Goal: Task Accomplishment & Management: Manage account settings

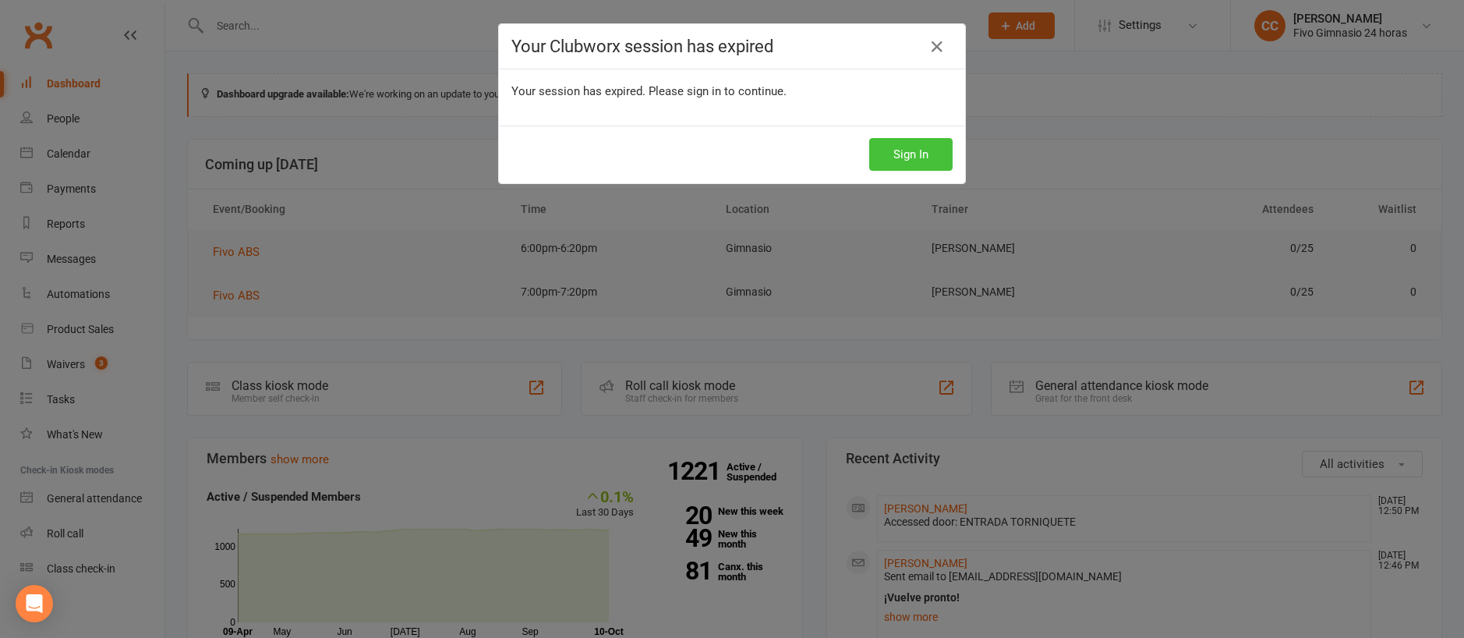
click at [911, 163] on button "Sign In" at bounding box center [910, 154] width 83 height 33
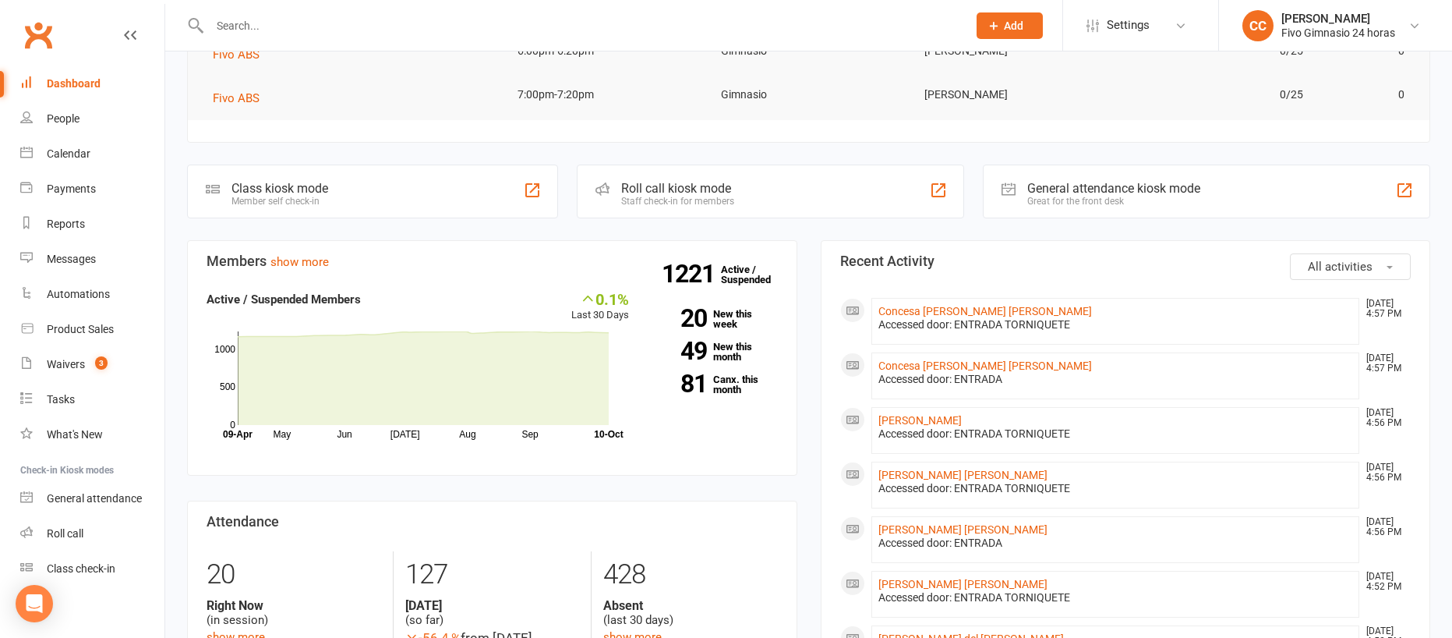
scroll to position [124, 0]
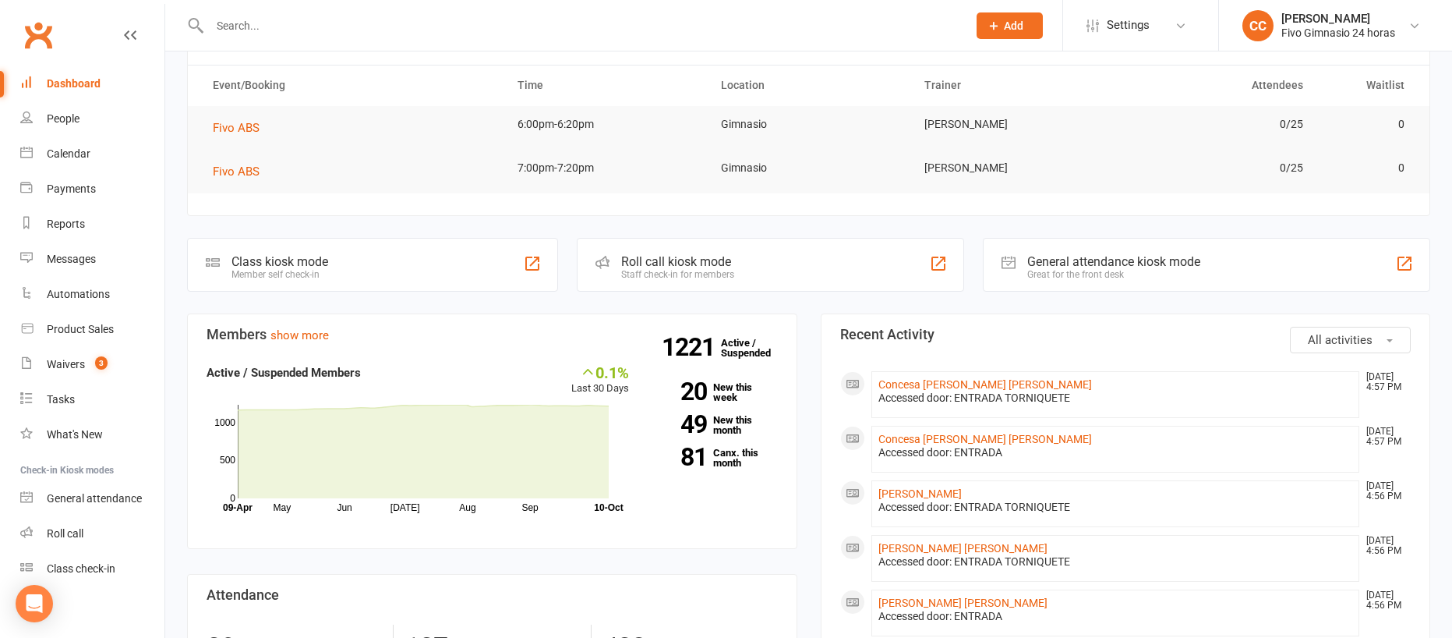
click at [294, 23] on input "text" at bounding box center [581, 26] width 752 height 22
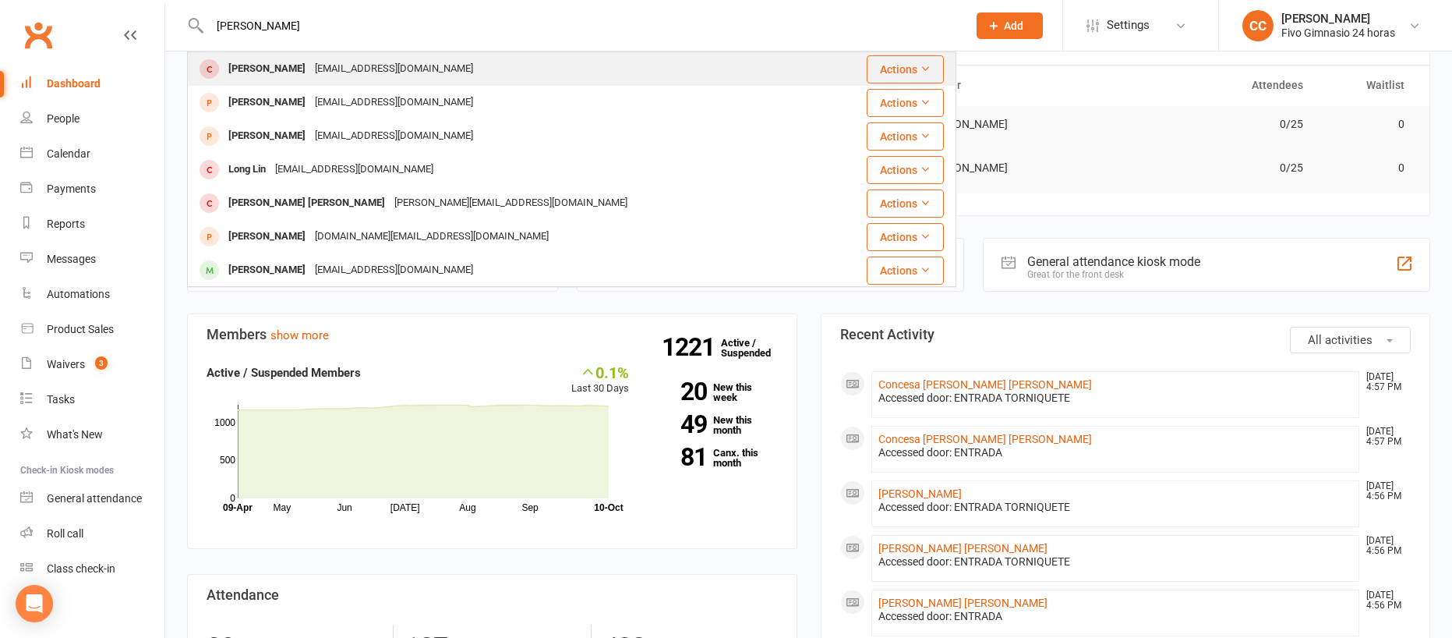
type input "[PERSON_NAME]"
click at [478, 77] on div "[EMAIL_ADDRESS][DOMAIN_NAME]" at bounding box center [394, 69] width 168 height 23
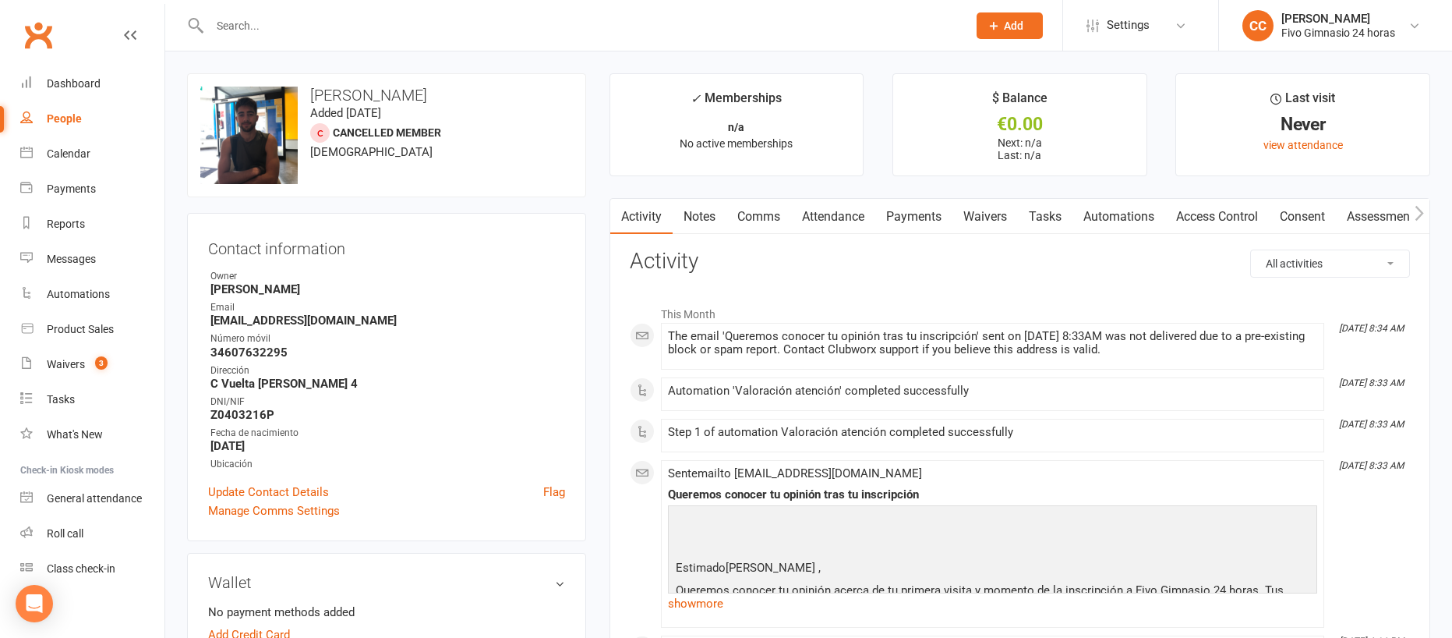
click at [1233, 200] on link "Access Control" at bounding box center [1218, 217] width 104 height 36
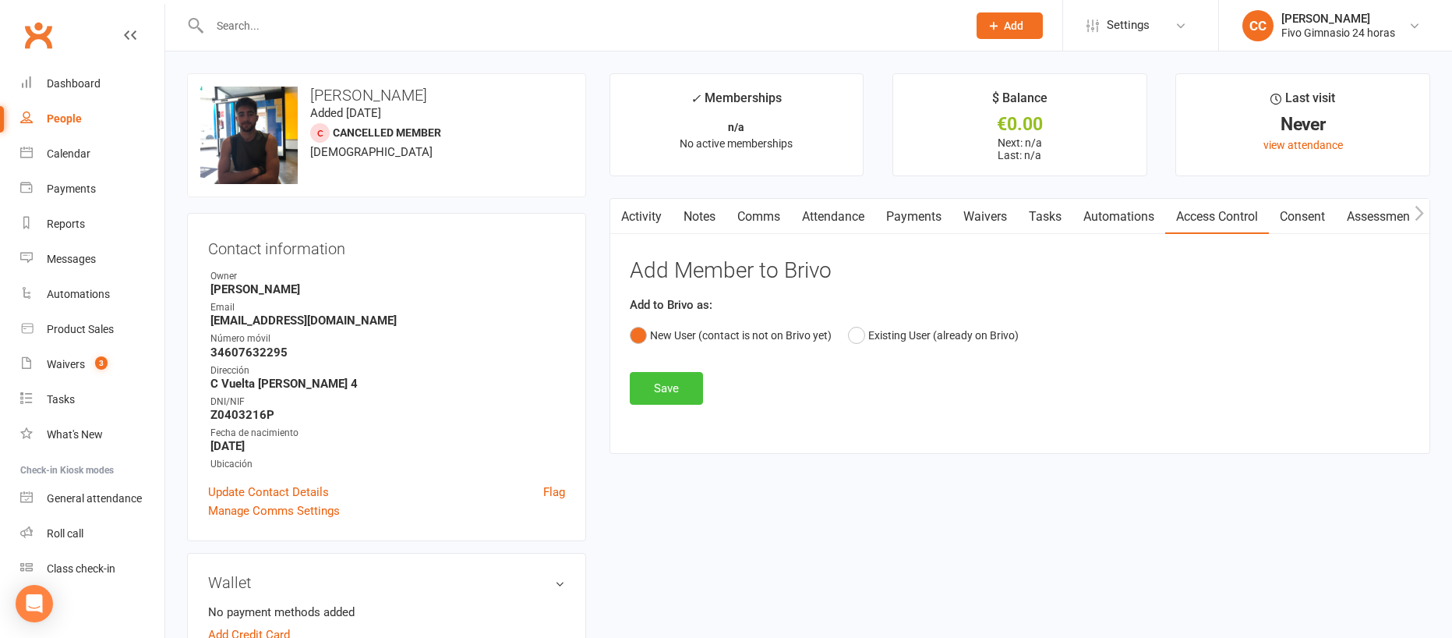
click at [677, 396] on button "Save" at bounding box center [666, 388] width 73 height 33
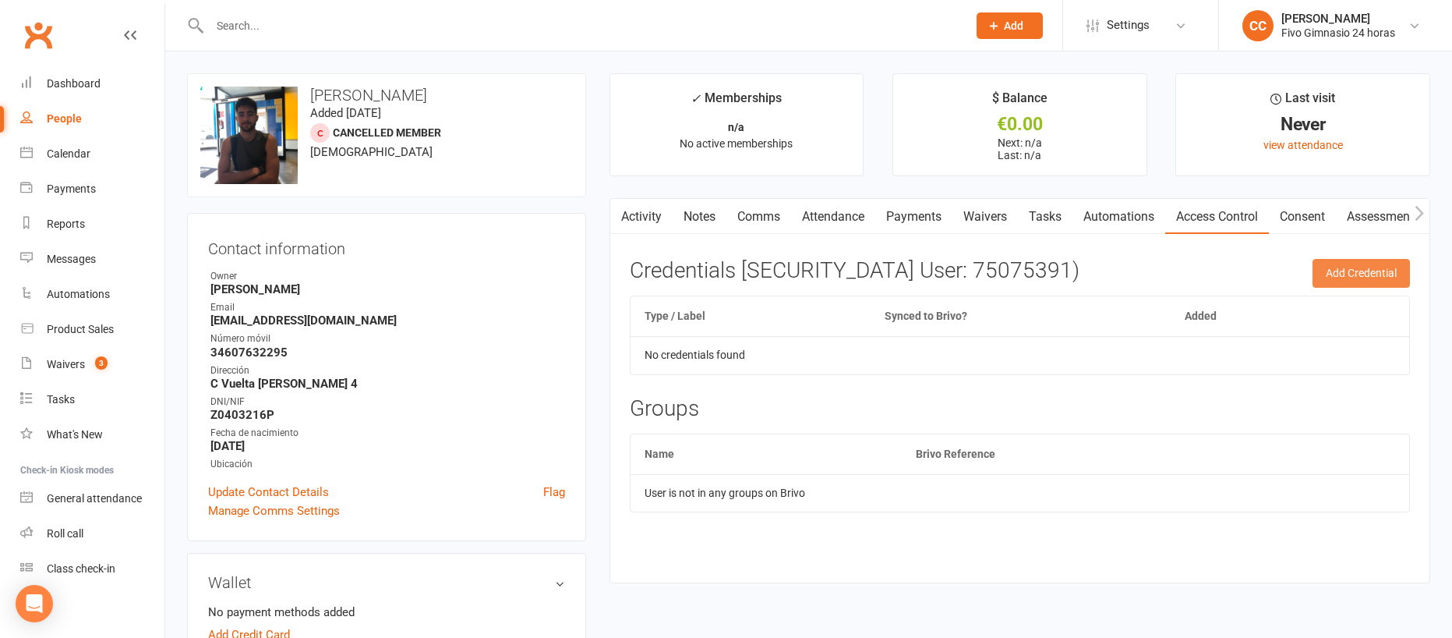
click at [1347, 271] on button "Add Credential" at bounding box center [1361, 273] width 97 height 28
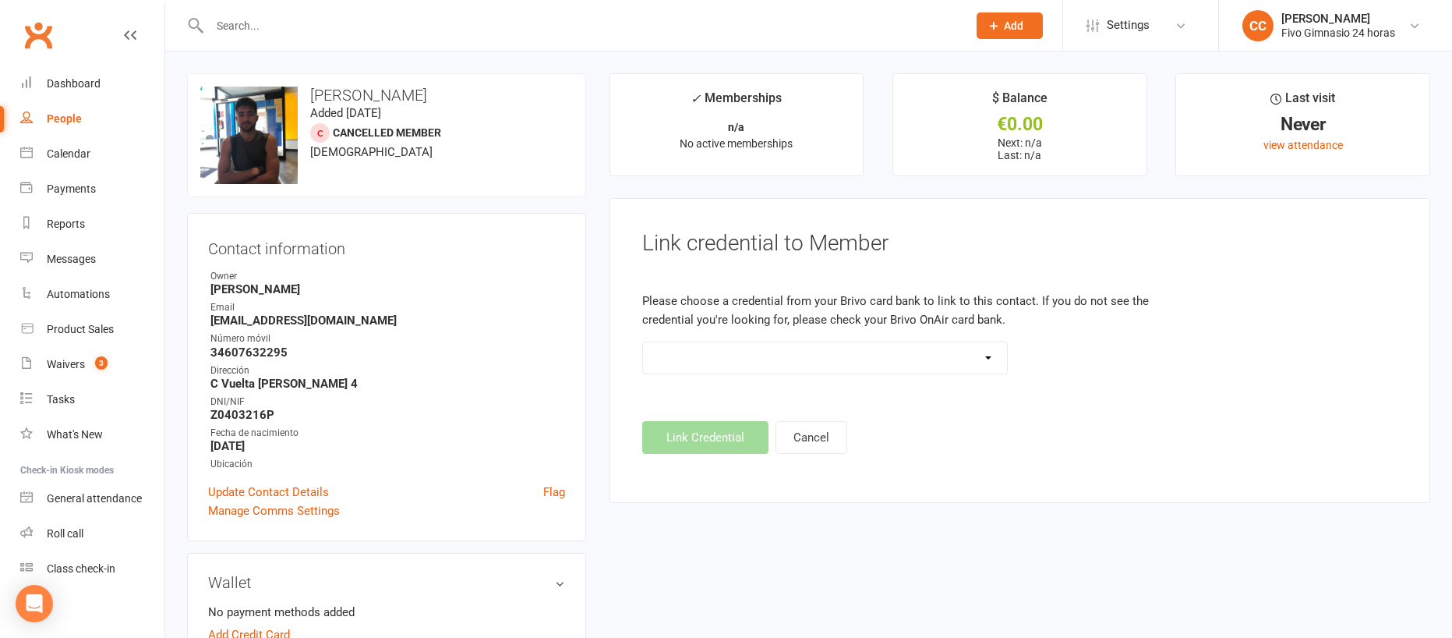
click at [728, 360] on select "Standard 26 Bit (54268) Standard 26 Bit (54269) Standard 26 Bit (54270) Standar…" at bounding box center [825, 357] width 365 height 31
select select "8813"
drag, startPoint x: 715, startPoint y: 440, endPoint x: 732, endPoint y: 440, distance: 17.2
click at [715, 440] on button "Link Credential" at bounding box center [705, 437] width 126 height 33
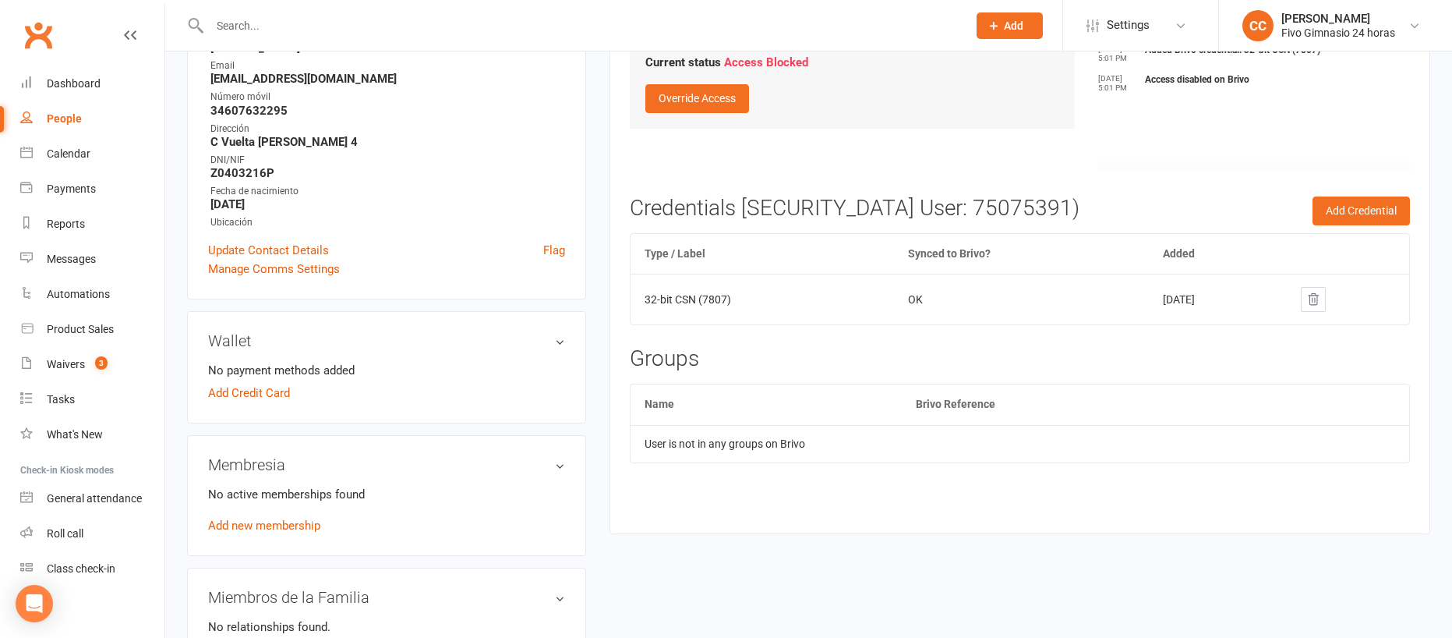
scroll to position [251, 0]
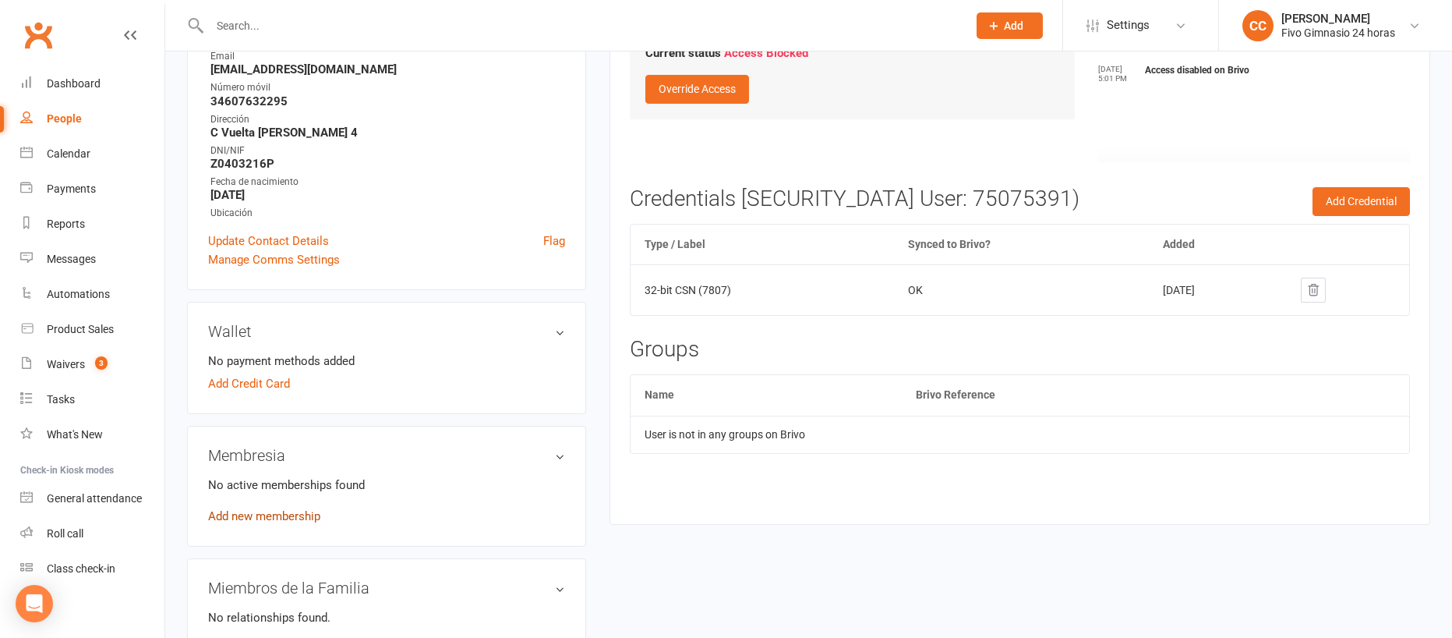
click at [249, 510] on link "Add new membership" at bounding box center [264, 516] width 112 height 14
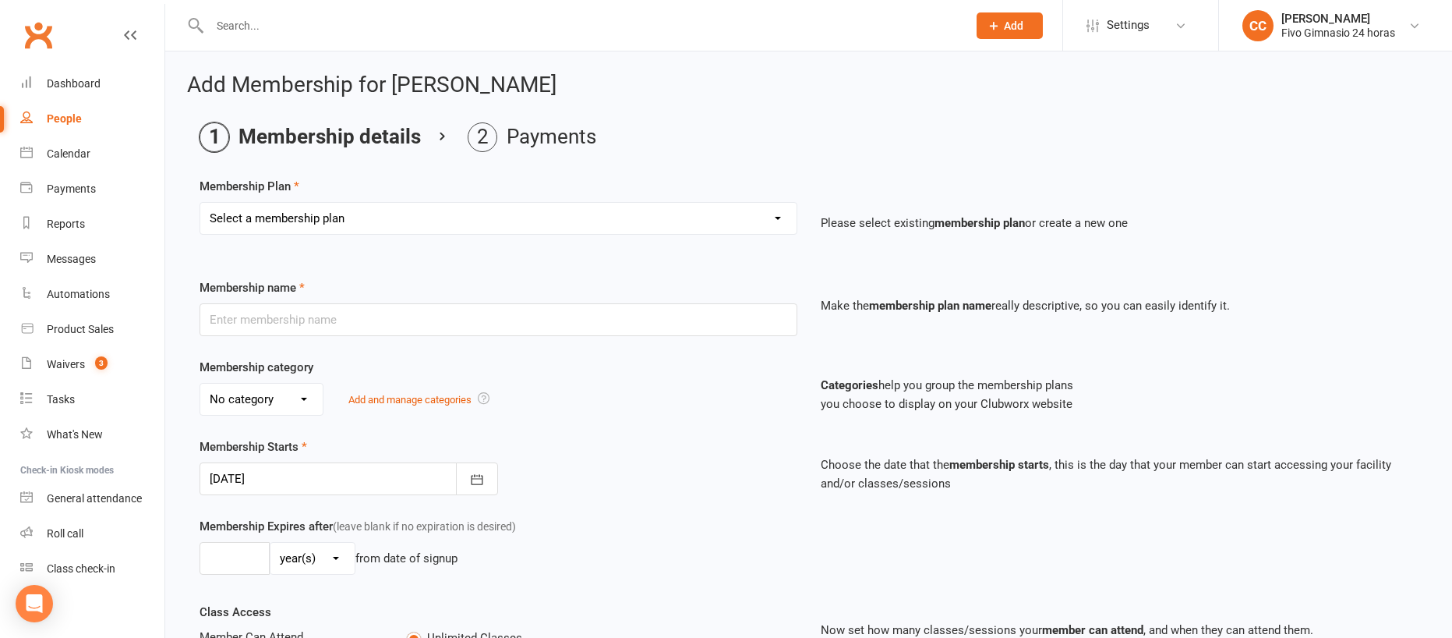
click at [289, 225] on select "Select a membership plan Cuota familiar Cuota estudiante 10 pases full Anual Se…" at bounding box center [498, 218] width 596 height 31
select select "22"
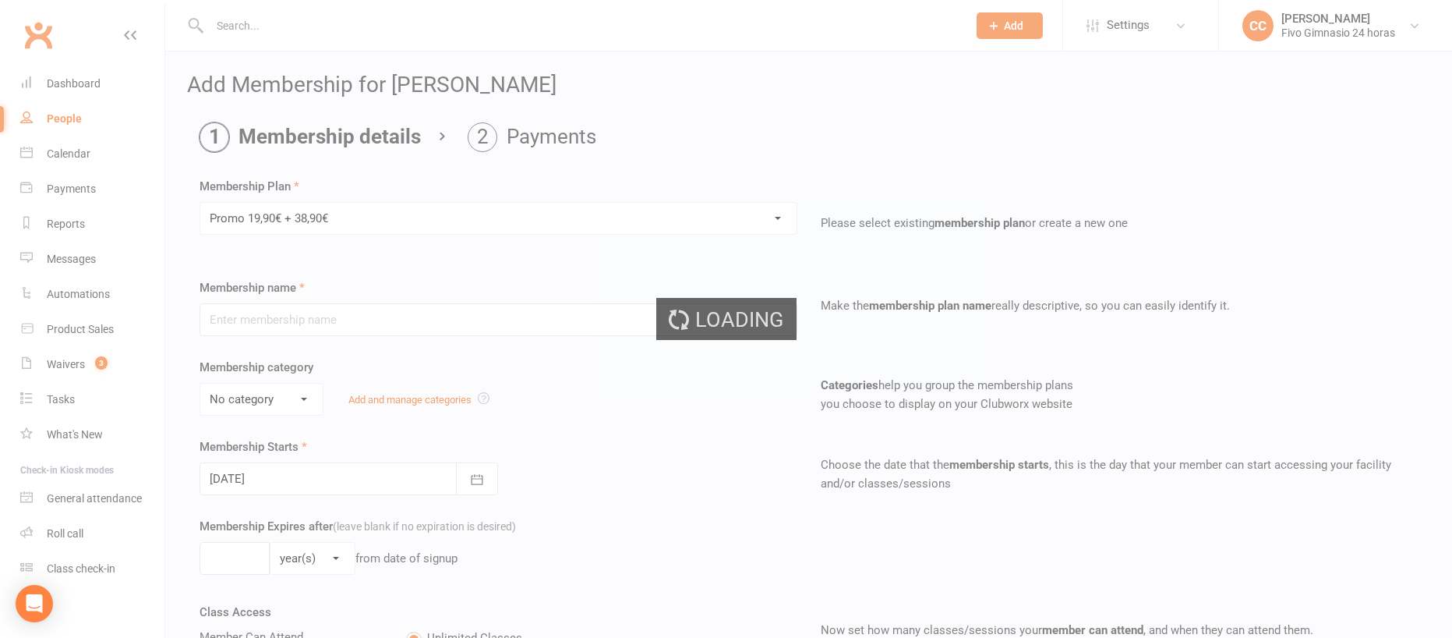
scroll to position [353, 0]
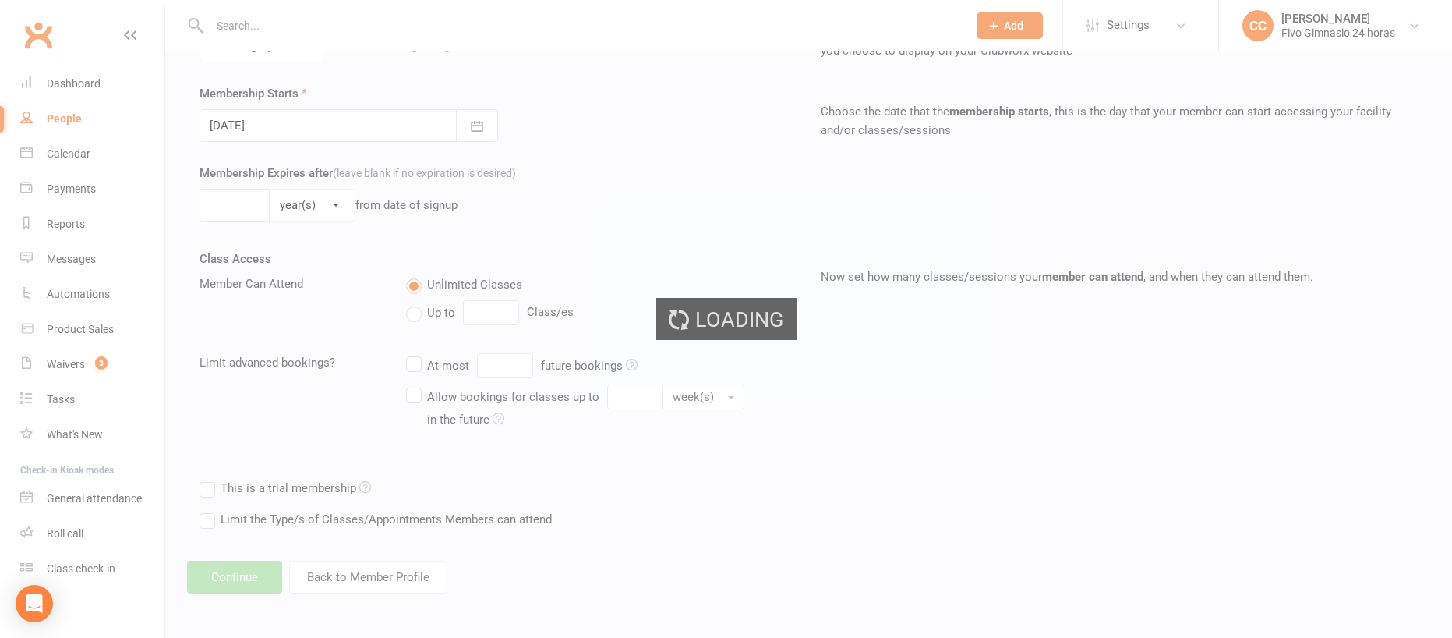
type input "Promo 19,90€ + 38,90€"
select select "4"
type input "0"
select select "2"
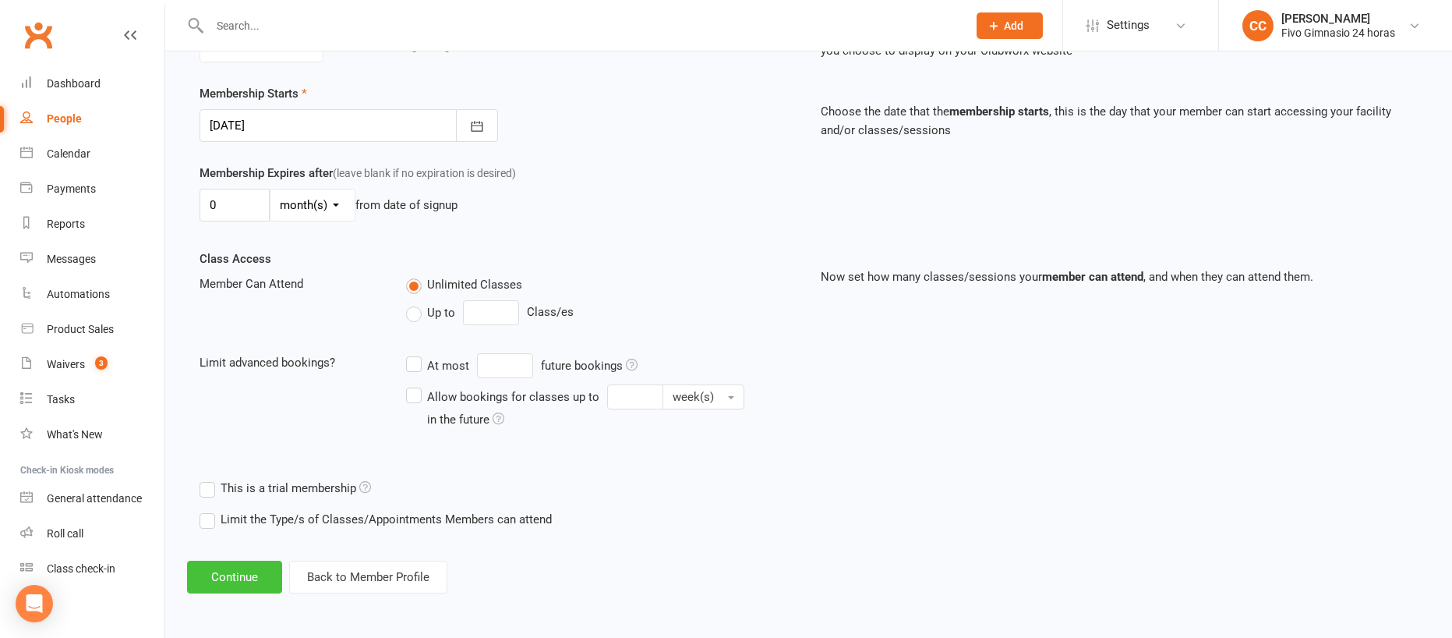
drag, startPoint x: 258, startPoint y: 578, endPoint x: 274, endPoint y: 522, distance: 58.3
click at [257, 578] on button "Continue" at bounding box center [234, 577] width 95 height 33
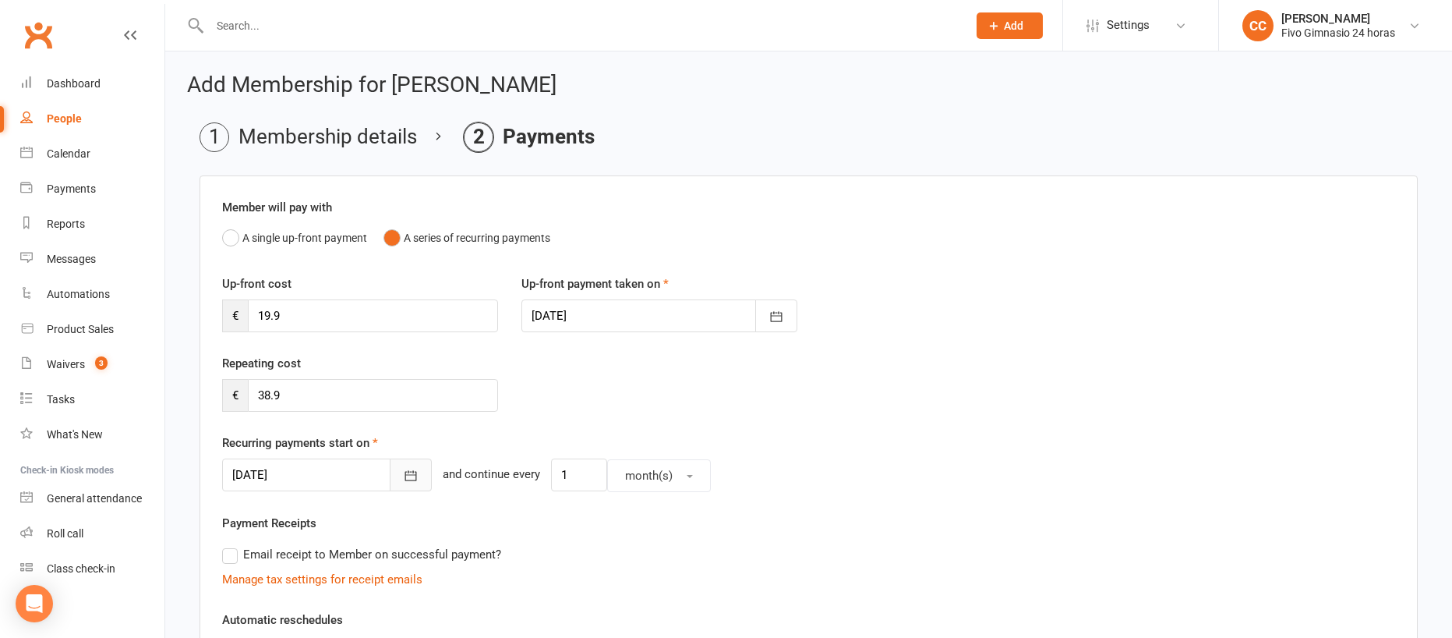
click at [391, 465] on button "button" at bounding box center [411, 474] width 42 height 33
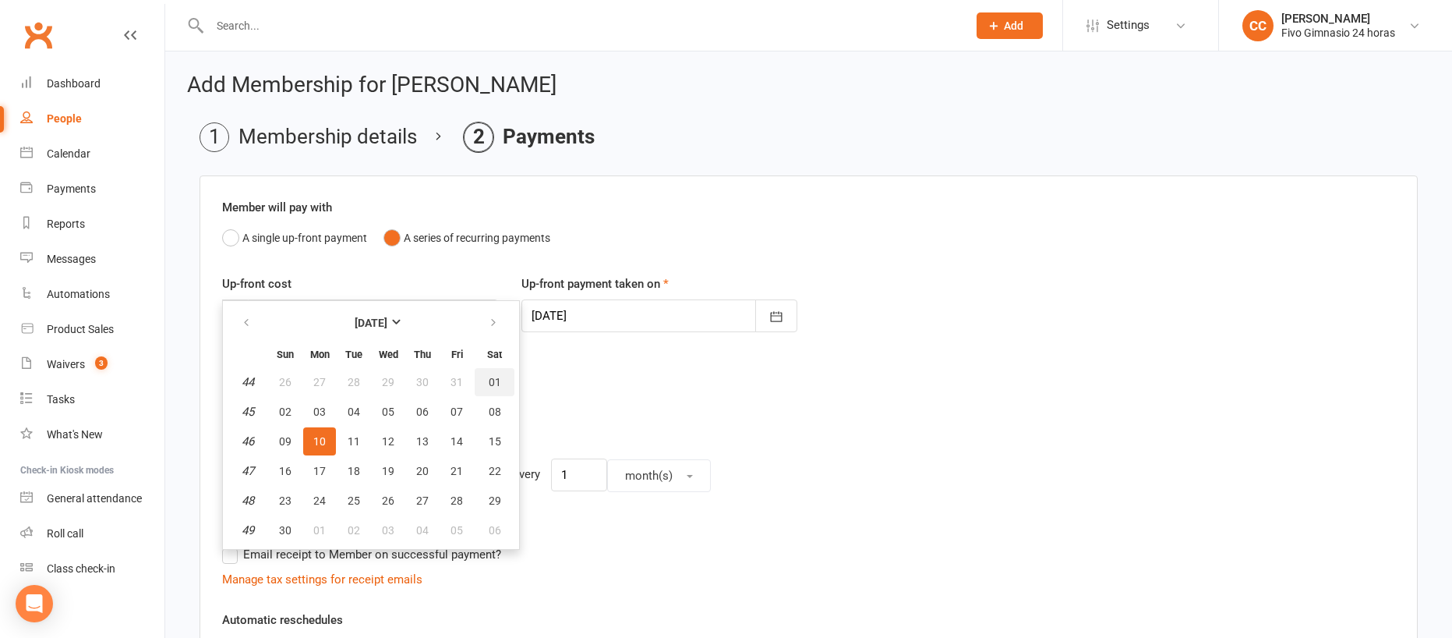
click at [504, 374] on button "01" at bounding box center [495, 382] width 40 height 28
type input "[DATE]"
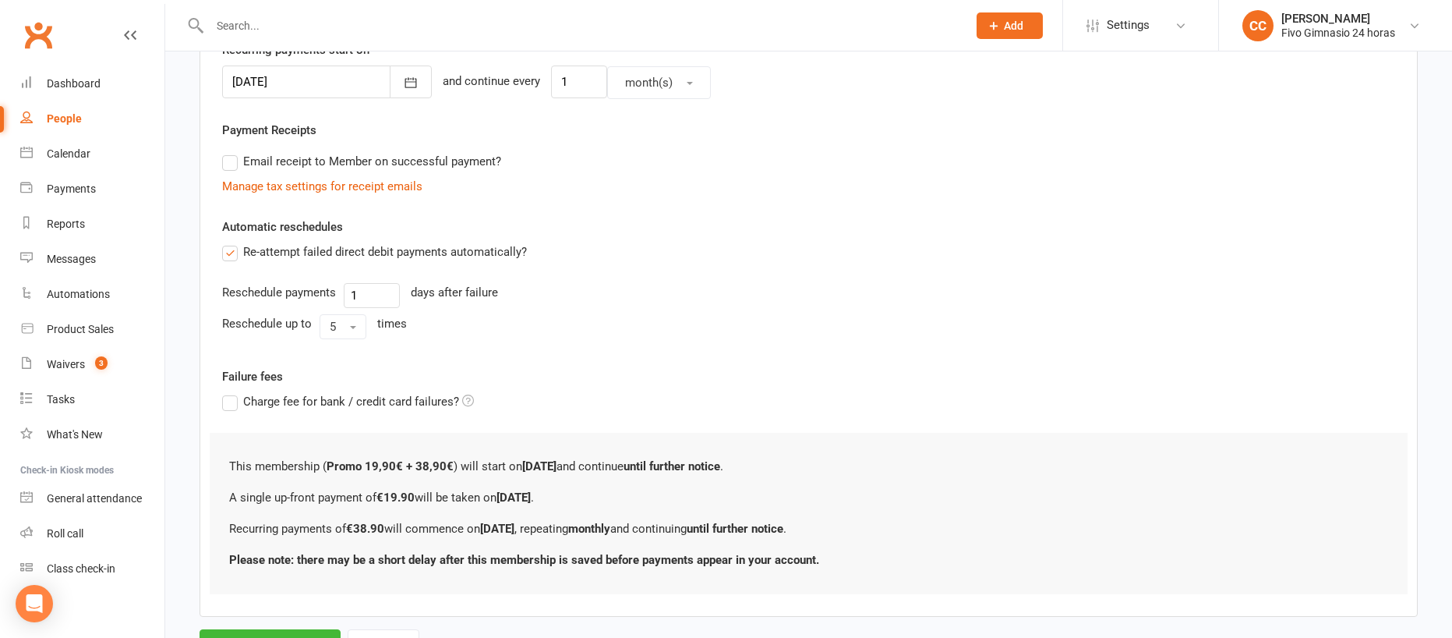
scroll to position [465, 0]
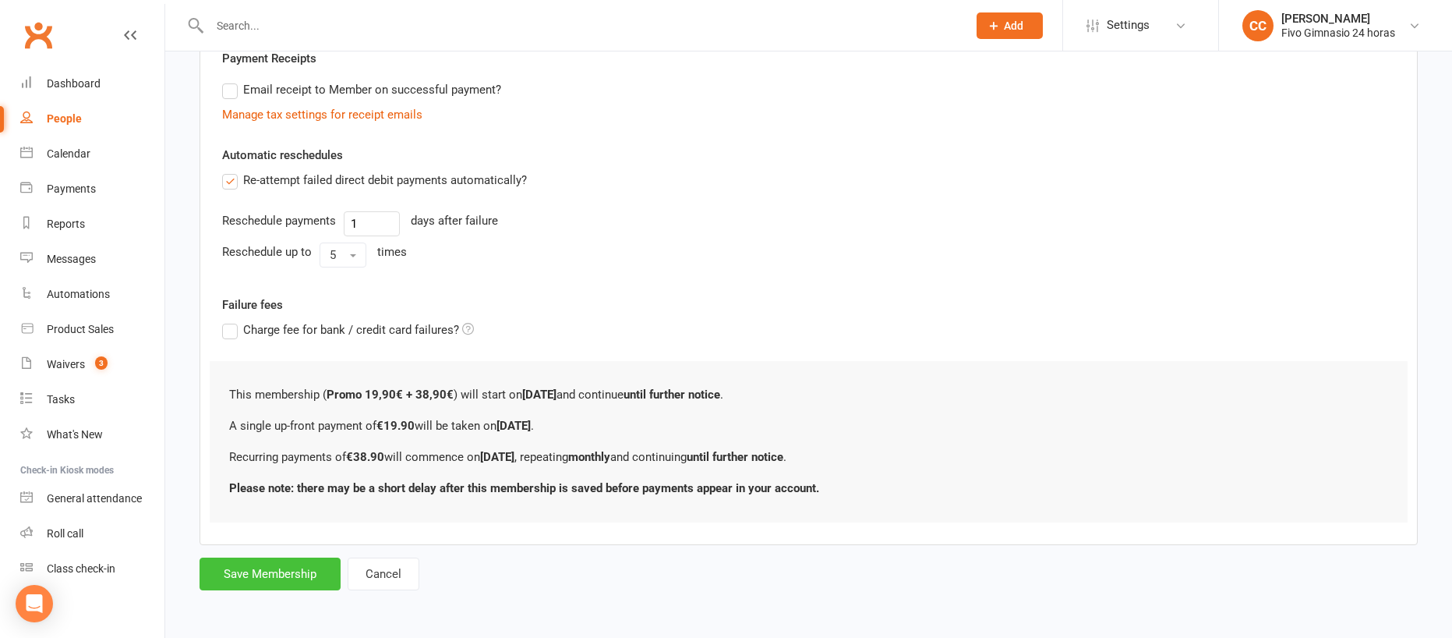
drag, startPoint x: 261, startPoint y: 564, endPoint x: 232, endPoint y: 543, distance: 36.2
click at [261, 565] on button "Save Membership" at bounding box center [270, 573] width 141 height 33
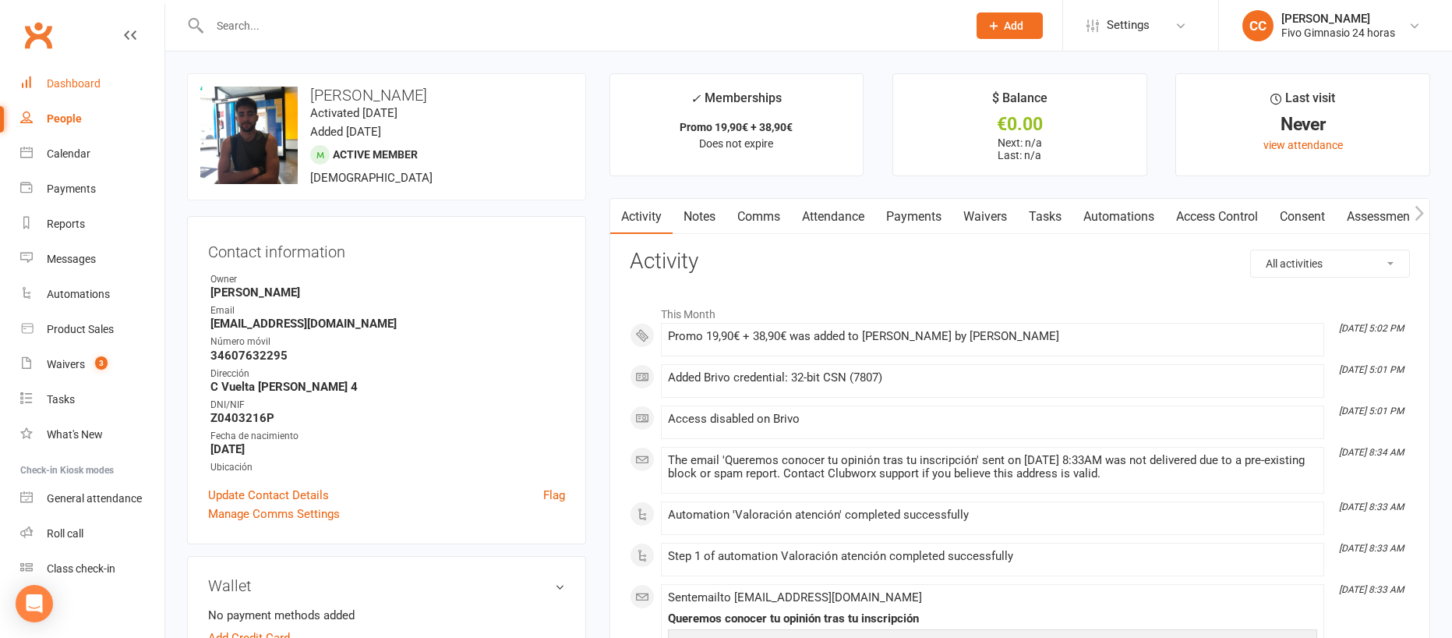
click at [94, 77] on div "Dashboard" at bounding box center [74, 83] width 54 height 12
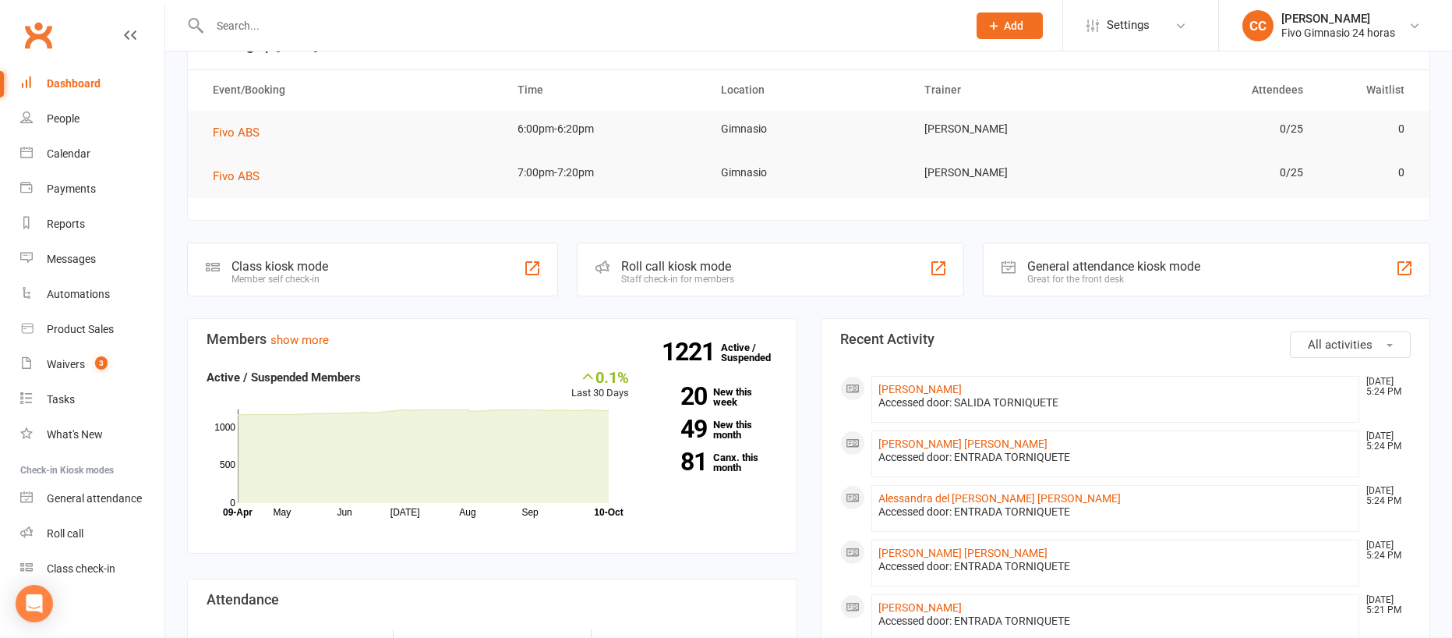
scroll to position [186, 0]
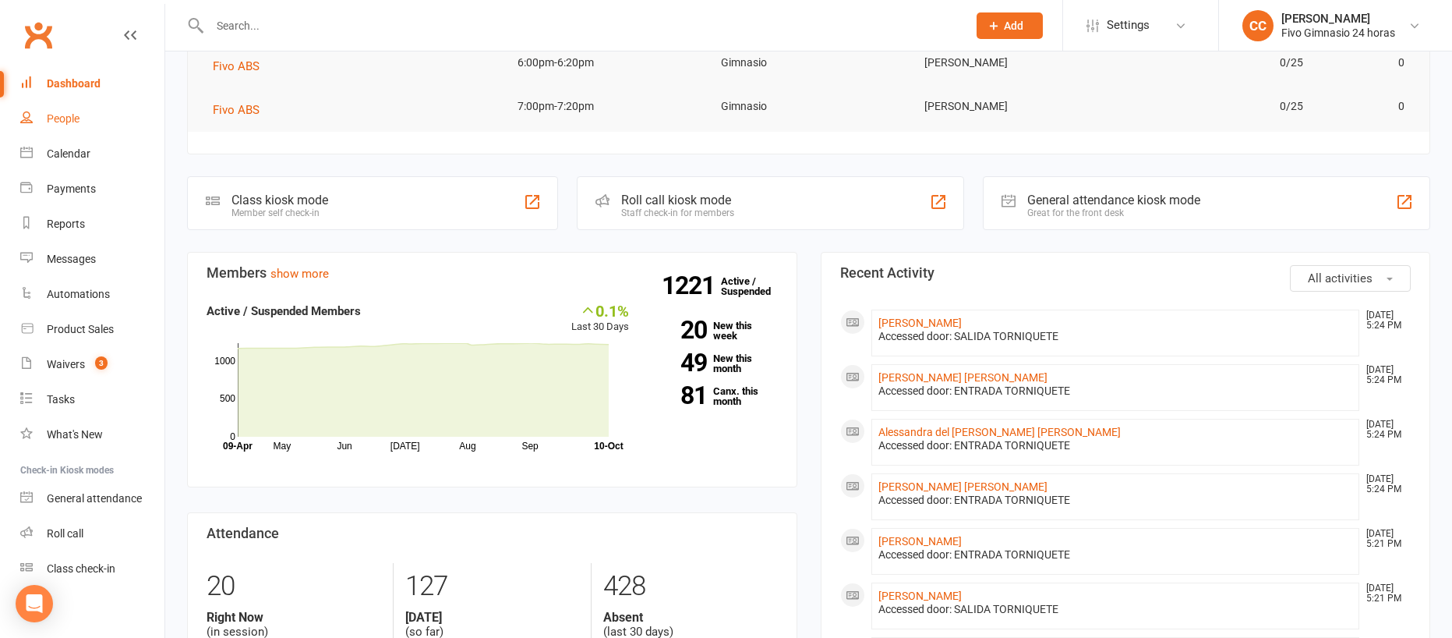
click at [82, 105] on link "People" at bounding box center [92, 118] width 144 height 35
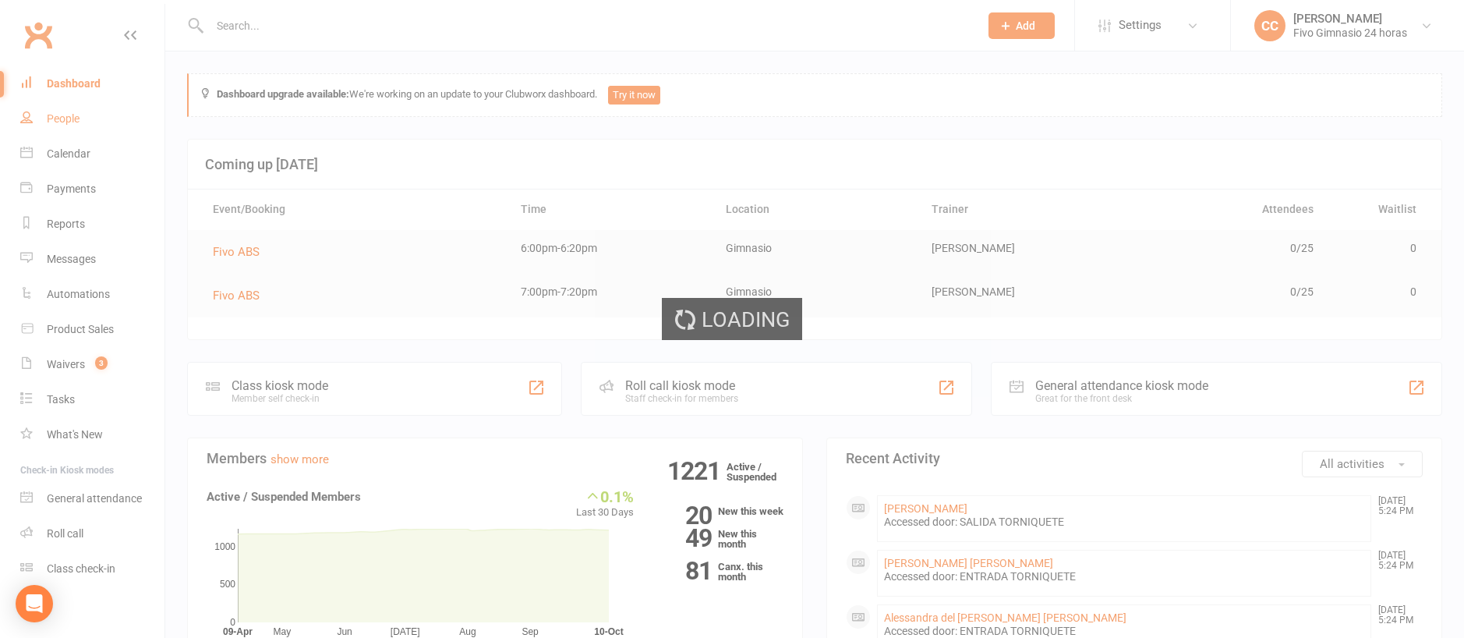
select select "100"
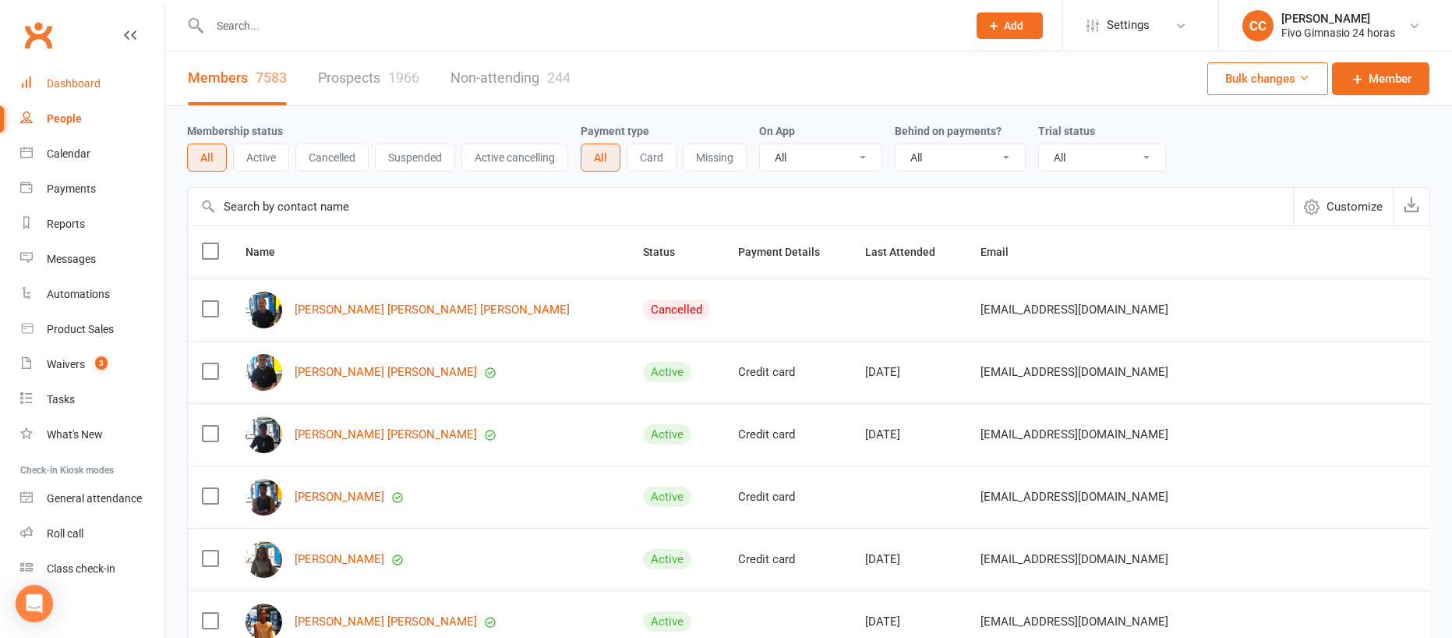
click at [69, 74] on link "Dashboard" at bounding box center [92, 83] width 144 height 35
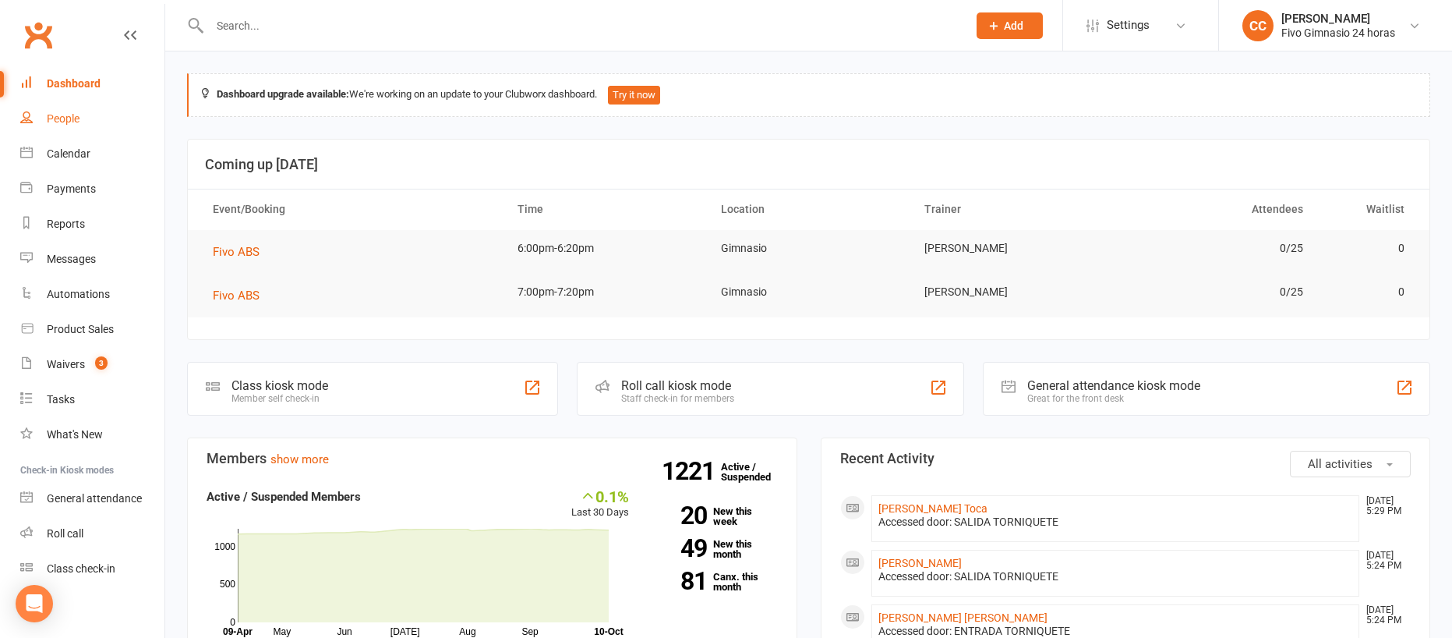
click at [76, 123] on div "People" at bounding box center [63, 118] width 33 height 12
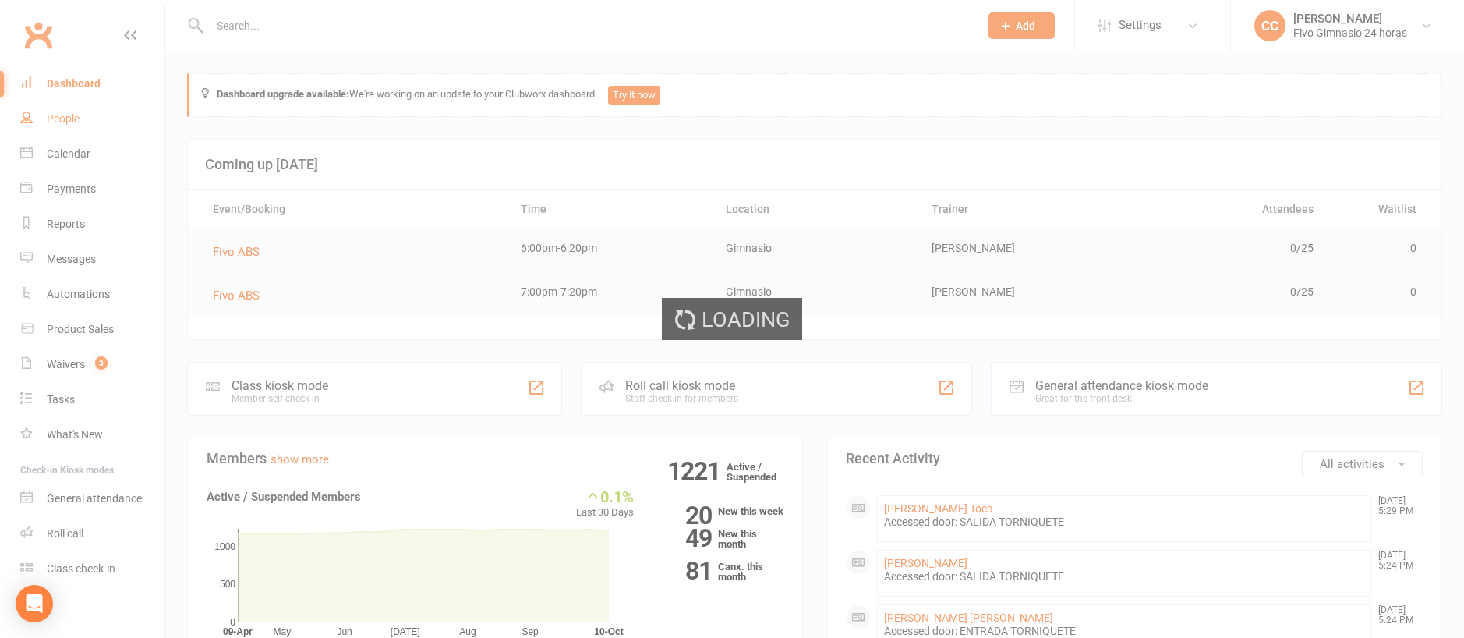
select select "100"
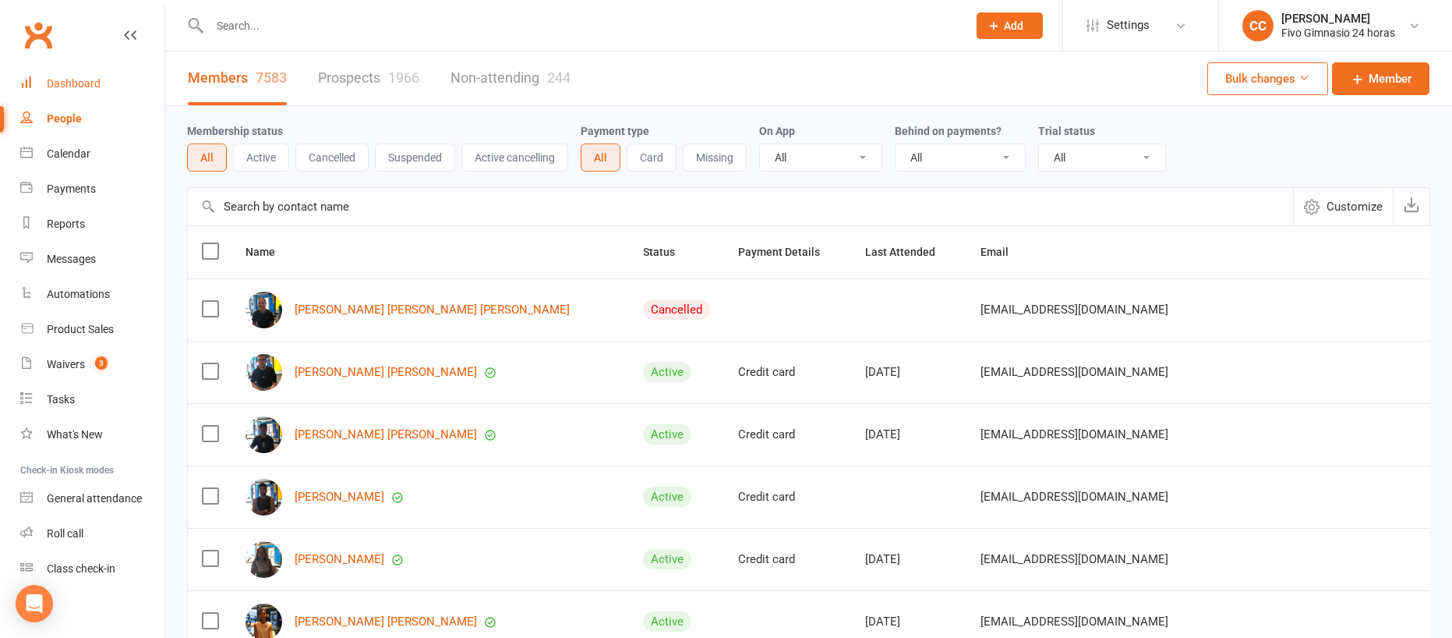
click at [67, 76] on link "Dashboard" at bounding box center [92, 83] width 144 height 35
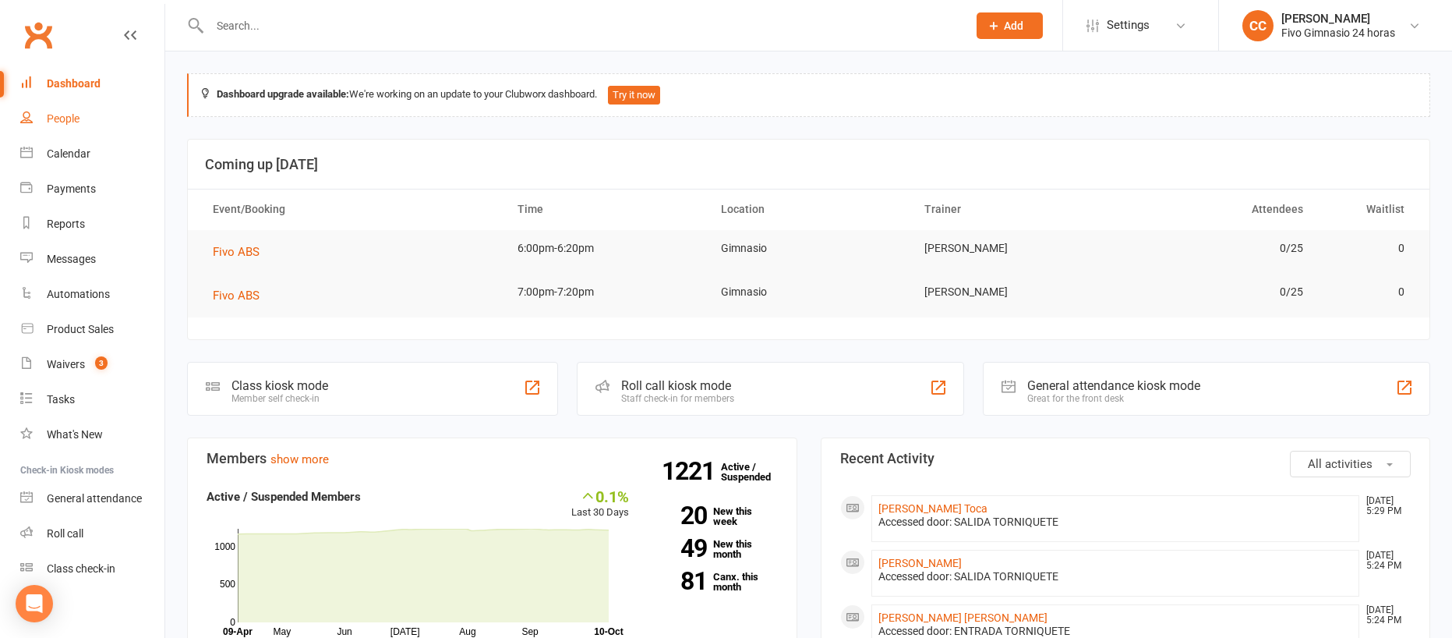
click at [87, 111] on link "People" at bounding box center [92, 118] width 144 height 35
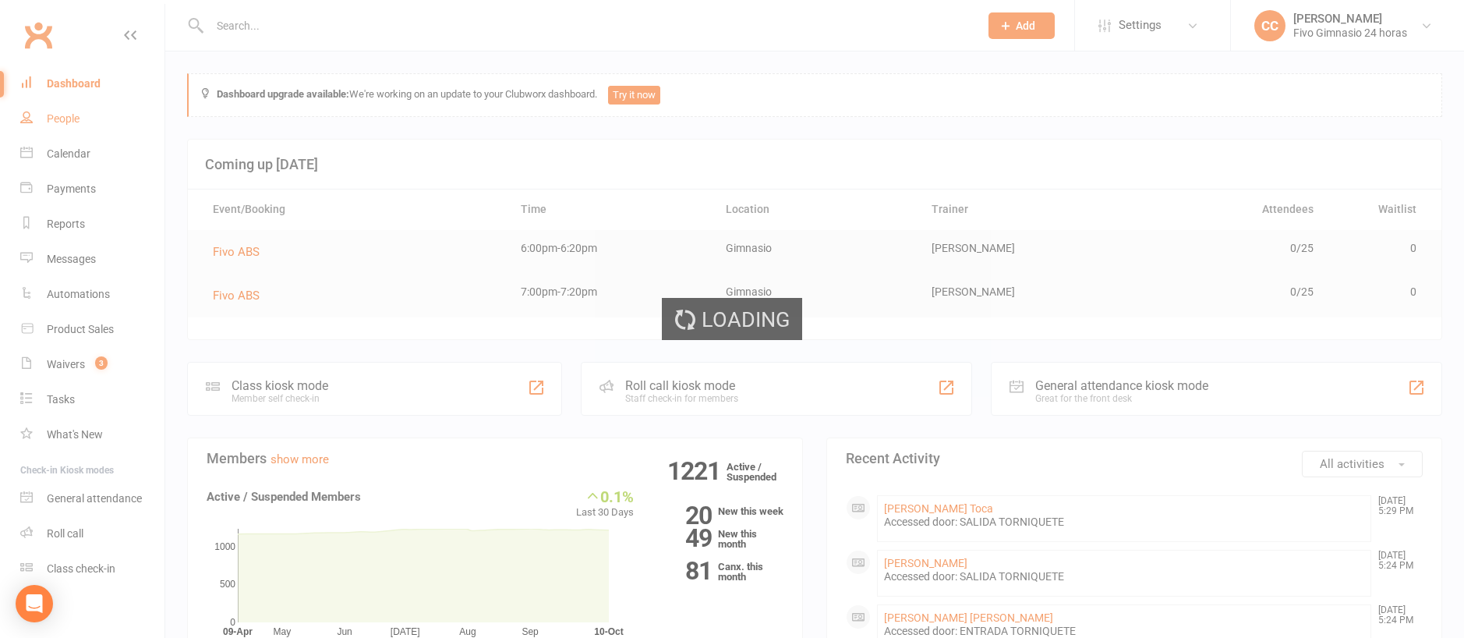
select select "100"
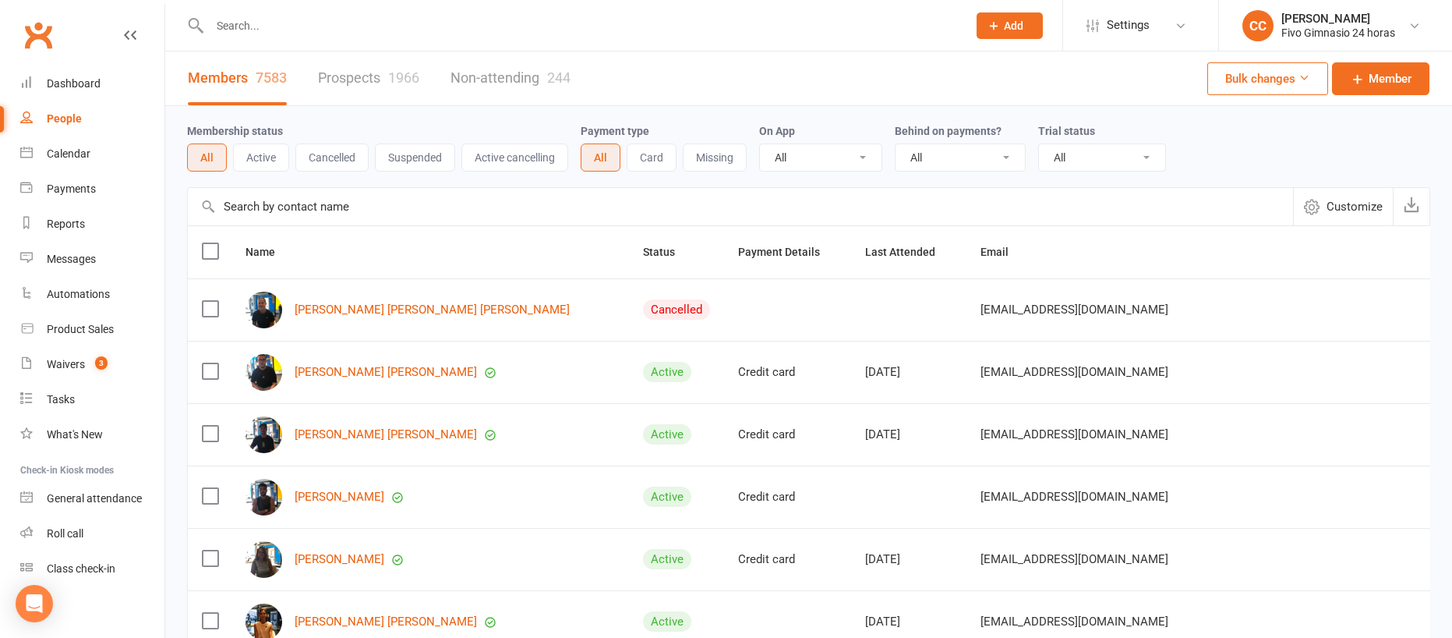
click at [456, 29] on input "text" at bounding box center [581, 26] width 752 height 22
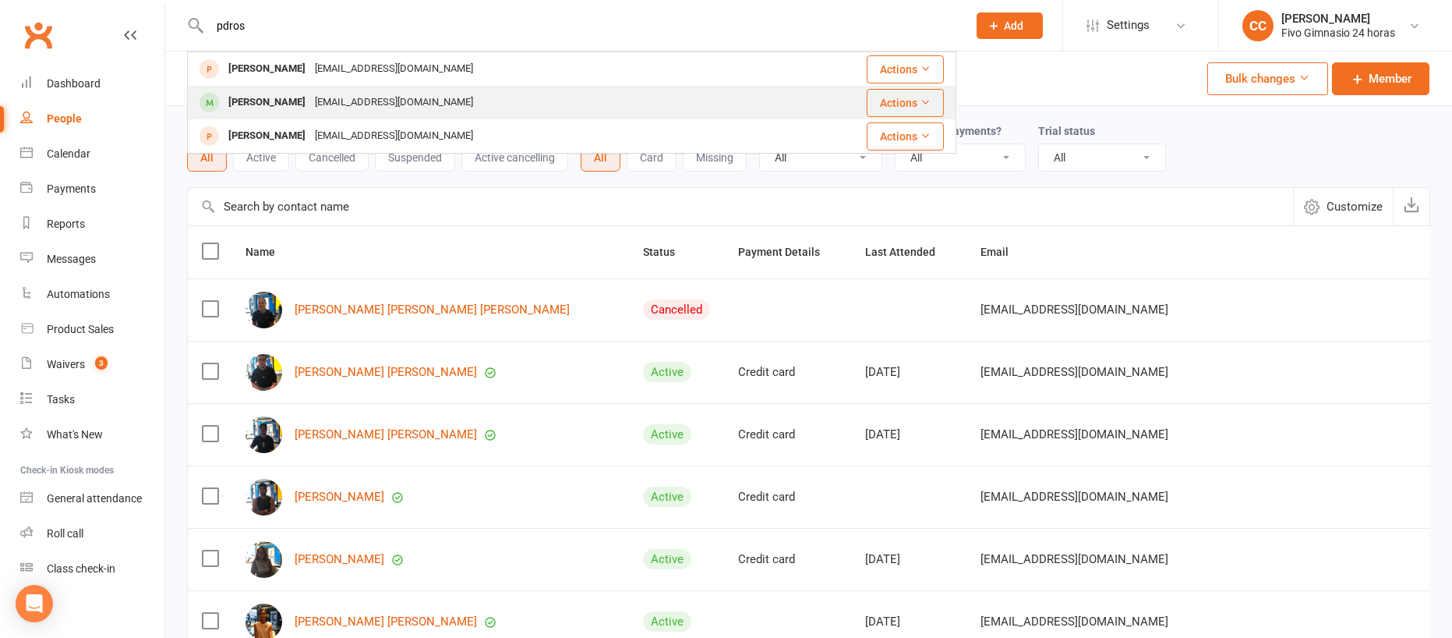
type input "pdros"
click at [462, 91] on div "[PERSON_NAME] [EMAIL_ADDRESS][DOMAIN_NAME]" at bounding box center [483, 103] width 589 height 32
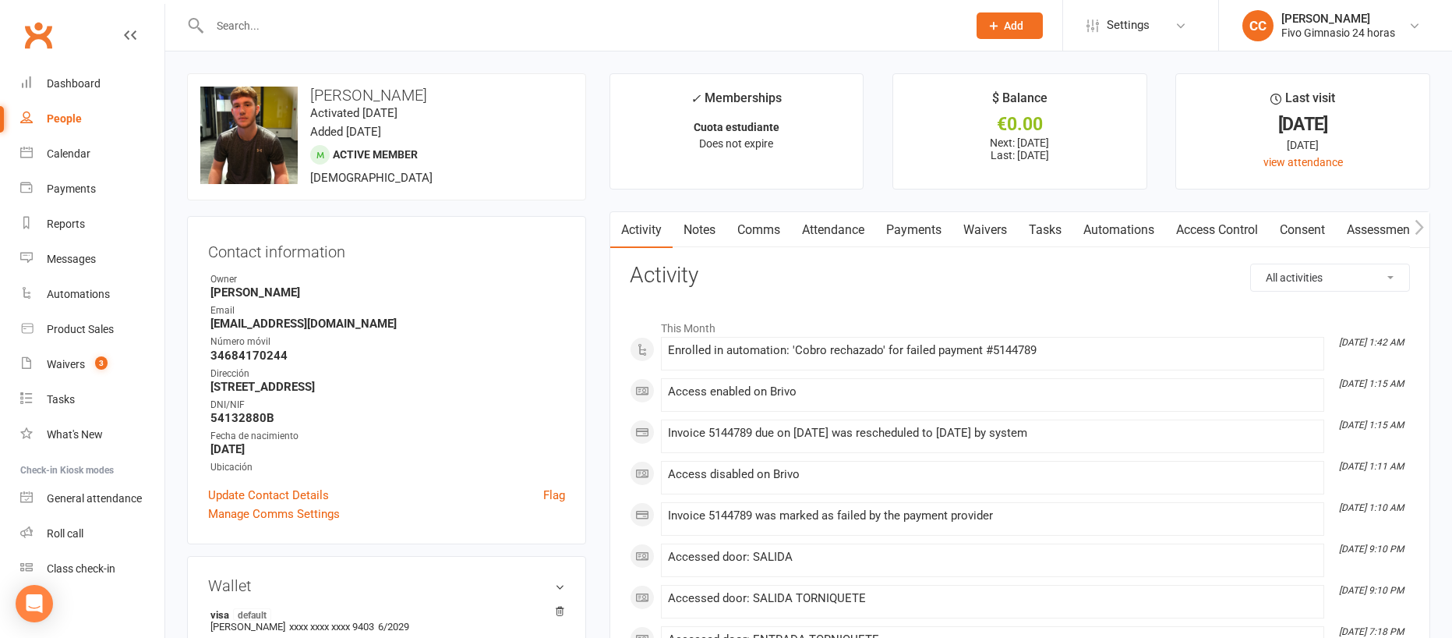
click at [775, 233] on link "Comms" at bounding box center [759, 230] width 65 height 36
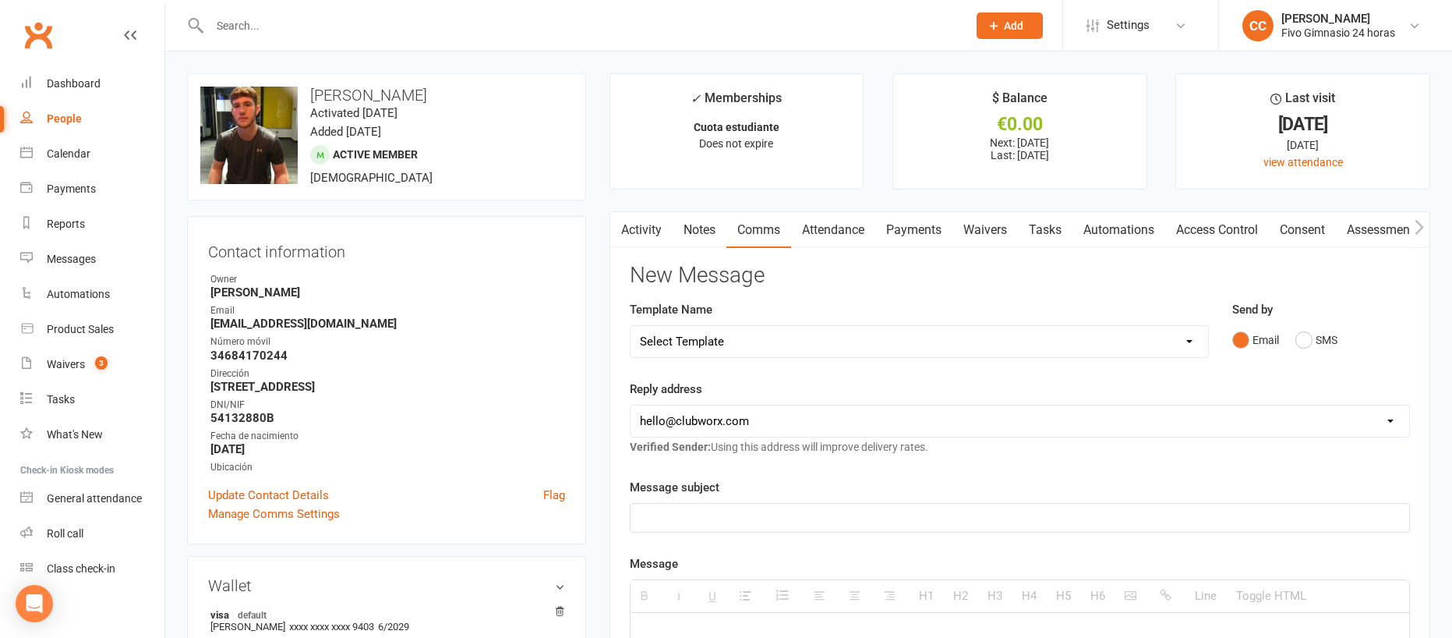
click at [927, 240] on link "Payments" at bounding box center [914, 230] width 77 height 36
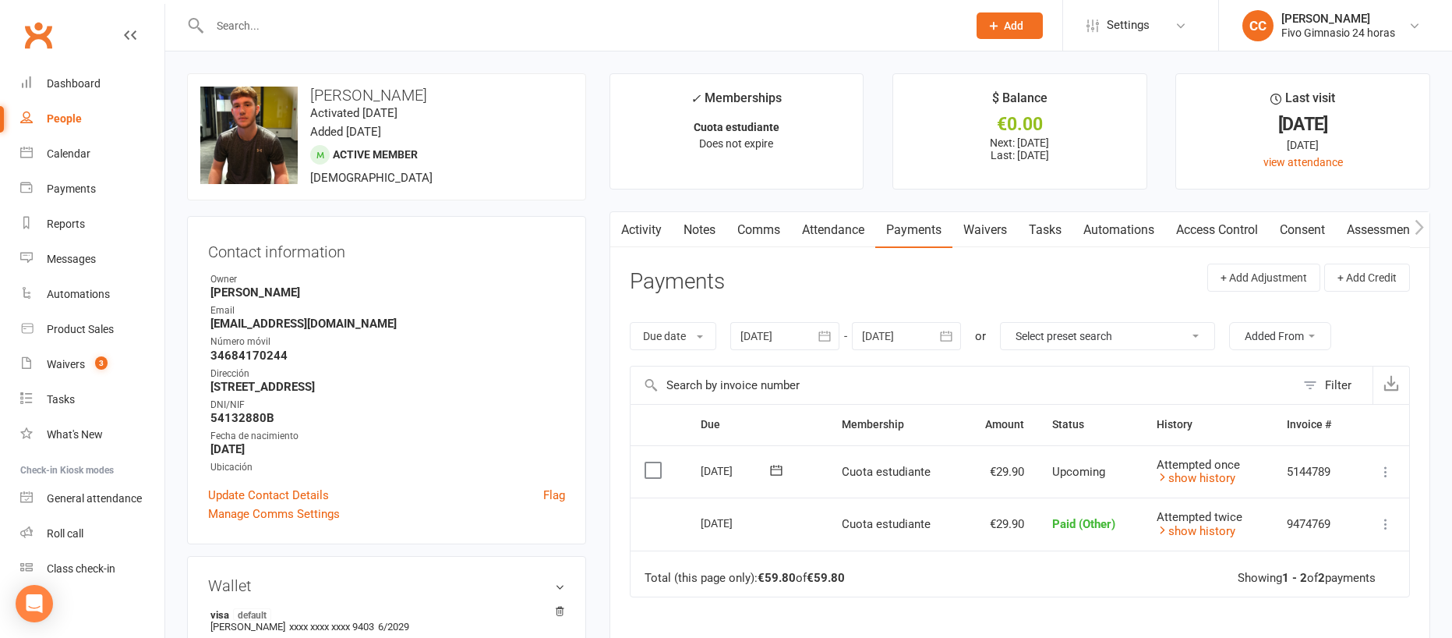
click at [792, 235] on link "Attendance" at bounding box center [833, 230] width 84 height 36
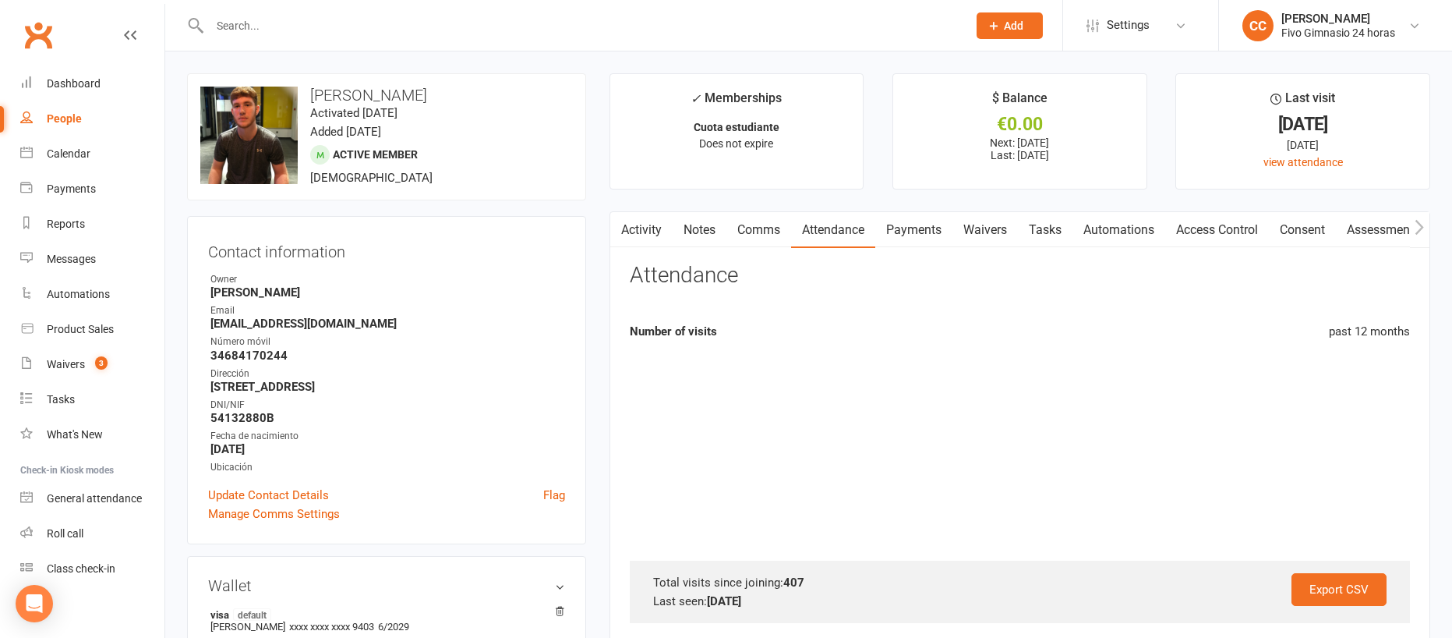
click at [764, 226] on link "Comms" at bounding box center [759, 230] width 65 height 36
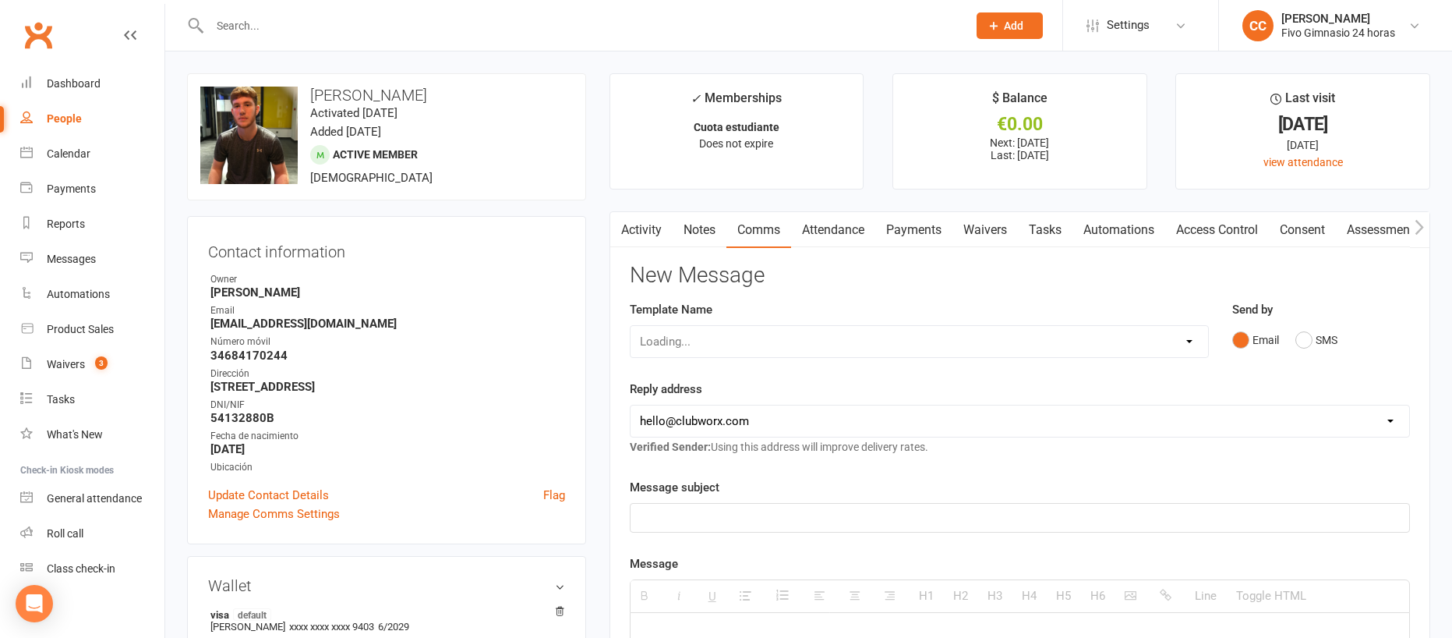
click at [791, 347] on select "Loading..." at bounding box center [920, 341] width 578 height 31
select select "14"
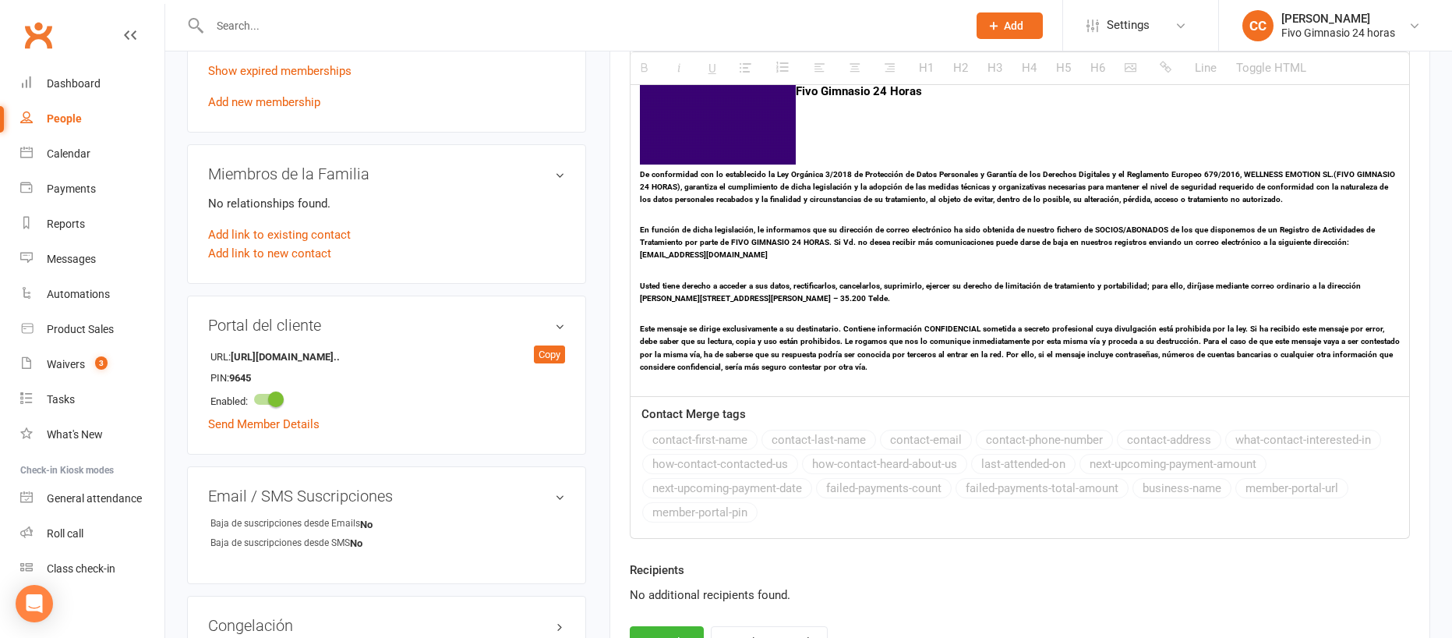
scroll to position [768, 0]
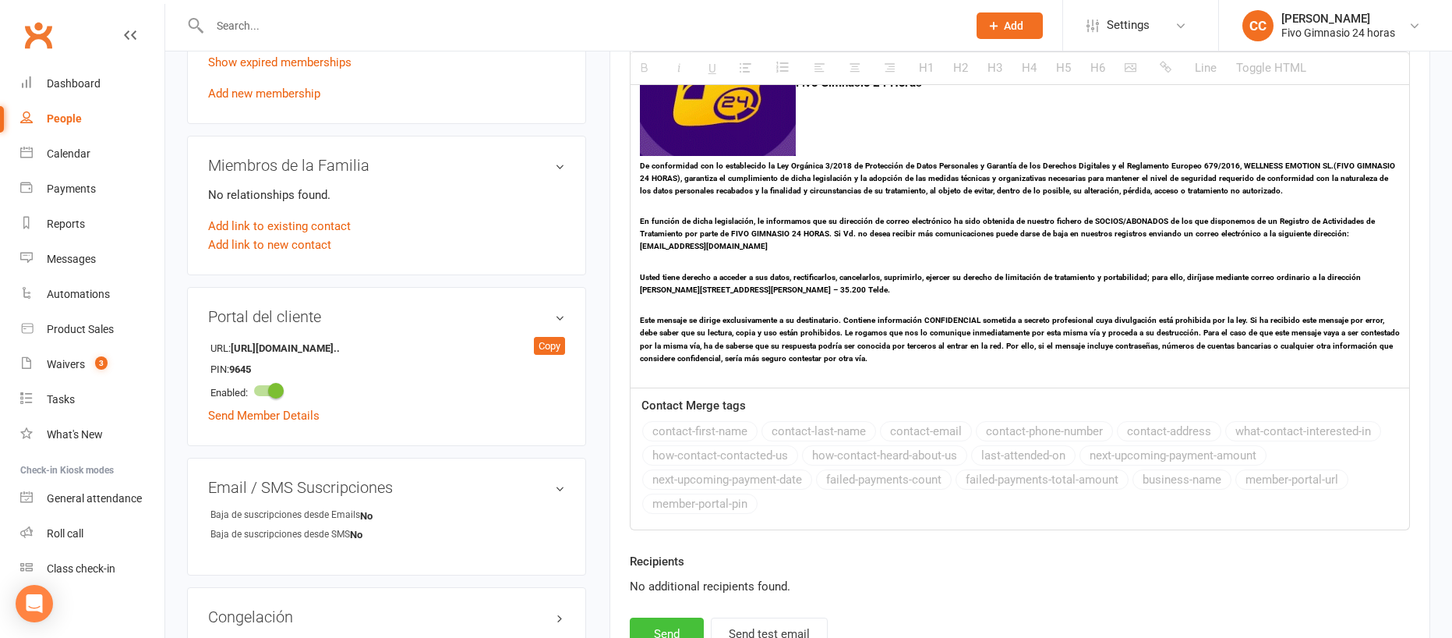
drag, startPoint x: 666, startPoint y: 624, endPoint x: 708, endPoint y: 580, distance: 60.7
click at [666, 620] on button "Send" at bounding box center [667, 633] width 74 height 33
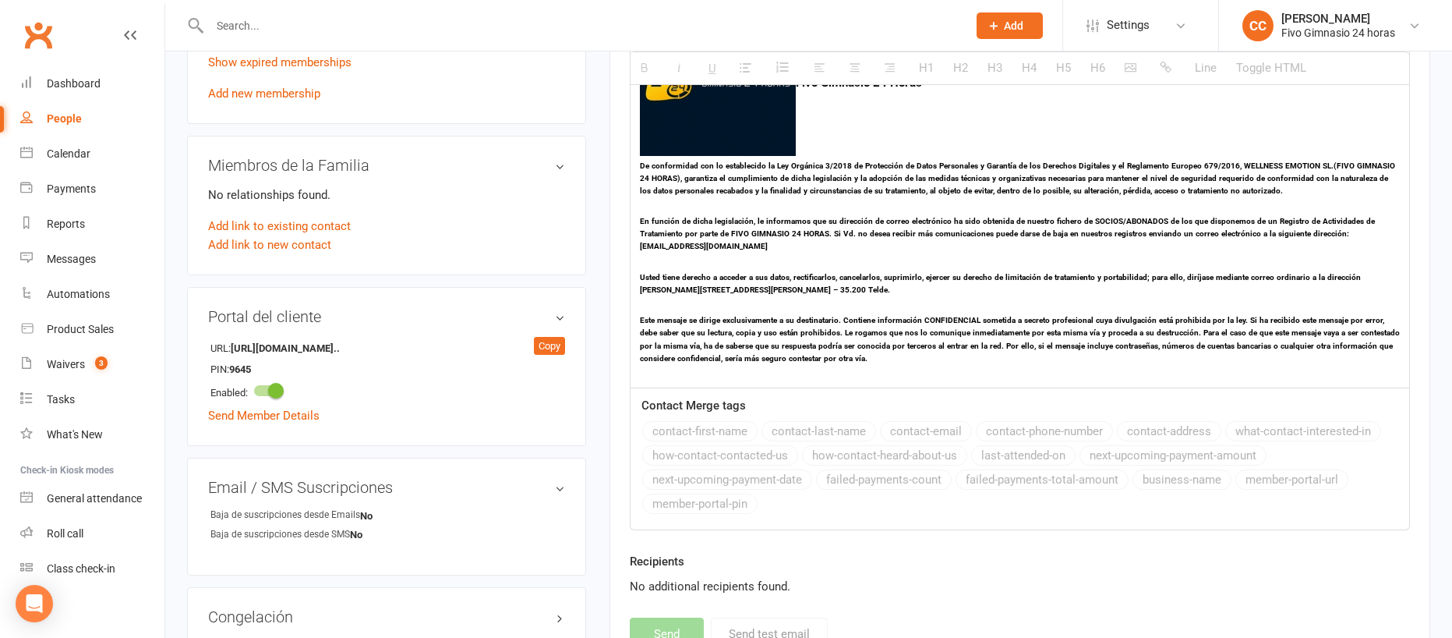
select select
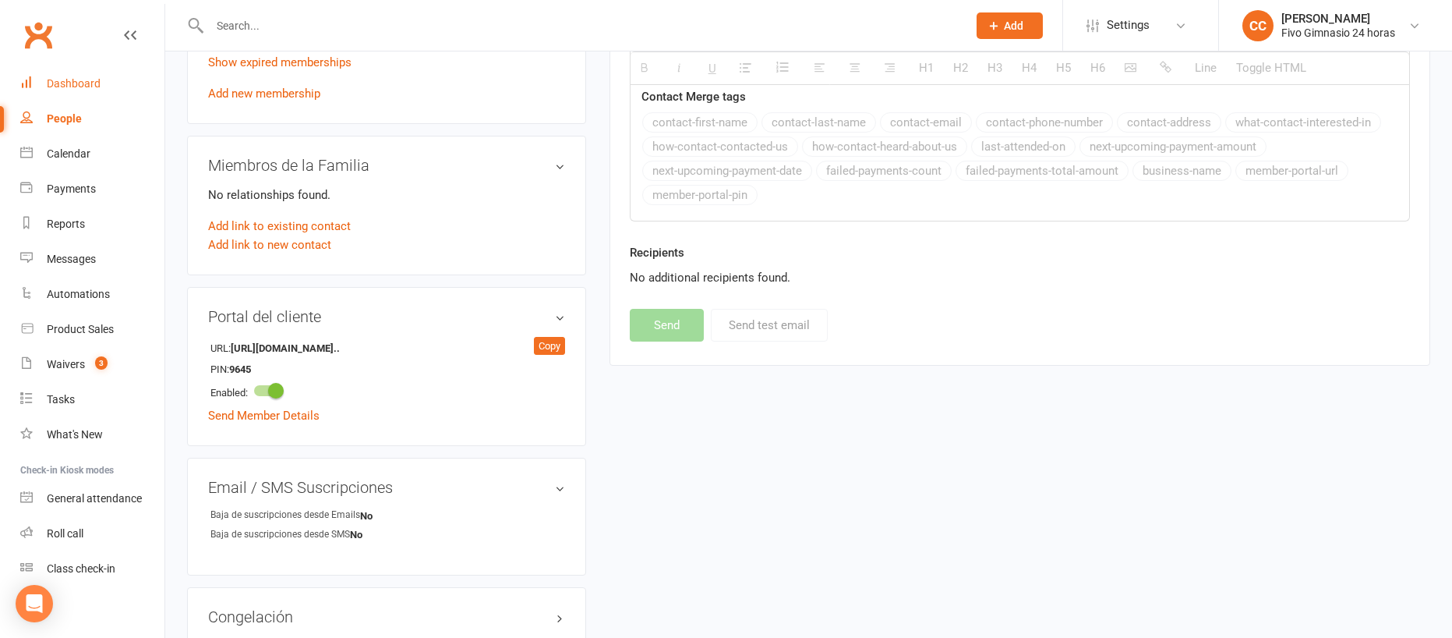
click at [114, 78] on link "Dashboard" at bounding box center [92, 83] width 144 height 35
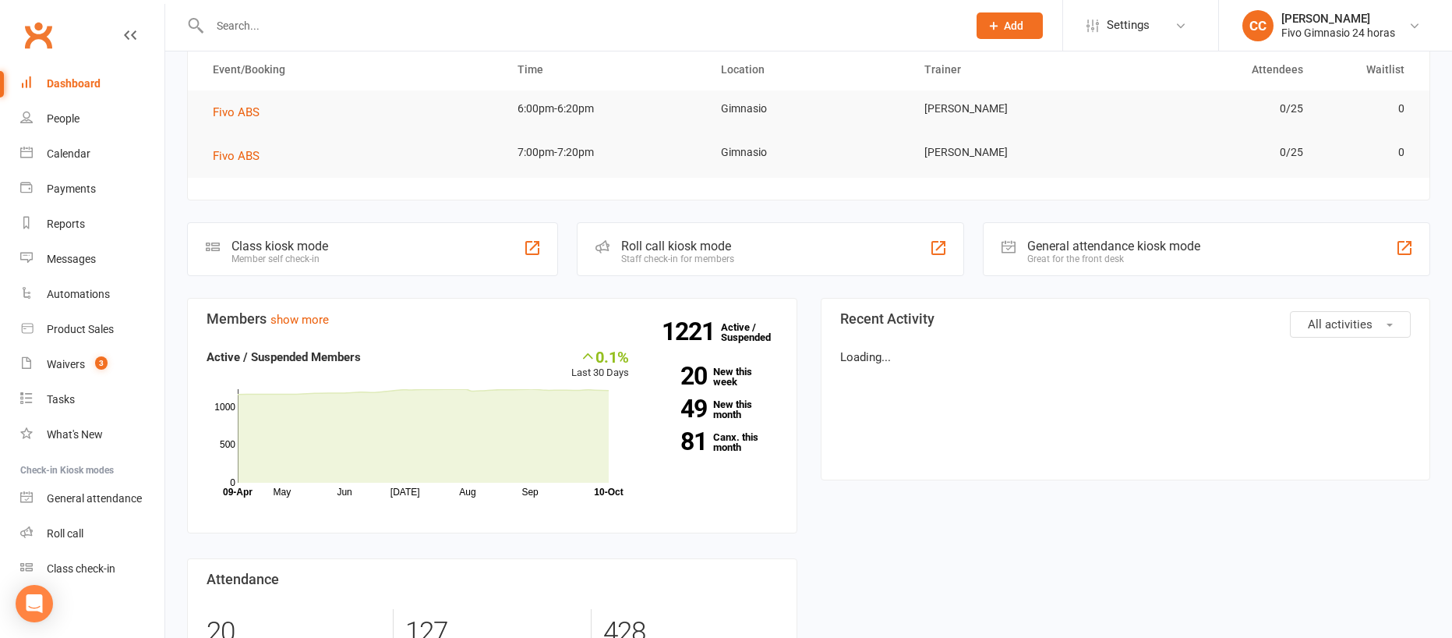
scroll to position [143, 0]
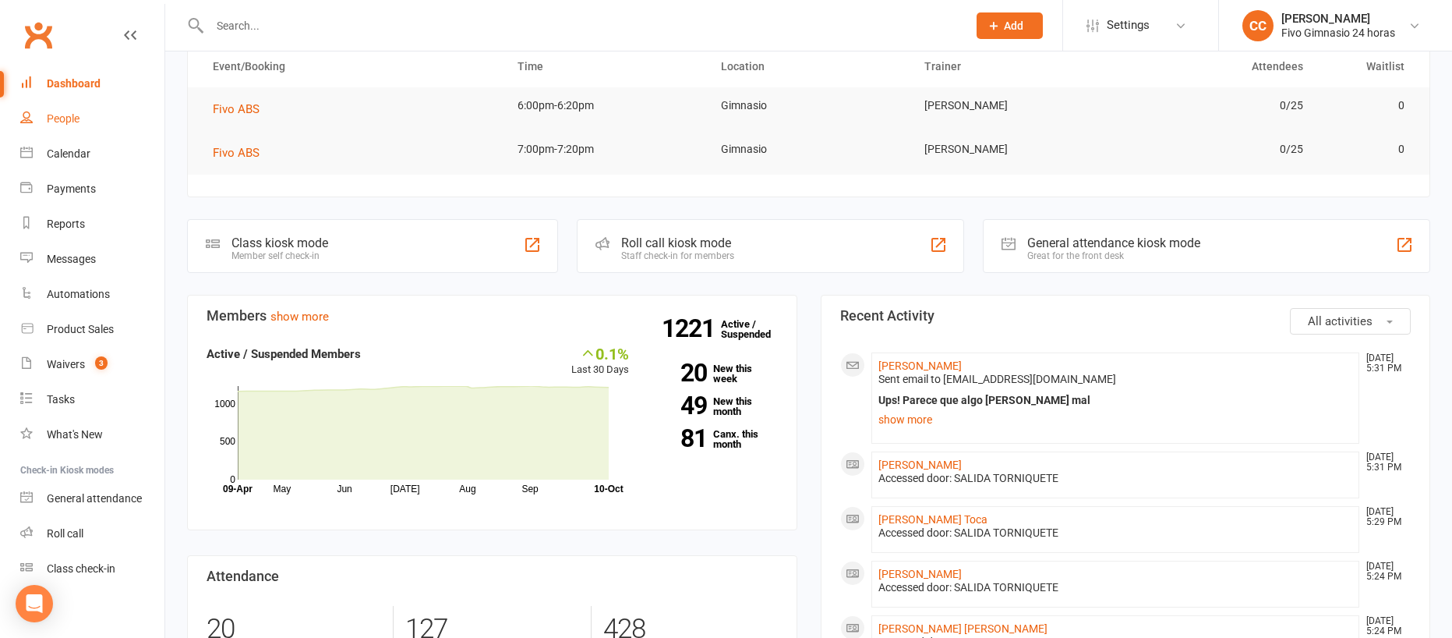
click at [95, 101] on link "People" at bounding box center [92, 118] width 144 height 35
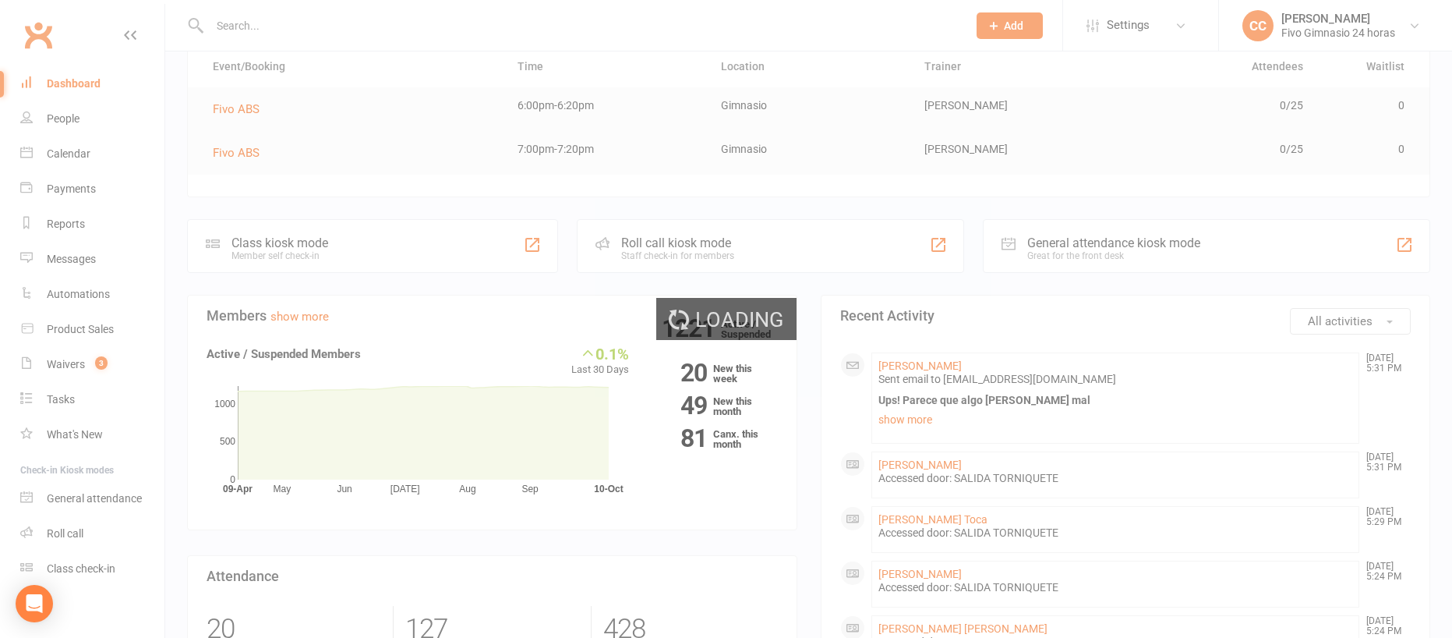
select select "100"
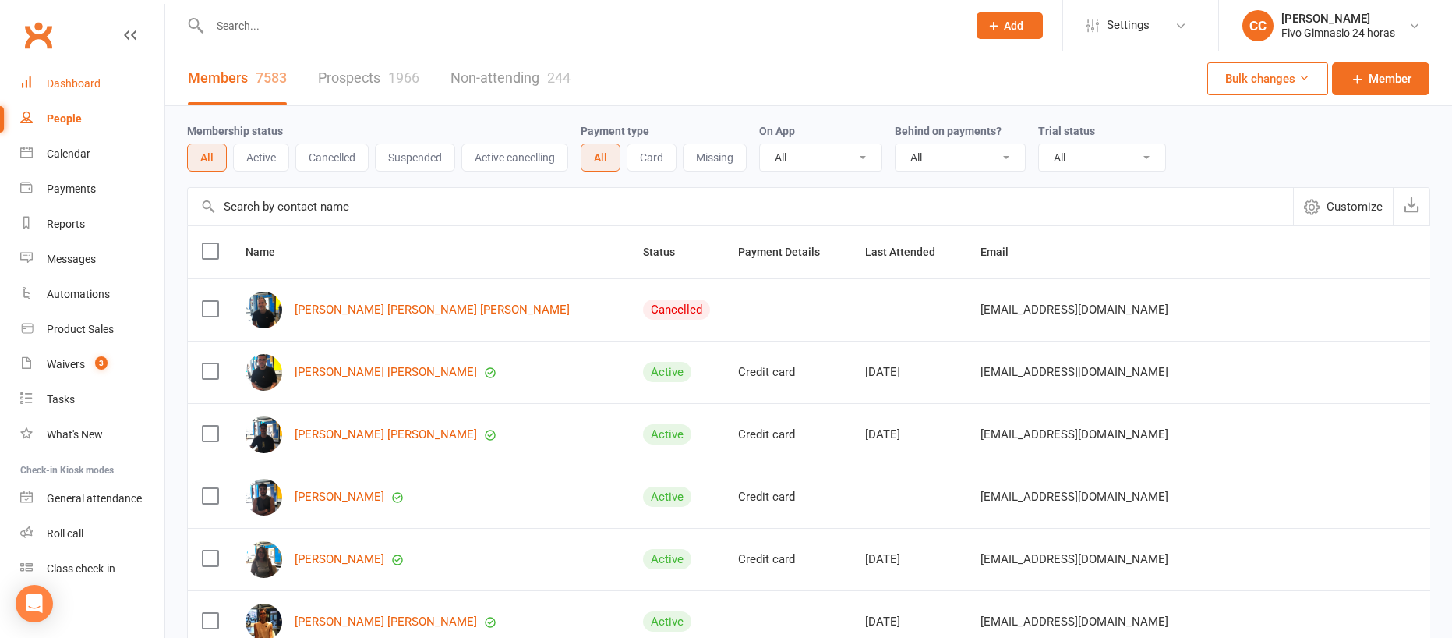
click at [83, 82] on div "Dashboard" at bounding box center [74, 83] width 54 height 12
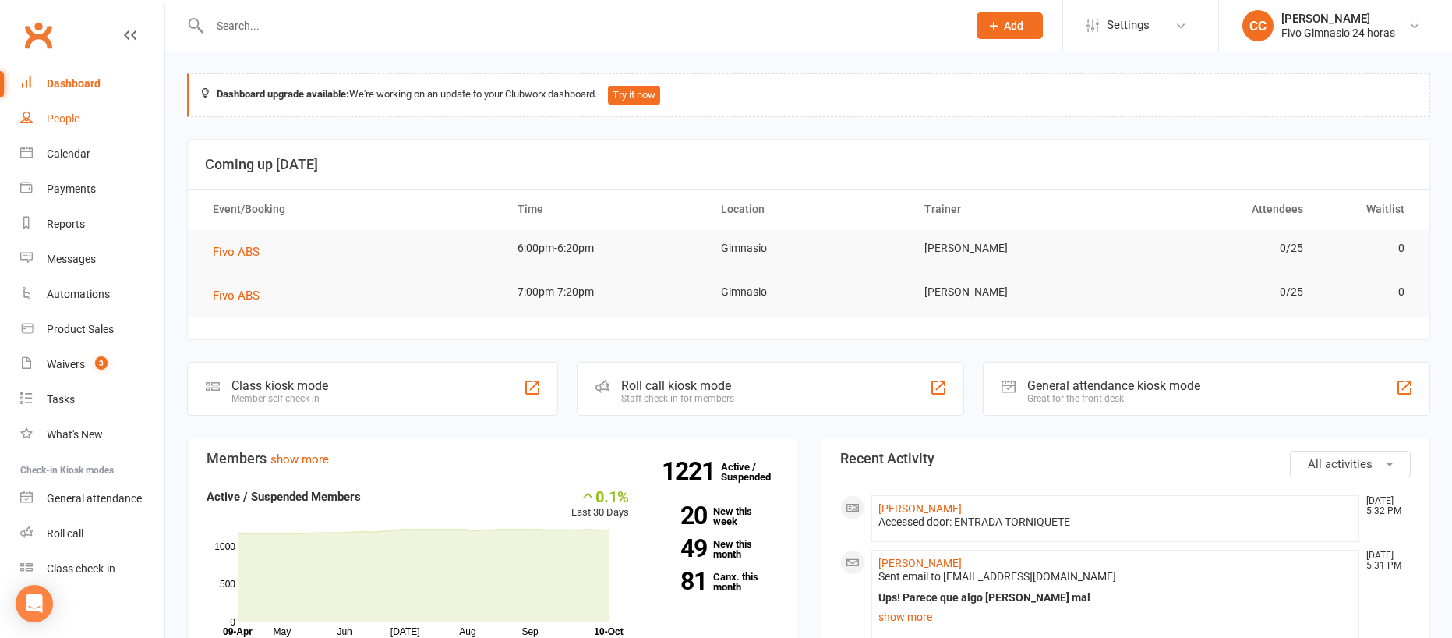
click at [74, 120] on div "People" at bounding box center [63, 118] width 33 height 12
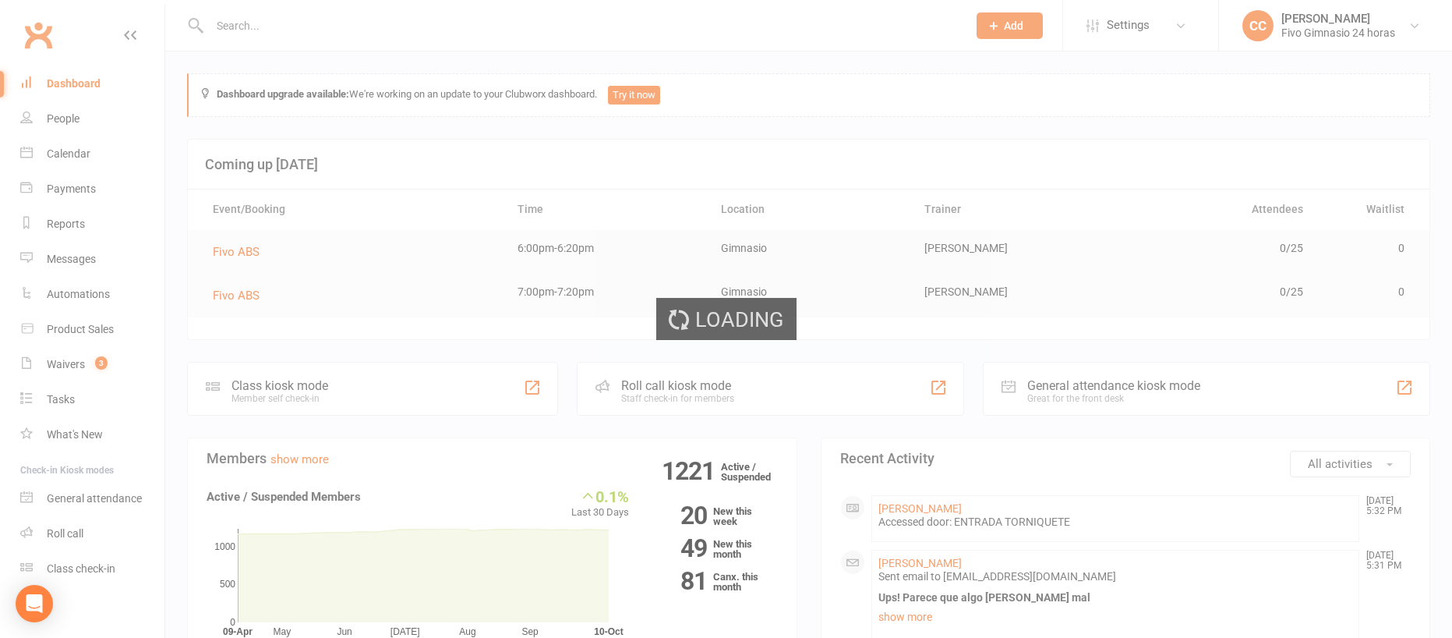
select select "100"
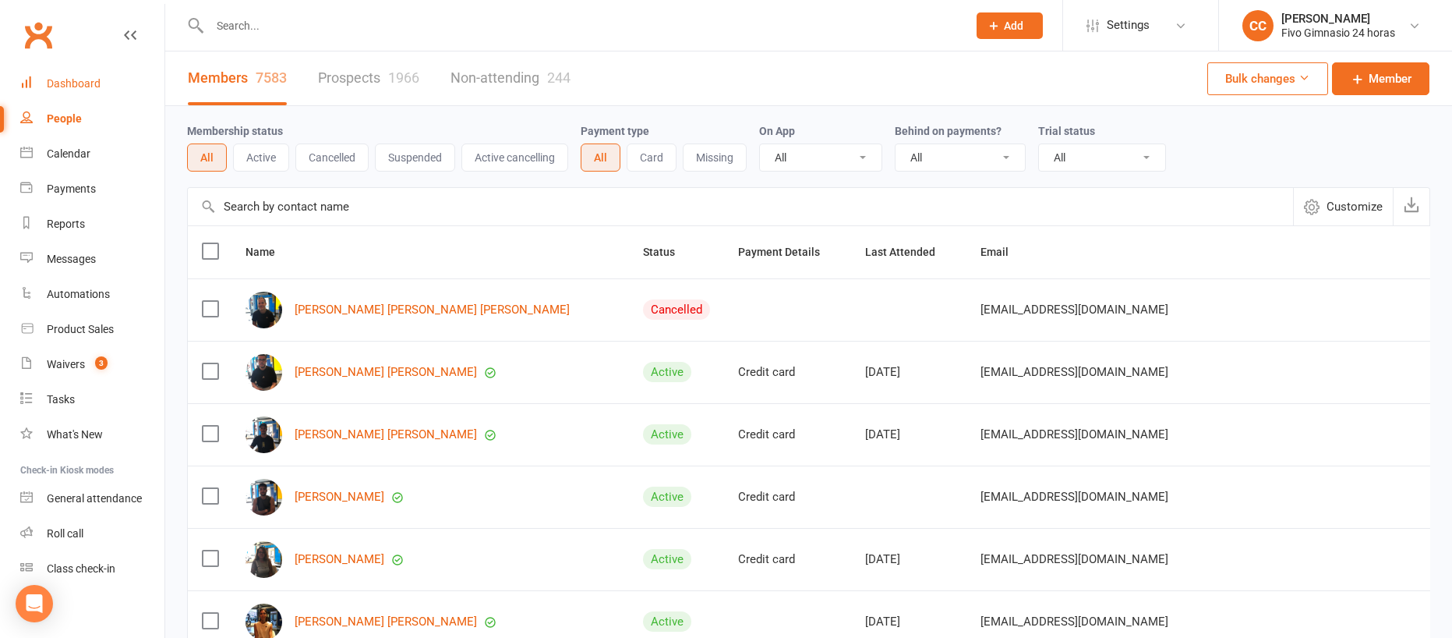
click at [62, 87] on div "Dashboard" at bounding box center [74, 83] width 54 height 12
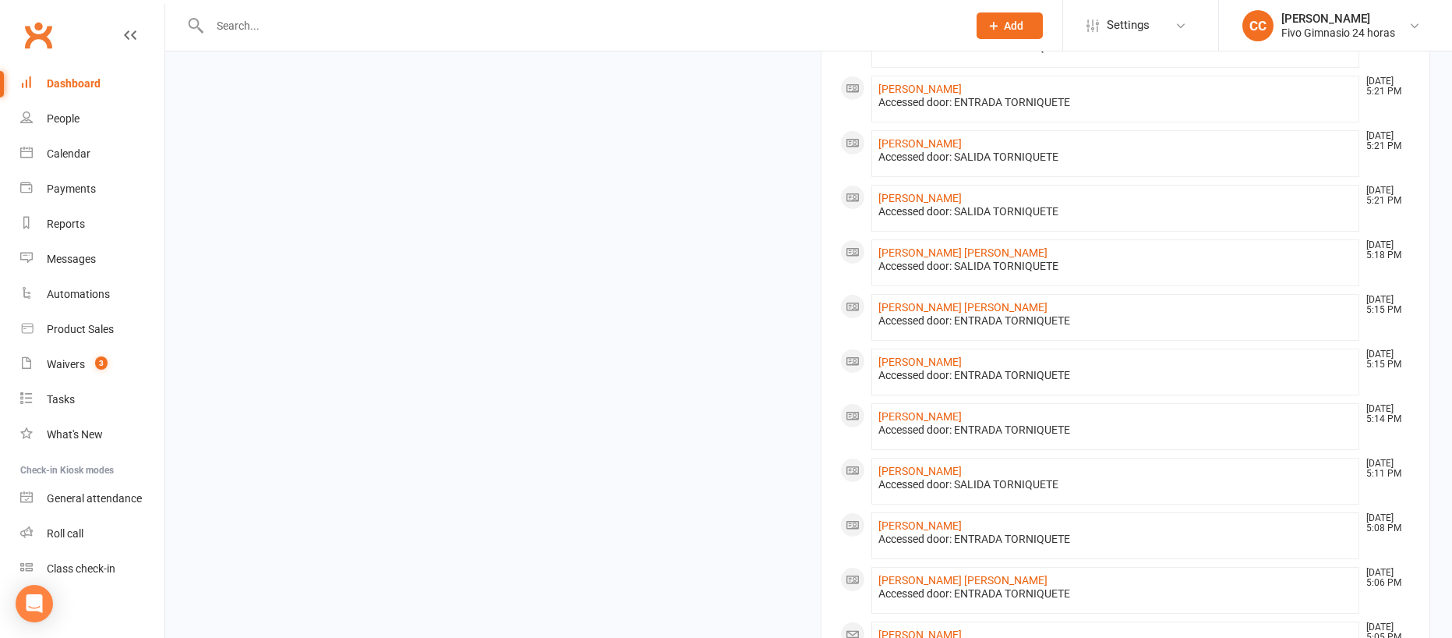
scroll to position [1130, 0]
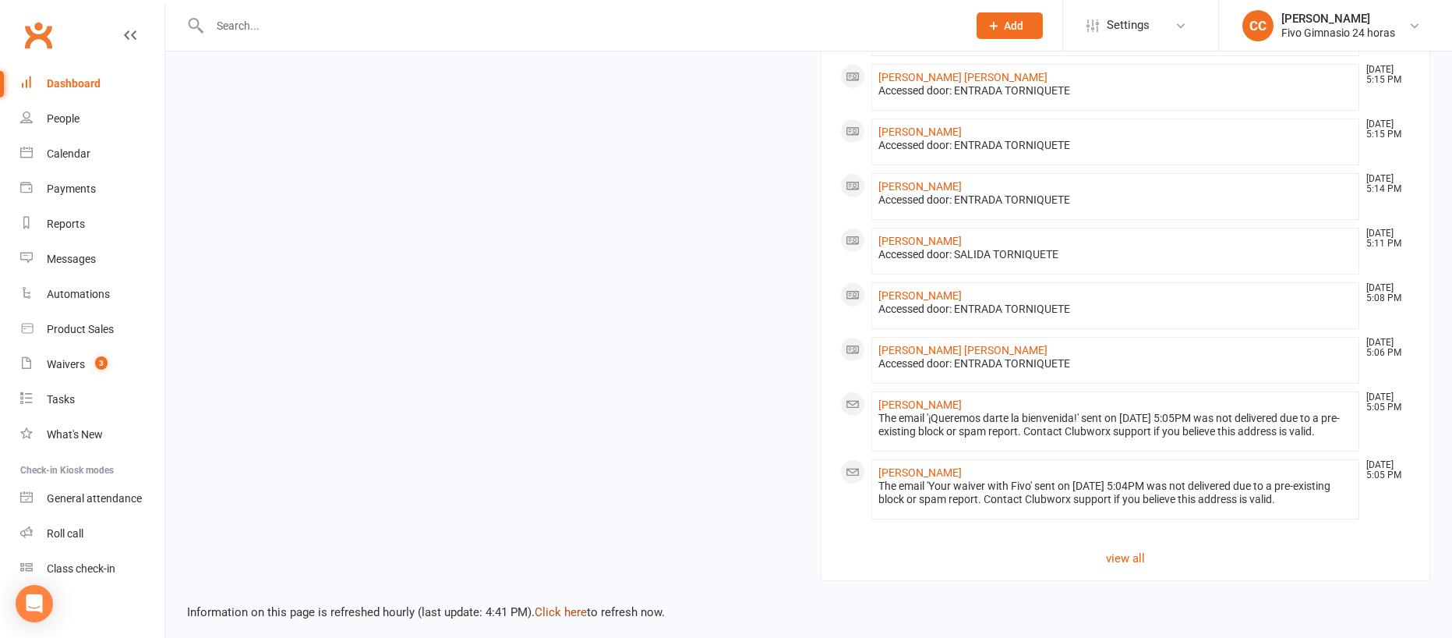
click at [550, 619] on link "Click here" at bounding box center [561, 612] width 52 height 14
drag, startPoint x: 84, startPoint y: 126, endPoint x: 98, endPoint y: 122, distance: 14.4
click at [84, 125] on link "People" at bounding box center [92, 118] width 144 height 35
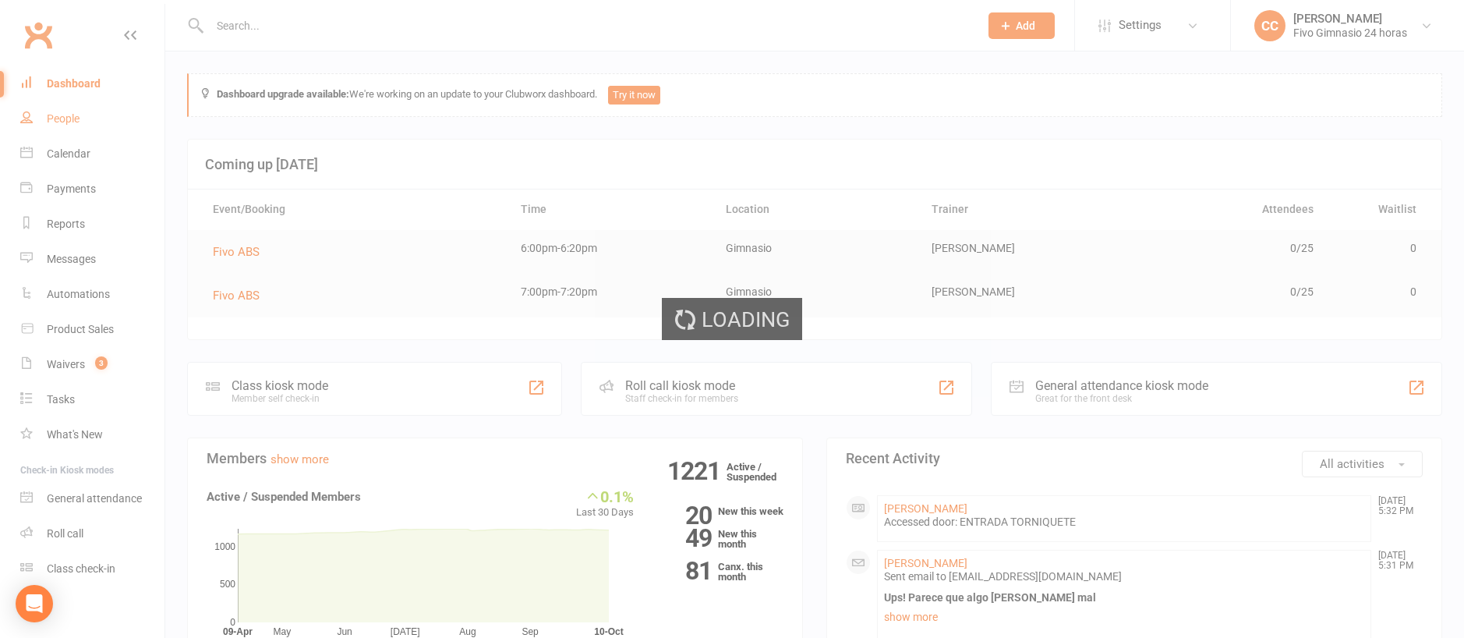
select select "100"
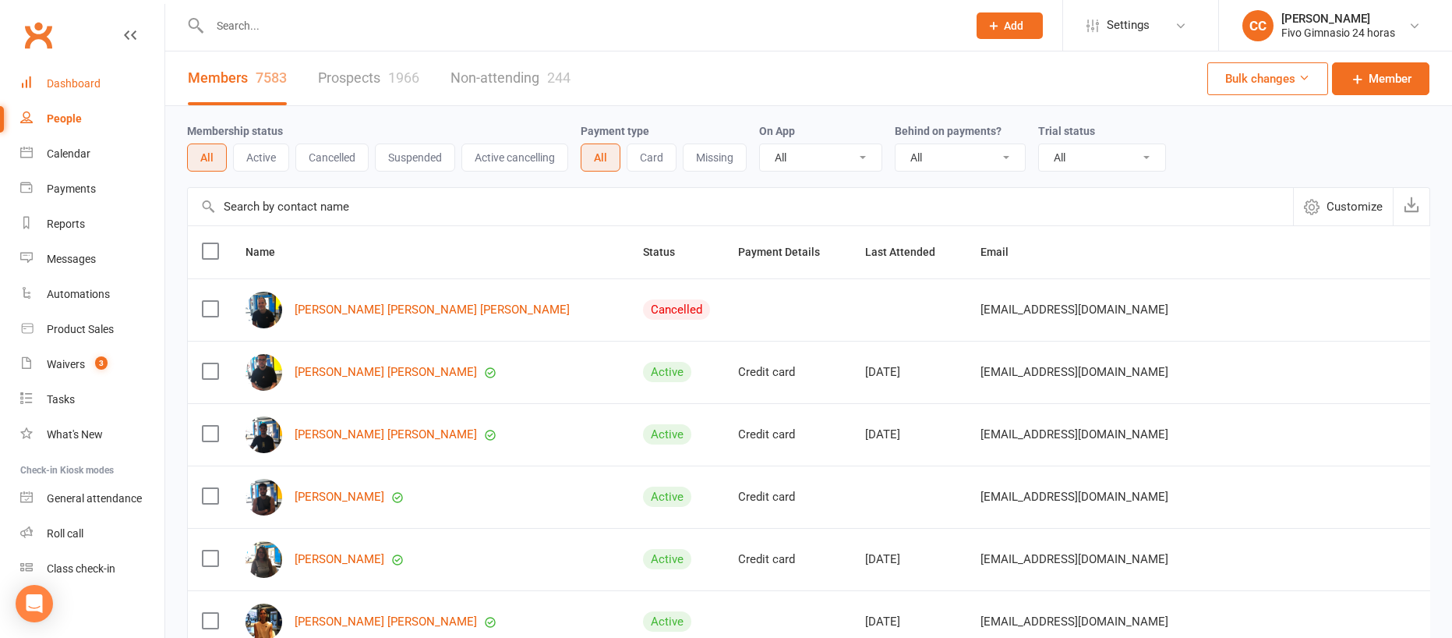
click at [98, 95] on link "Dashboard" at bounding box center [92, 83] width 144 height 35
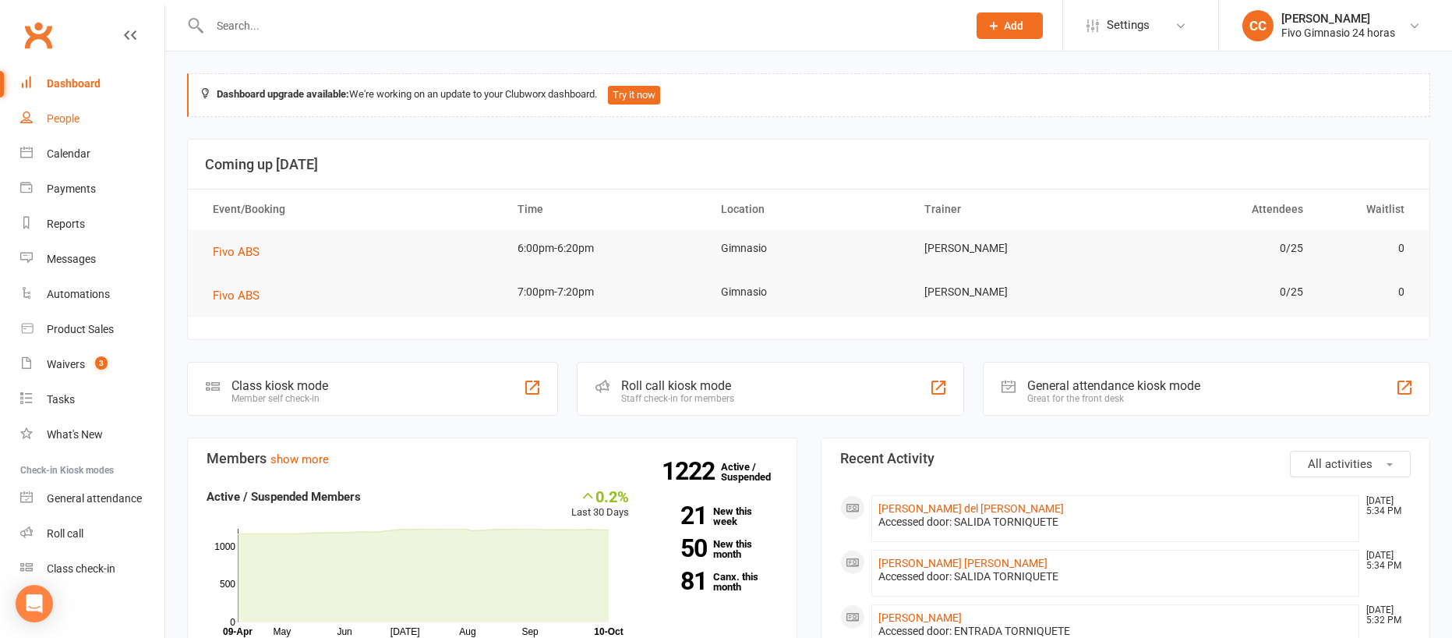
click at [57, 116] on div "People" at bounding box center [63, 118] width 33 height 12
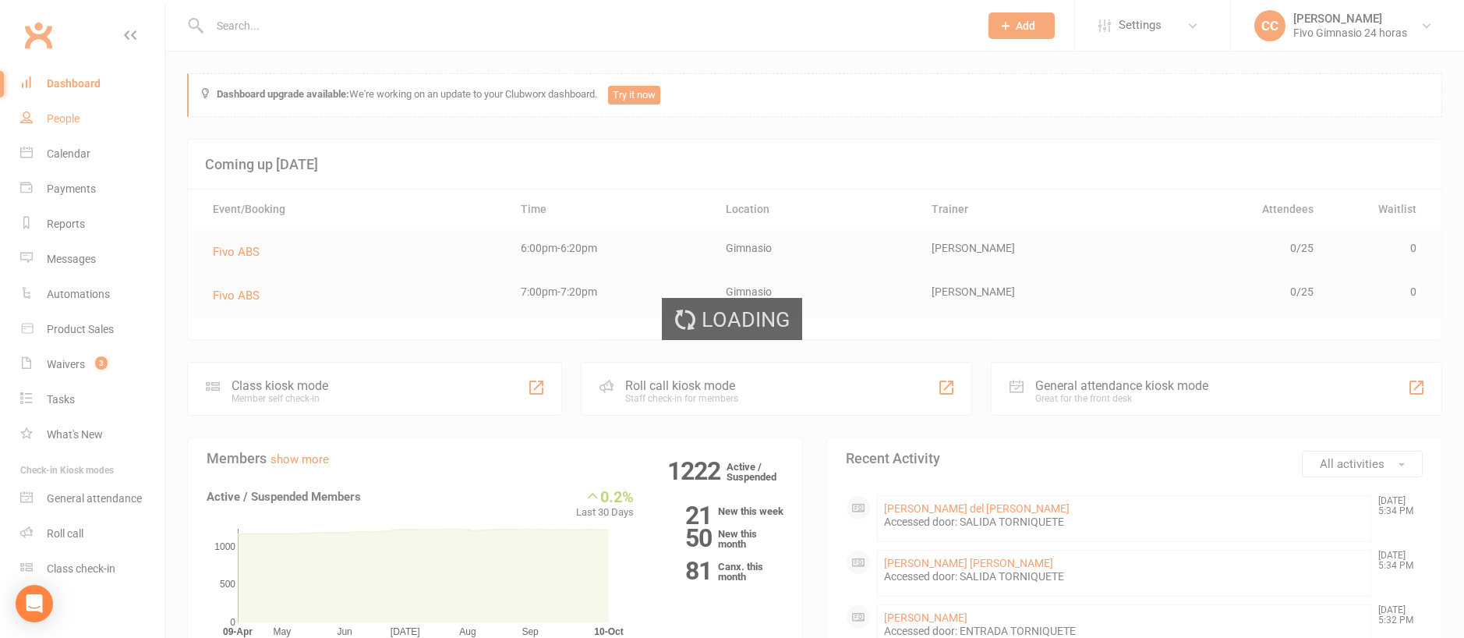
select select "100"
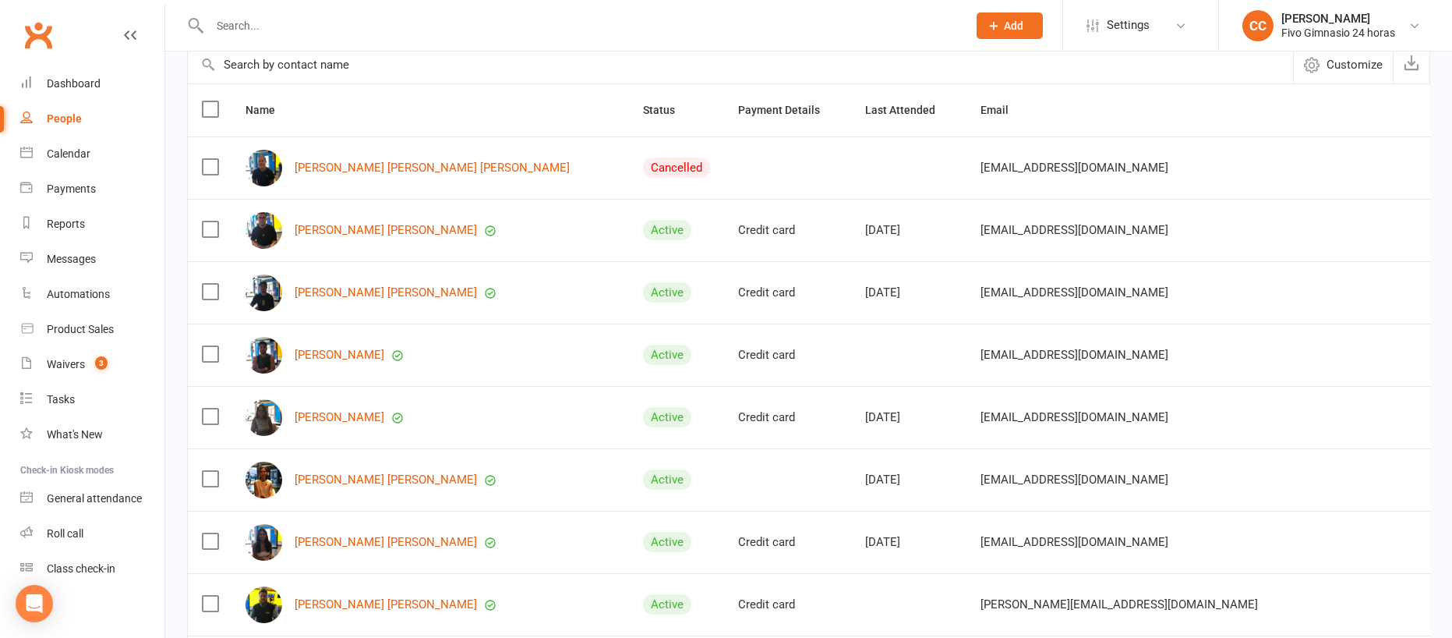
scroll to position [145, 0]
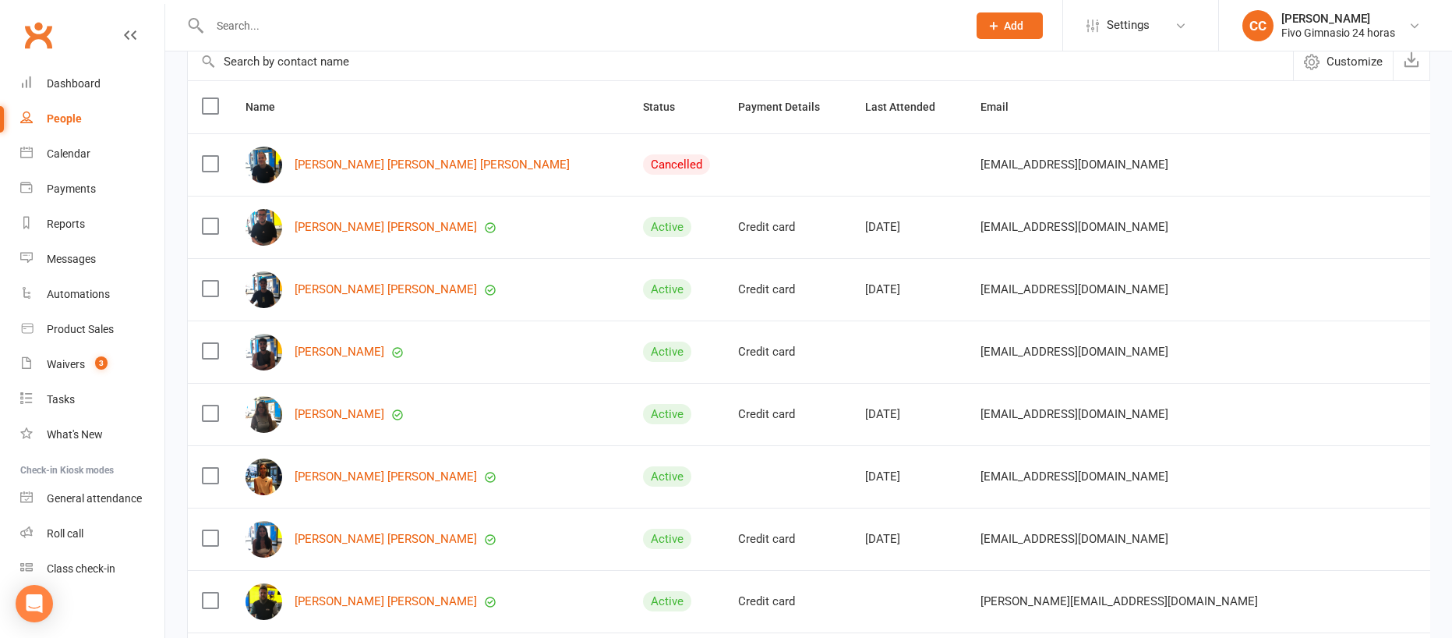
click at [262, 20] on input "text" at bounding box center [581, 26] width 752 height 22
click at [300, 42] on div at bounding box center [572, 25] width 770 height 51
click at [532, 30] on input "text" at bounding box center [581, 26] width 752 height 22
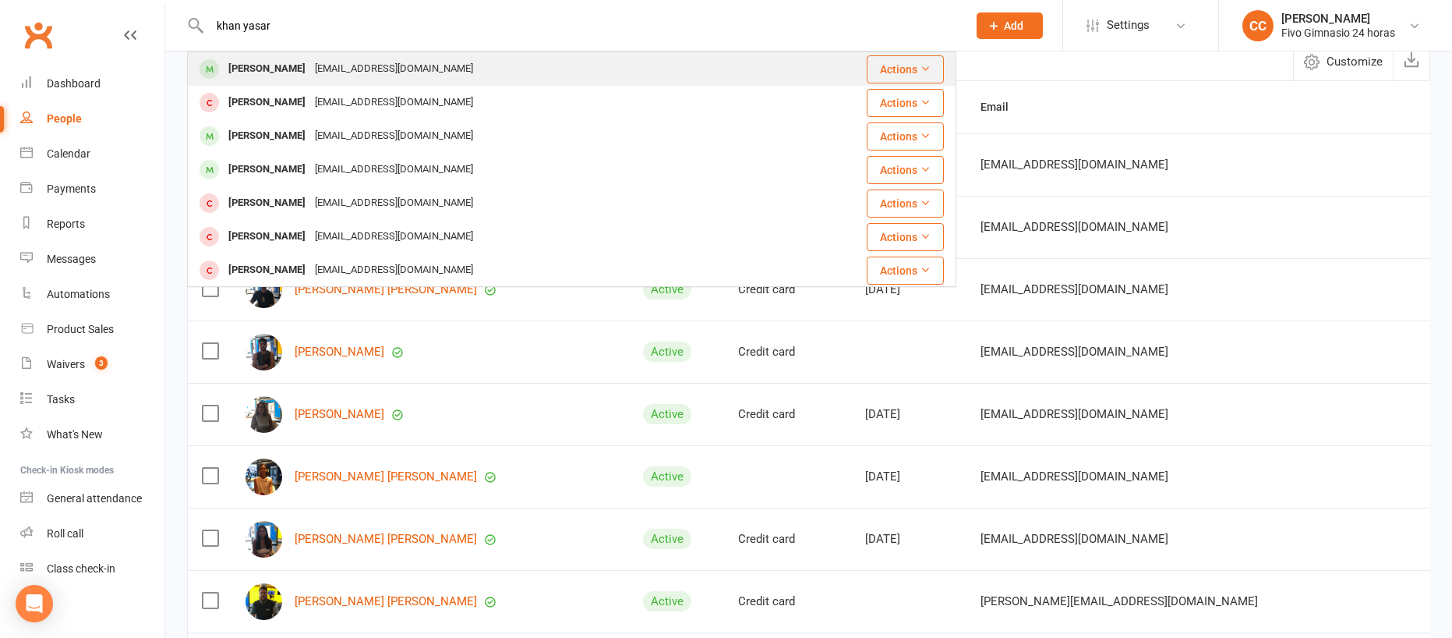
type input "khan yasar"
click at [310, 66] on div "[PERSON_NAME]" at bounding box center [267, 69] width 87 height 23
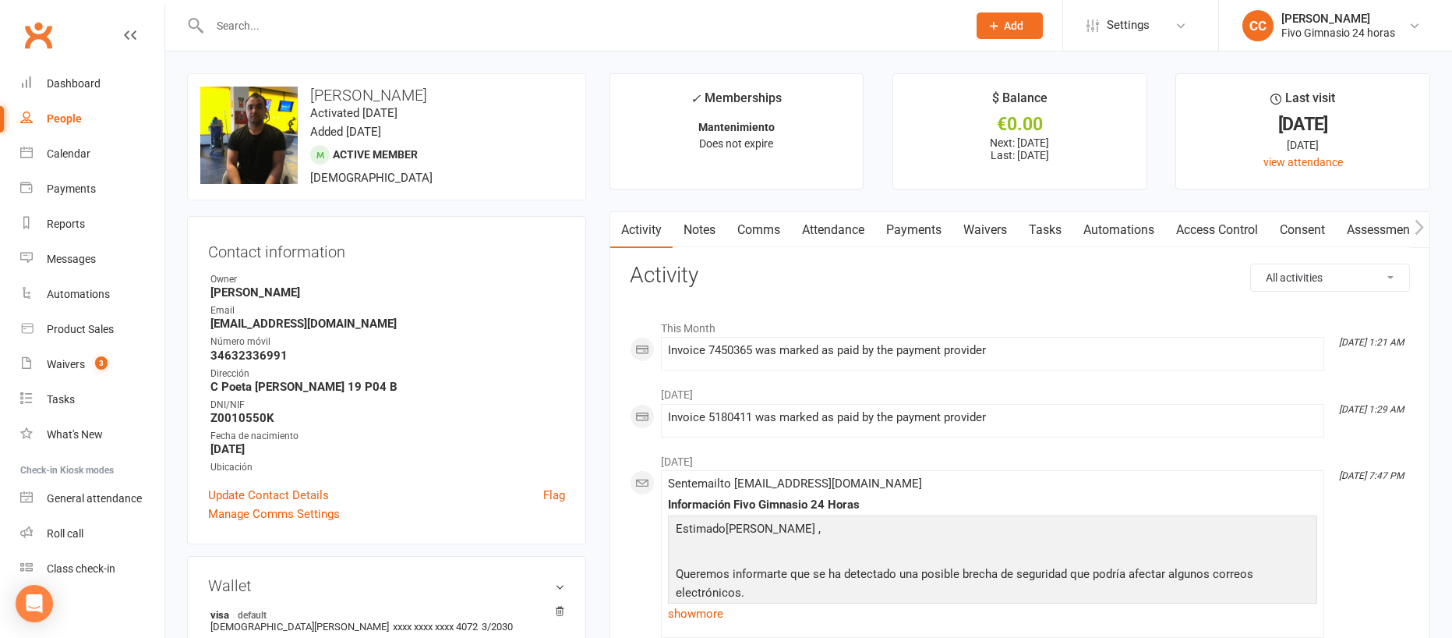
drag, startPoint x: 924, startPoint y: 235, endPoint x: 1064, endPoint y: 249, distance: 141.0
click at [924, 235] on link "Payments" at bounding box center [914, 230] width 77 height 36
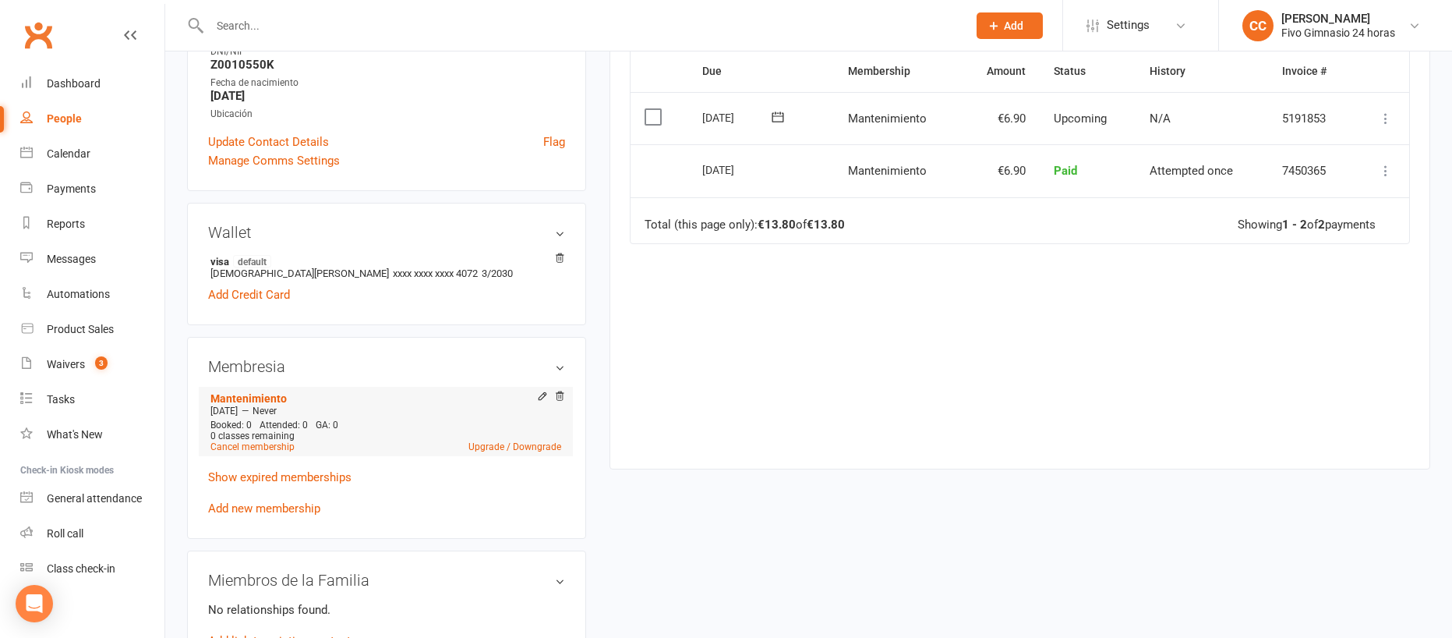
scroll to position [399, 0]
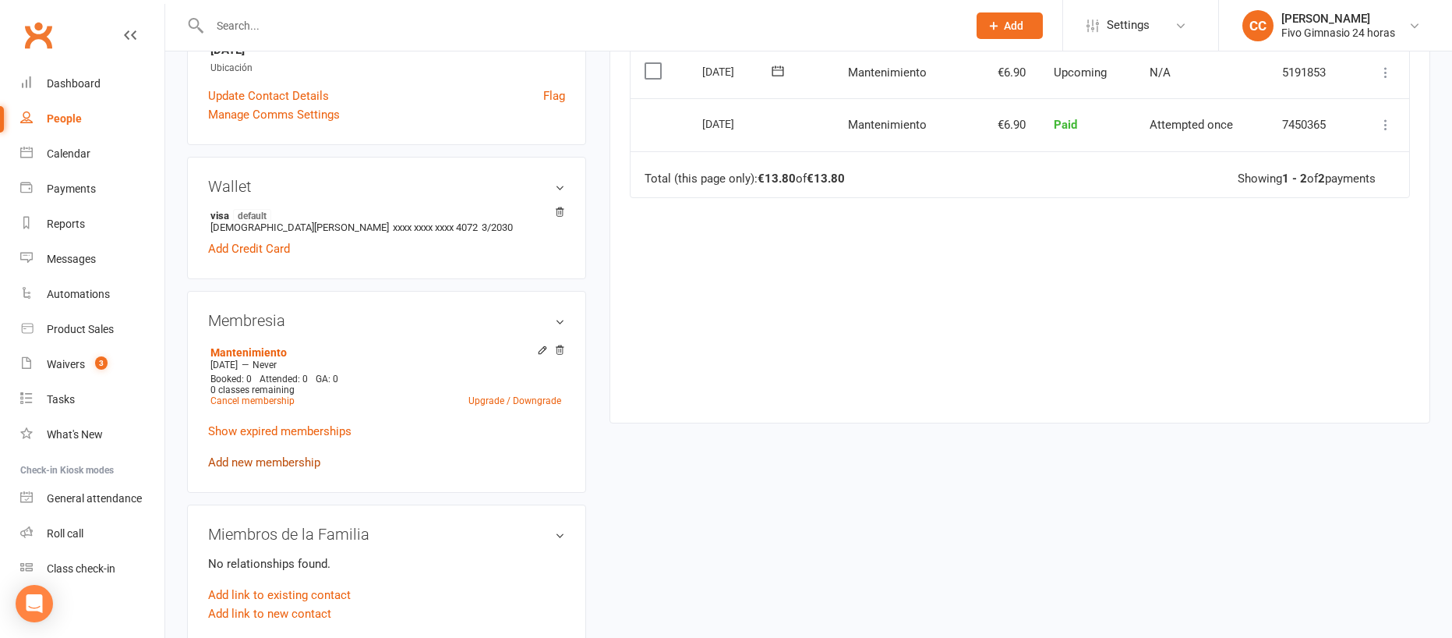
click at [302, 465] on link "Add new membership" at bounding box center [264, 462] width 112 height 14
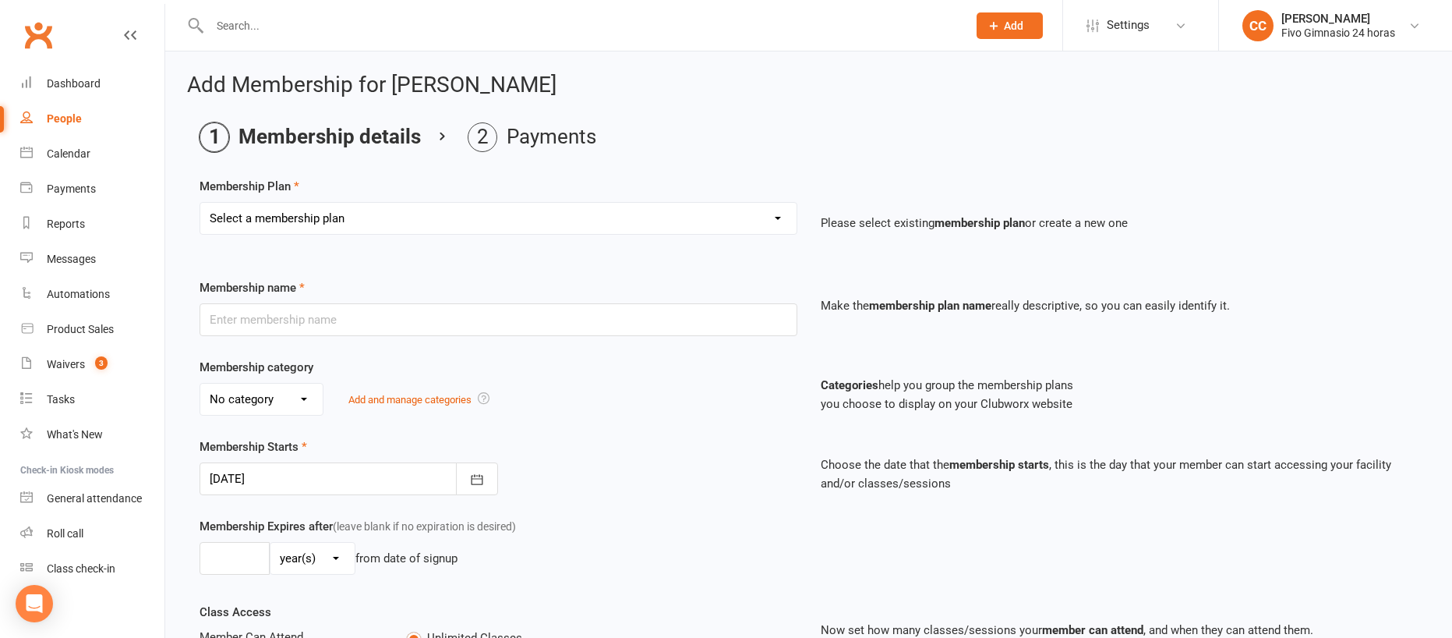
click at [273, 225] on select "Select a membership plan Cuota familiar Cuota estudiante 10 pases full Anual Se…" at bounding box center [498, 218] width 596 height 31
select select "5"
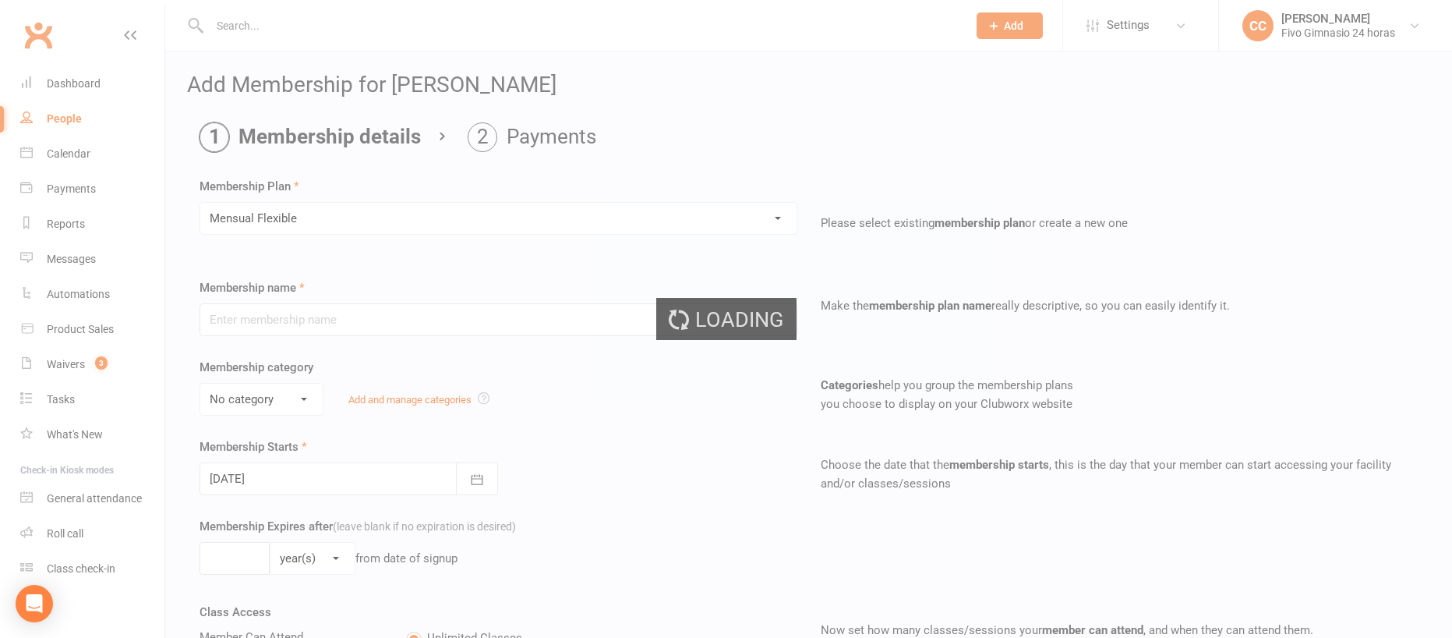
type input "Mensual Flexible"
select select "1"
select select "2"
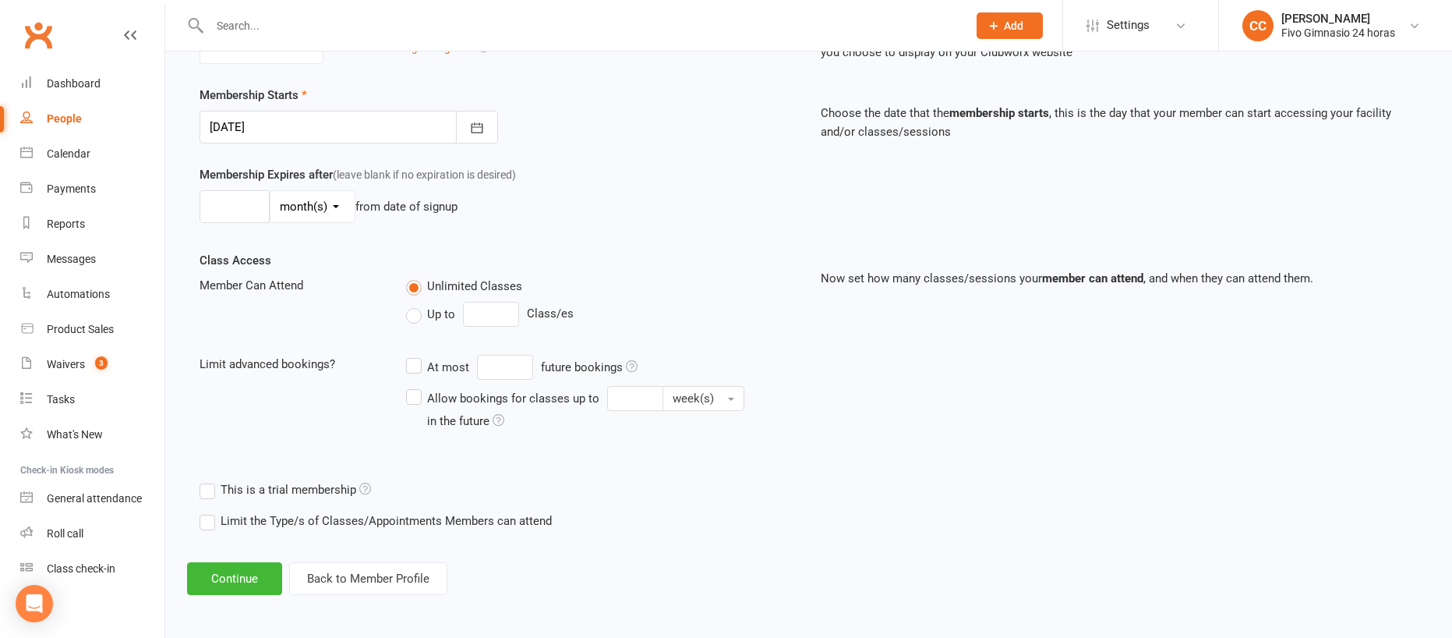
scroll to position [353, 0]
click at [237, 578] on button "Continue" at bounding box center [234, 577] width 95 height 33
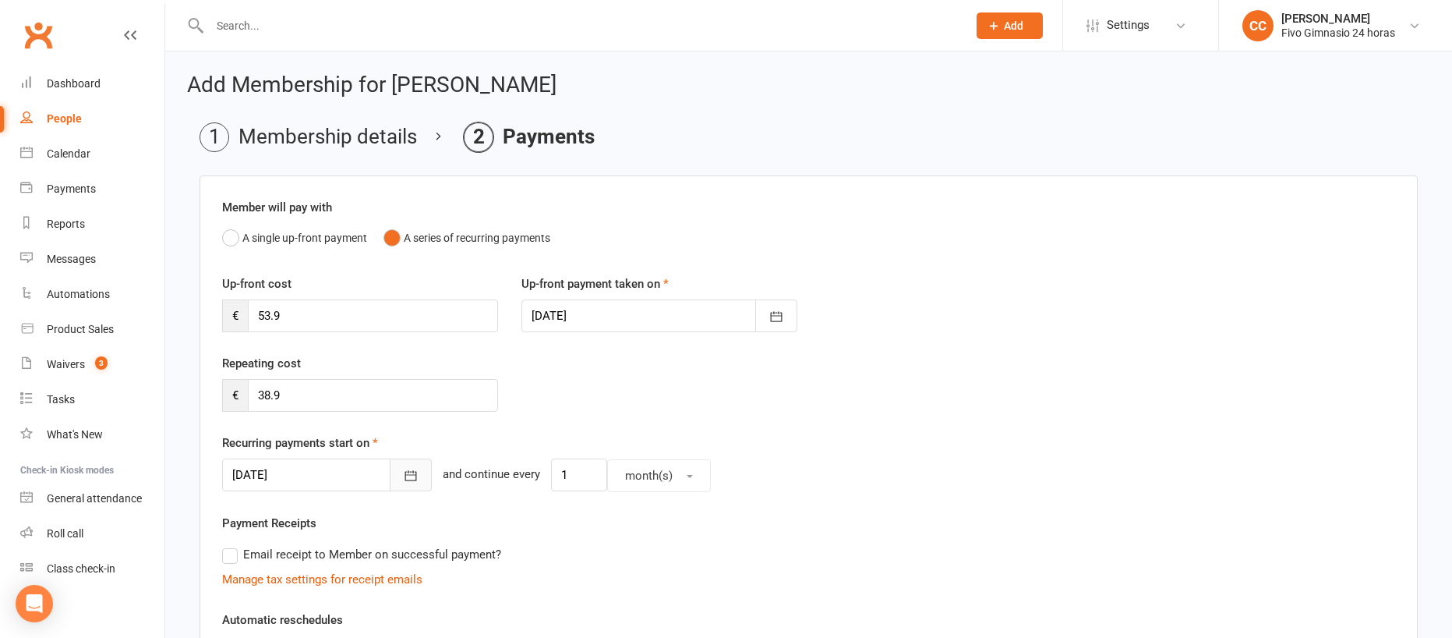
click at [403, 477] on icon "button" at bounding box center [411, 476] width 16 height 16
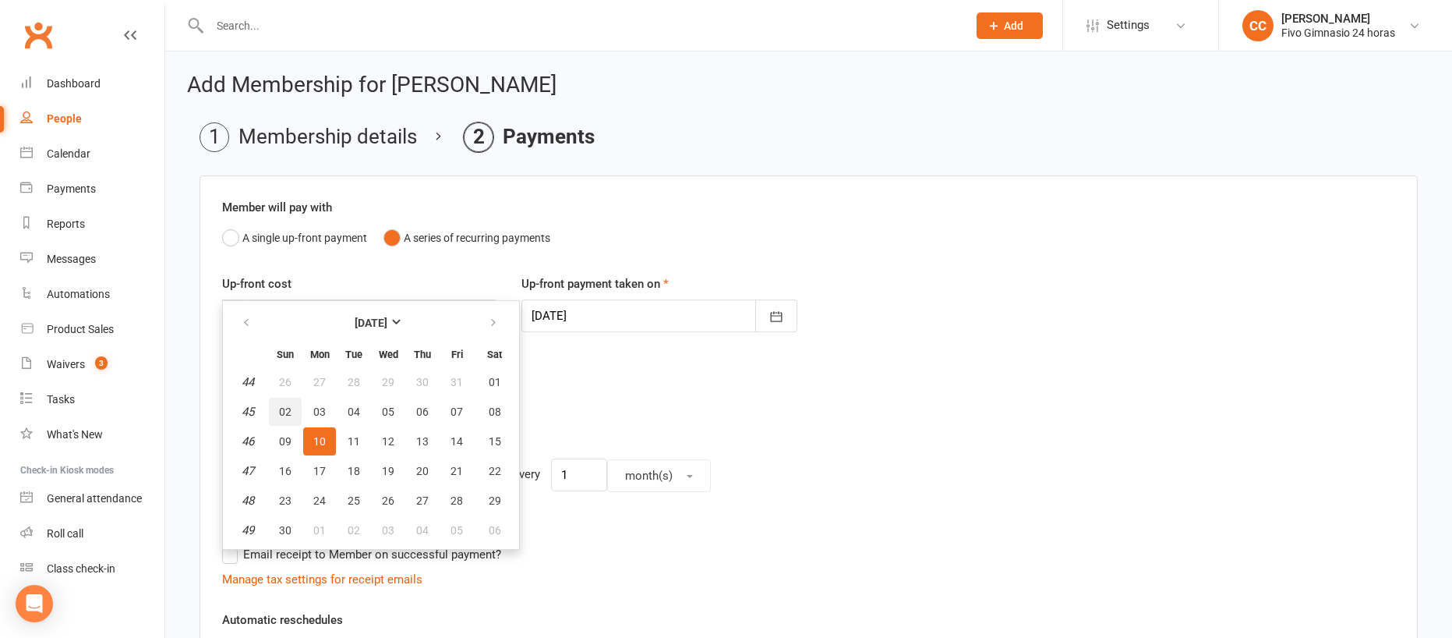
click at [285, 412] on span "02" at bounding box center [285, 411] width 12 height 12
type input "[DATE]"
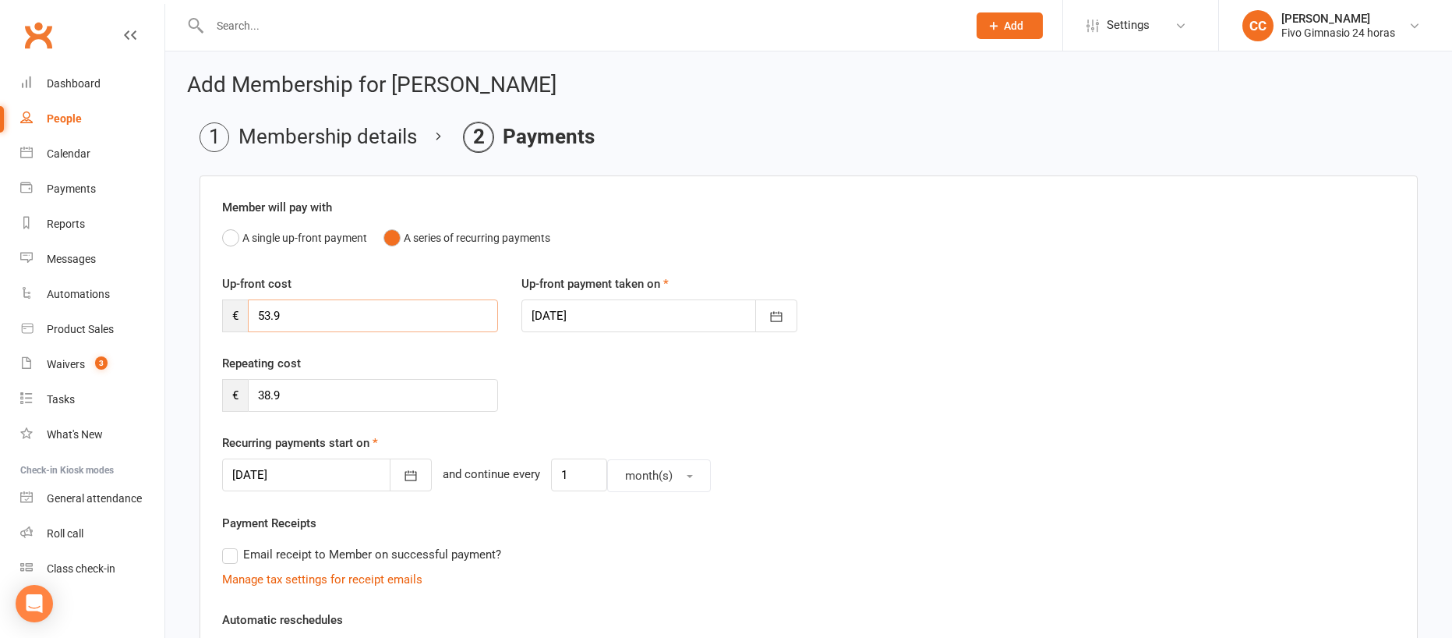
drag, startPoint x: 278, startPoint y: 318, endPoint x: 204, endPoint y: 313, distance: 73.4
click at [204, 313] on div "Member will pay with A single up-front payment A series of recurring payments U…" at bounding box center [809, 592] width 1219 height 834
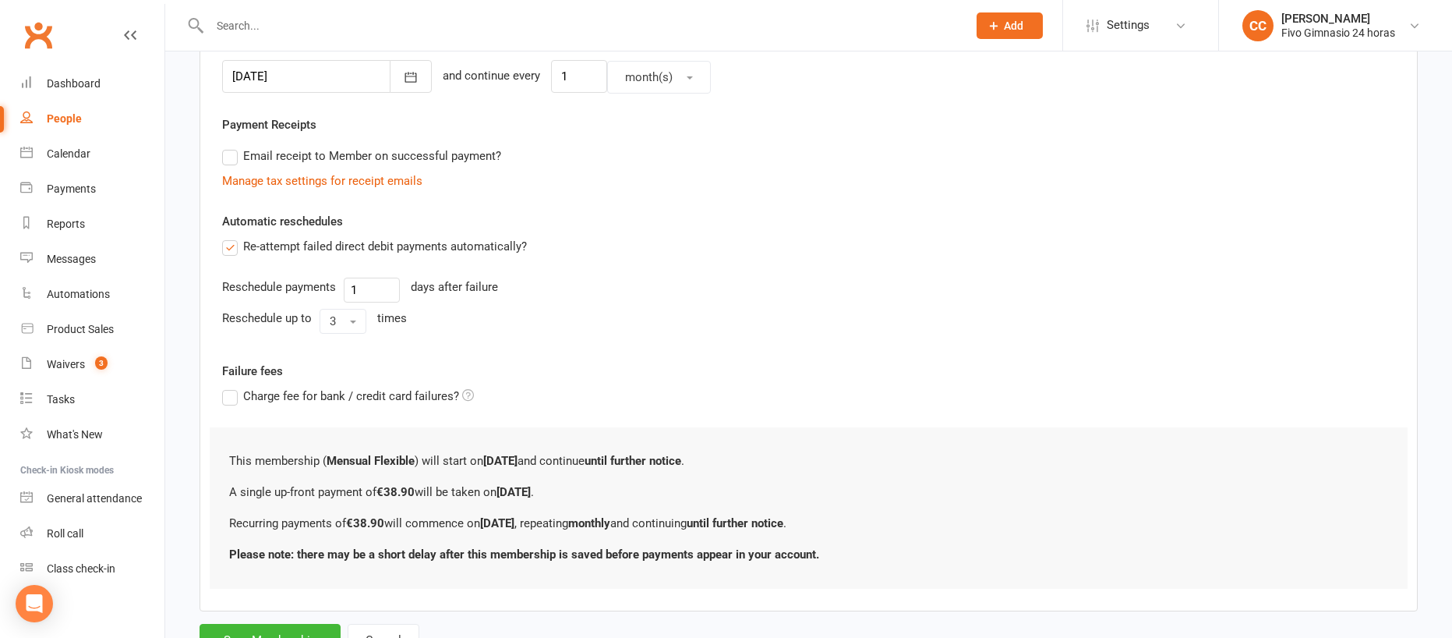
scroll to position [465, 0]
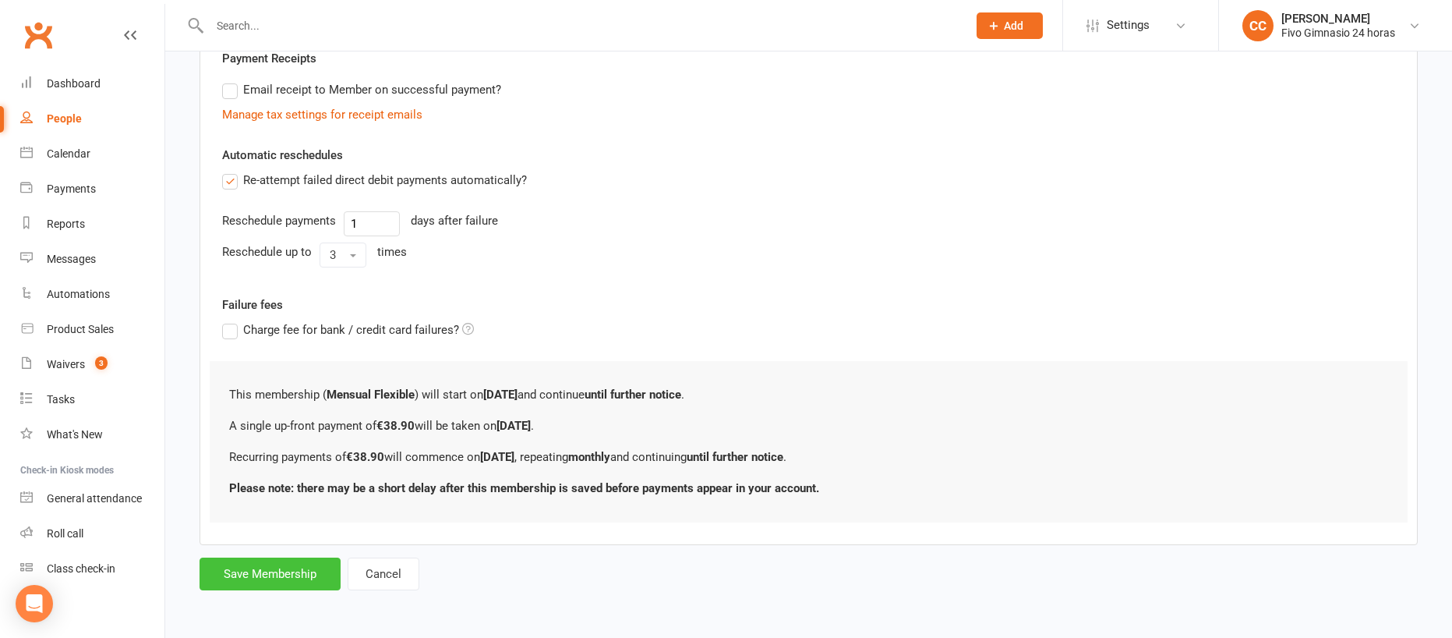
type input "38.90"
click at [283, 569] on button "Save Membership" at bounding box center [270, 573] width 141 height 33
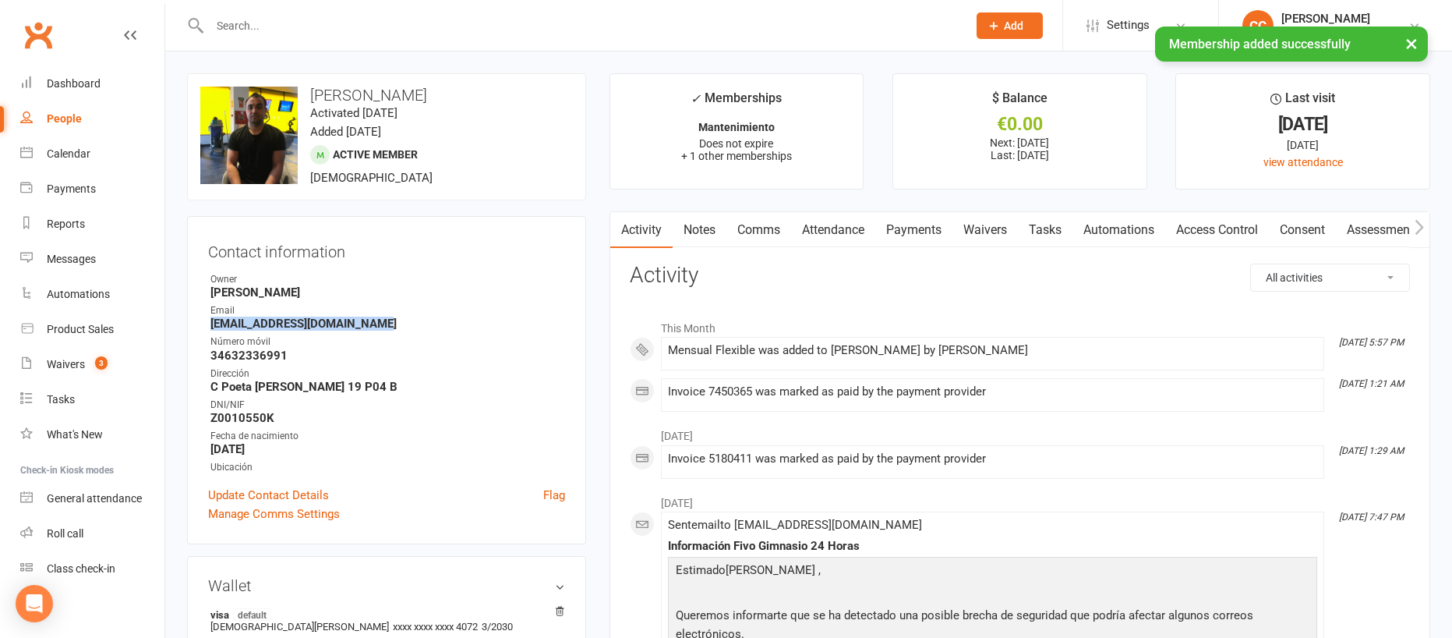
drag, startPoint x: 207, startPoint y: 321, endPoint x: 466, endPoint y: 321, distance: 259.6
click at [466, 321] on div "Contact information Owner [PERSON_NAME] Email [EMAIL_ADDRESS][DOMAIN_NAME] Núme…" at bounding box center [386, 380] width 399 height 328
copy strong "[EMAIL_ADDRESS][DOMAIN_NAME]"
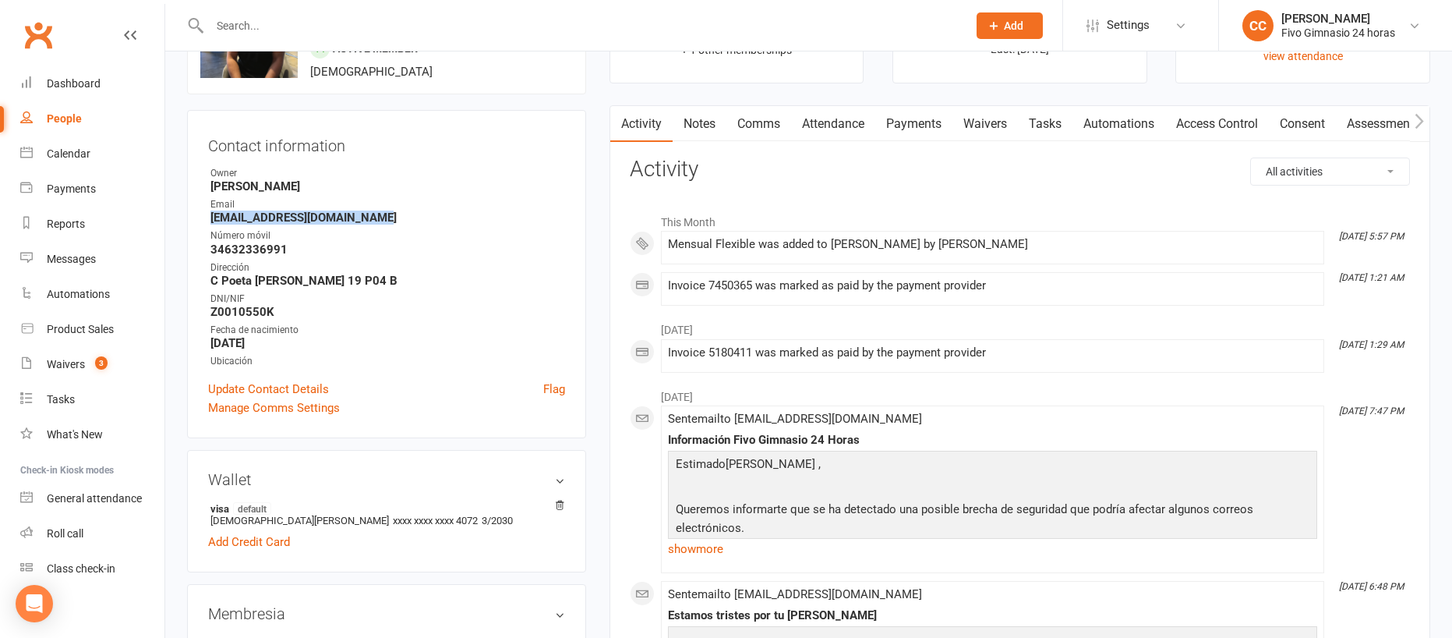
scroll to position [412, 0]
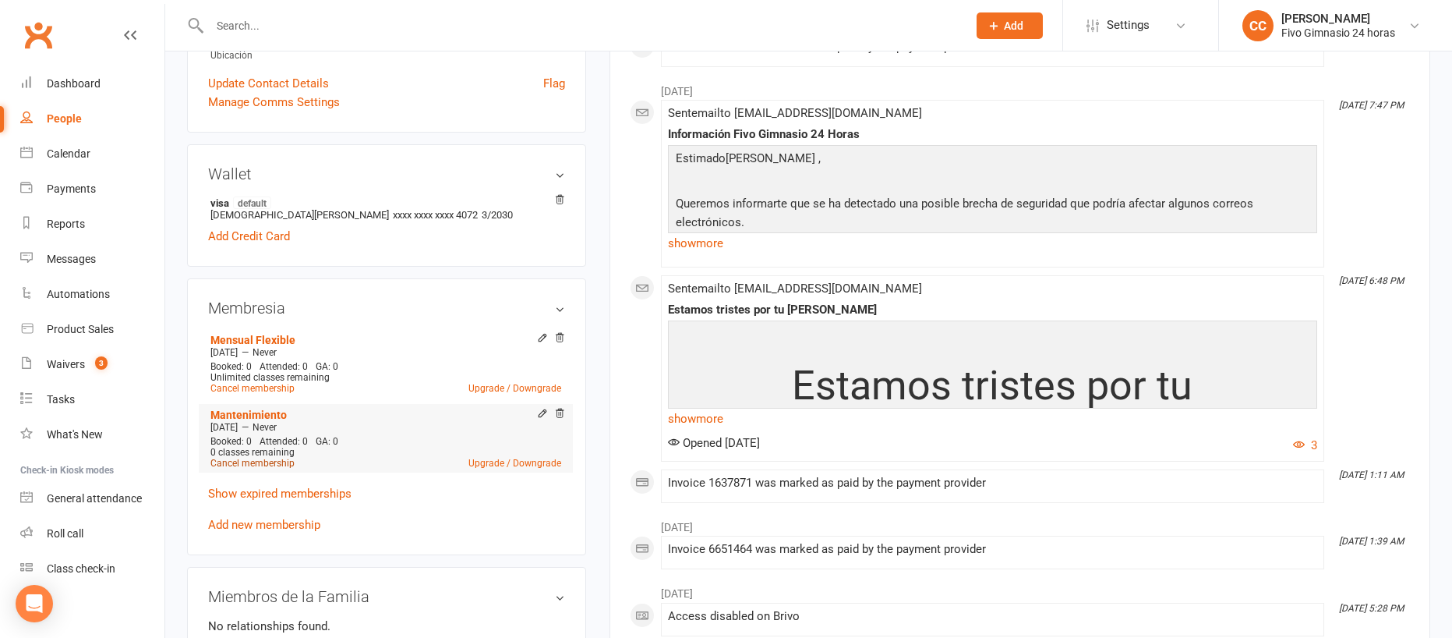
click at [270, 462] on link "Cancel membership" at bounding box center [253, 463] width 84 height 11
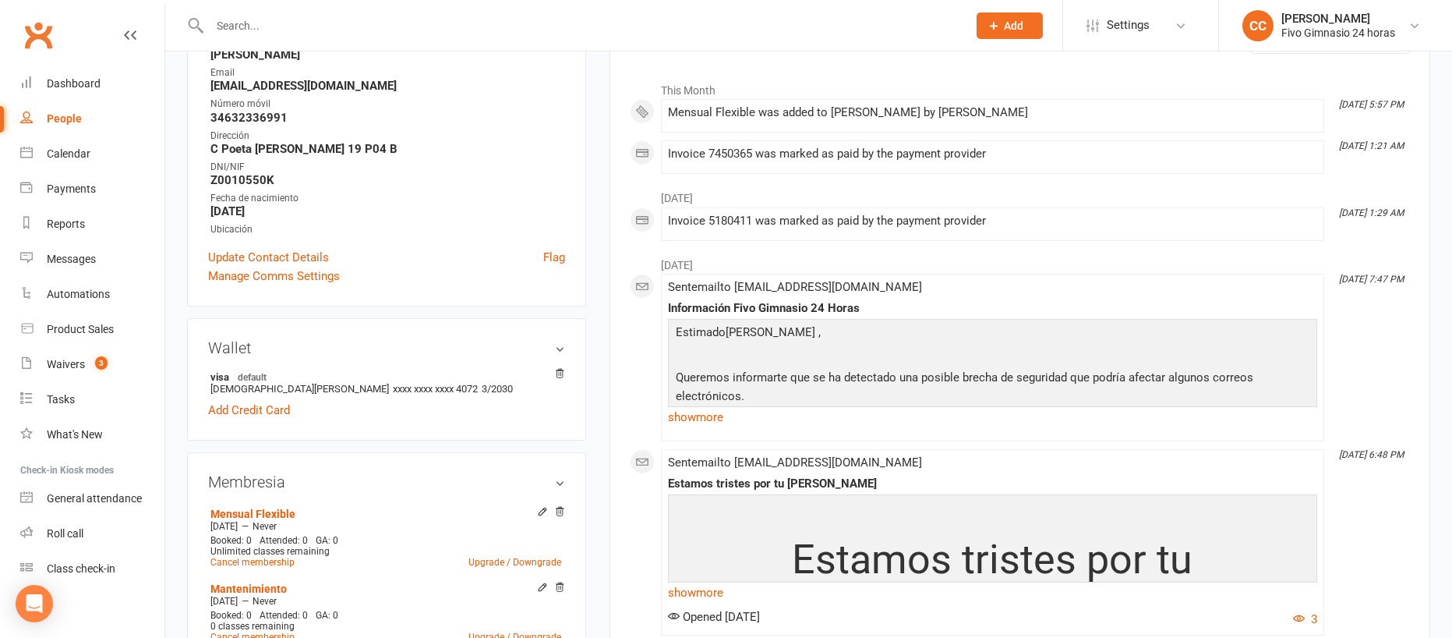
scroll to position [239, 0]
click at [564, 515] on icon at bounding box center [559, 510] width 11 height 11
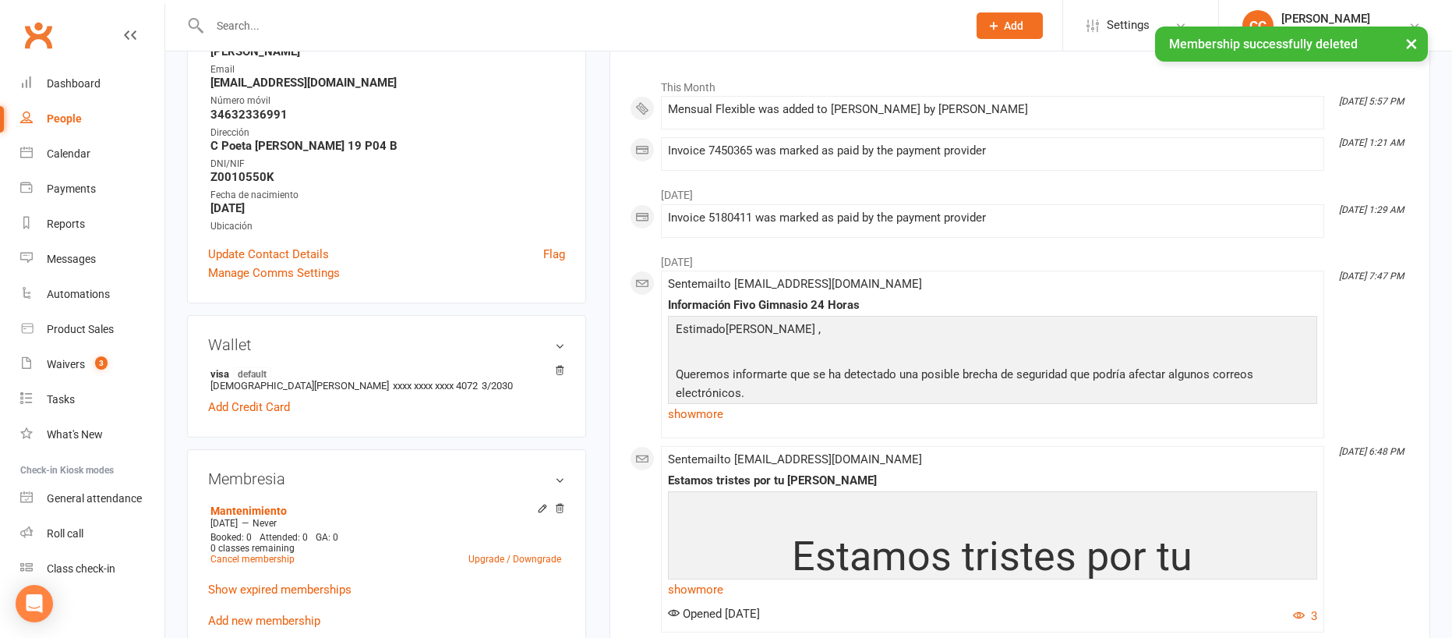
scroll to position [433, 0]
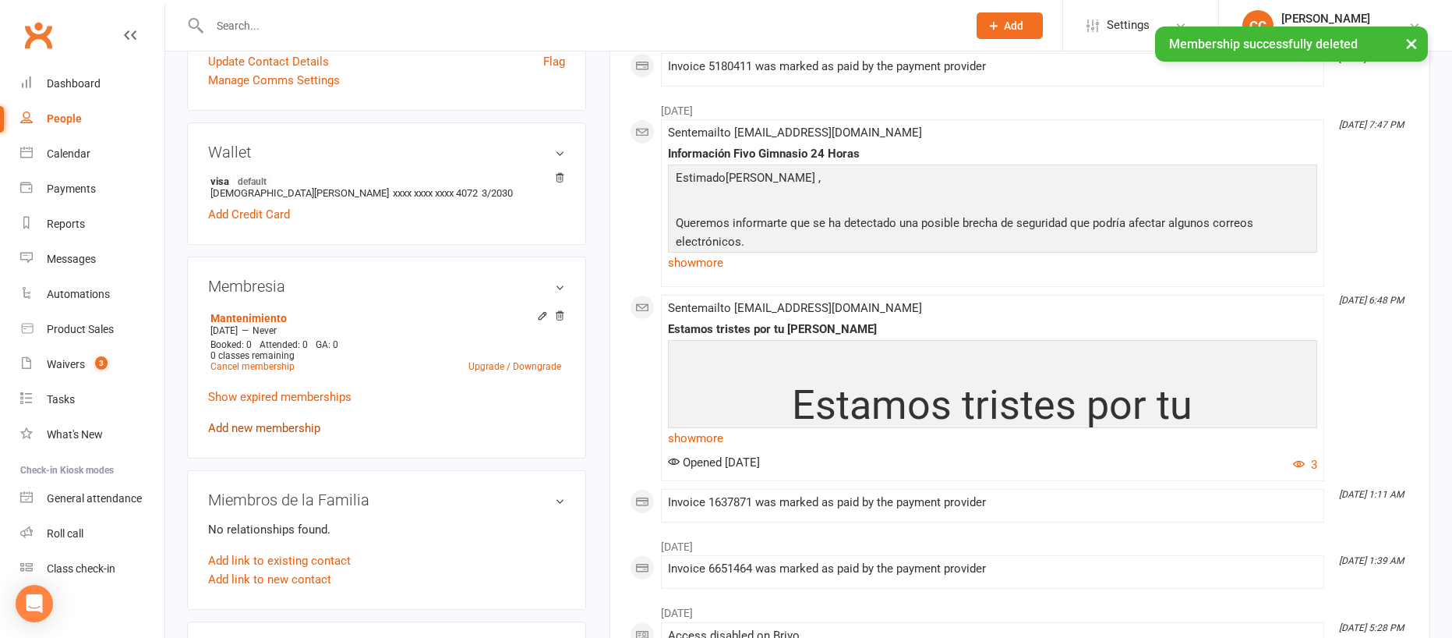
click at [296, 423] on link "Add new membership" at bounding box center [264, 428] width 112 height 14
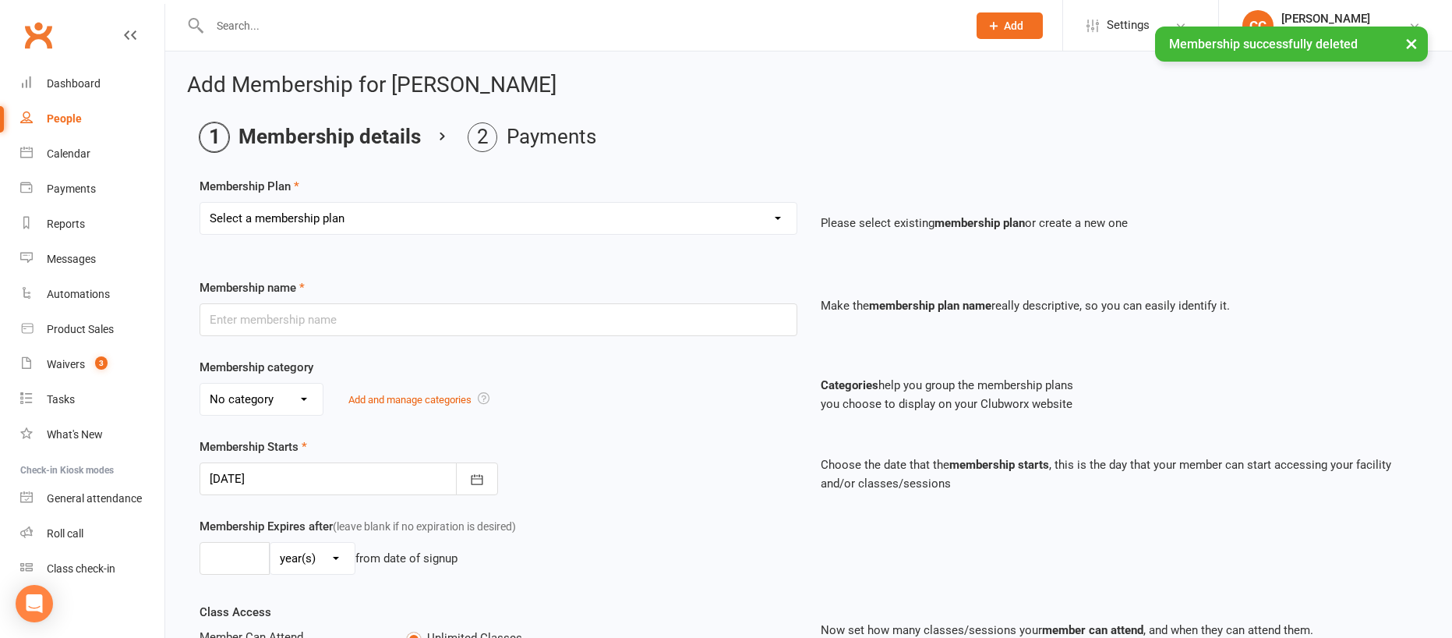
click at [275, 218] on select "Select a membership plan Cuota familiar Cuota estudiante 10 pases full Anual Se…" at bounding box center [498, 218] width 596 height 31
select select "5"
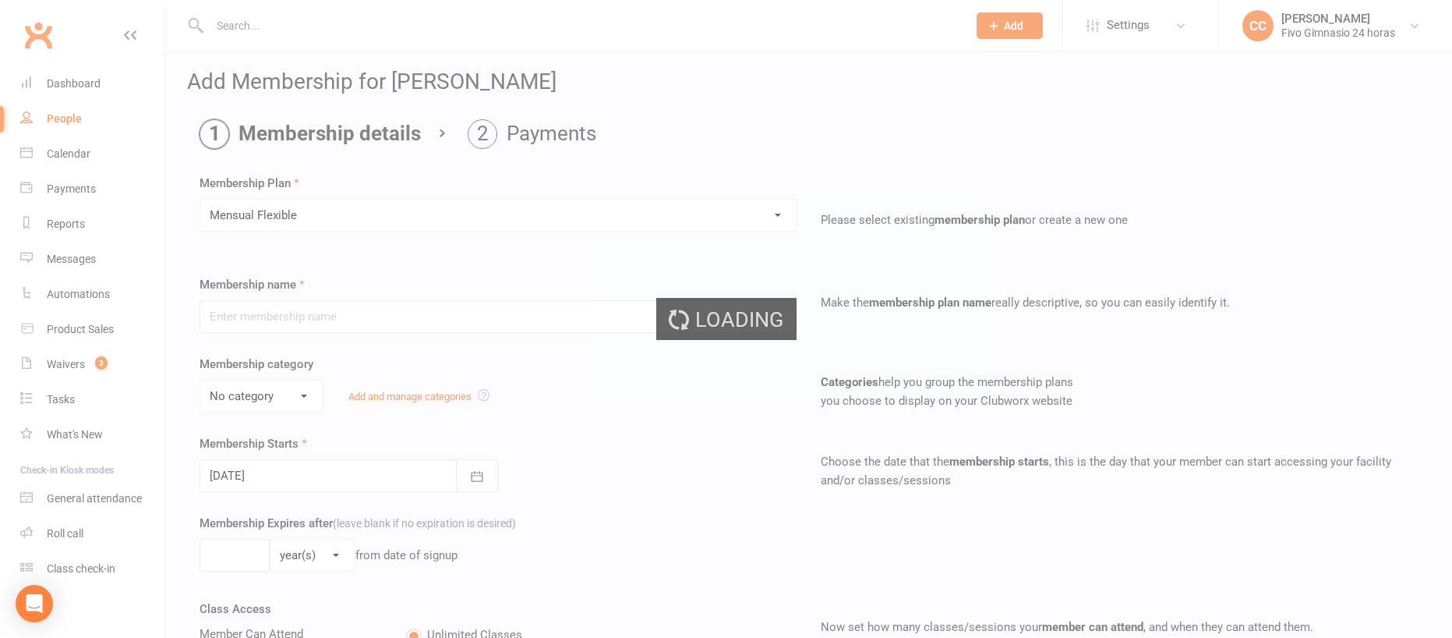
type input "Mensual Flexible"
select select "1"
select select "2"
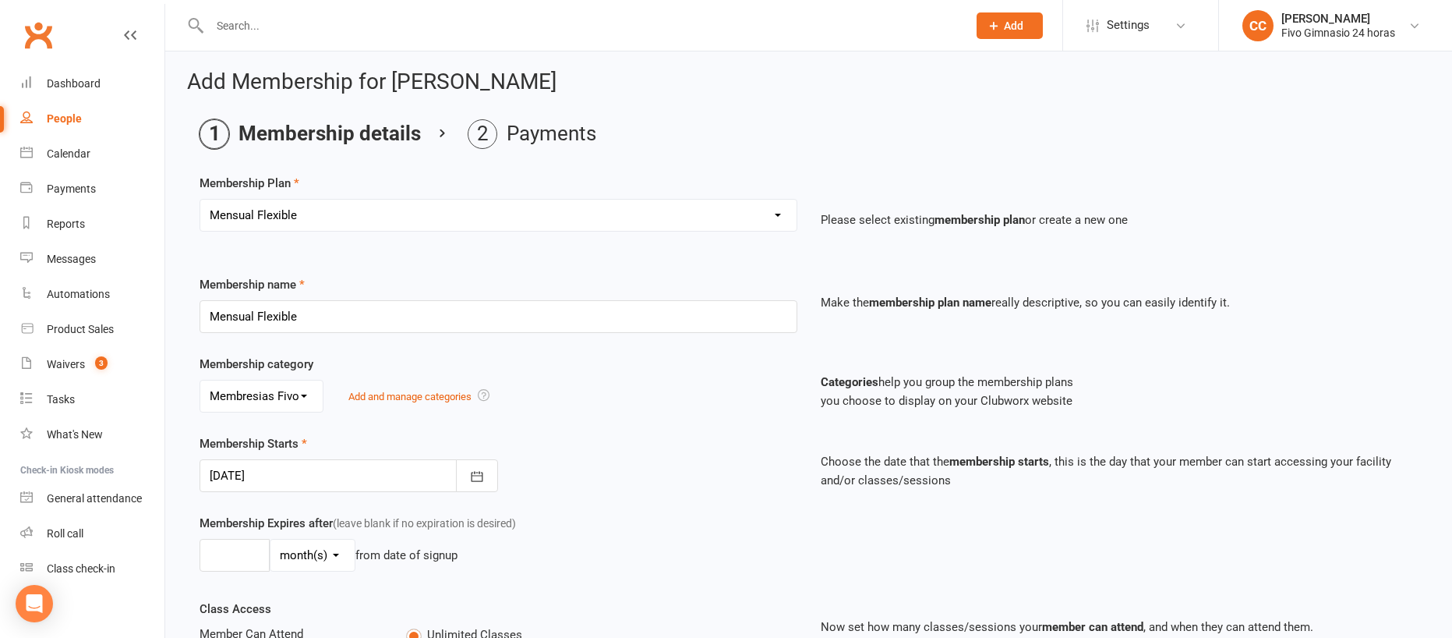
scroll to position [353, 0]
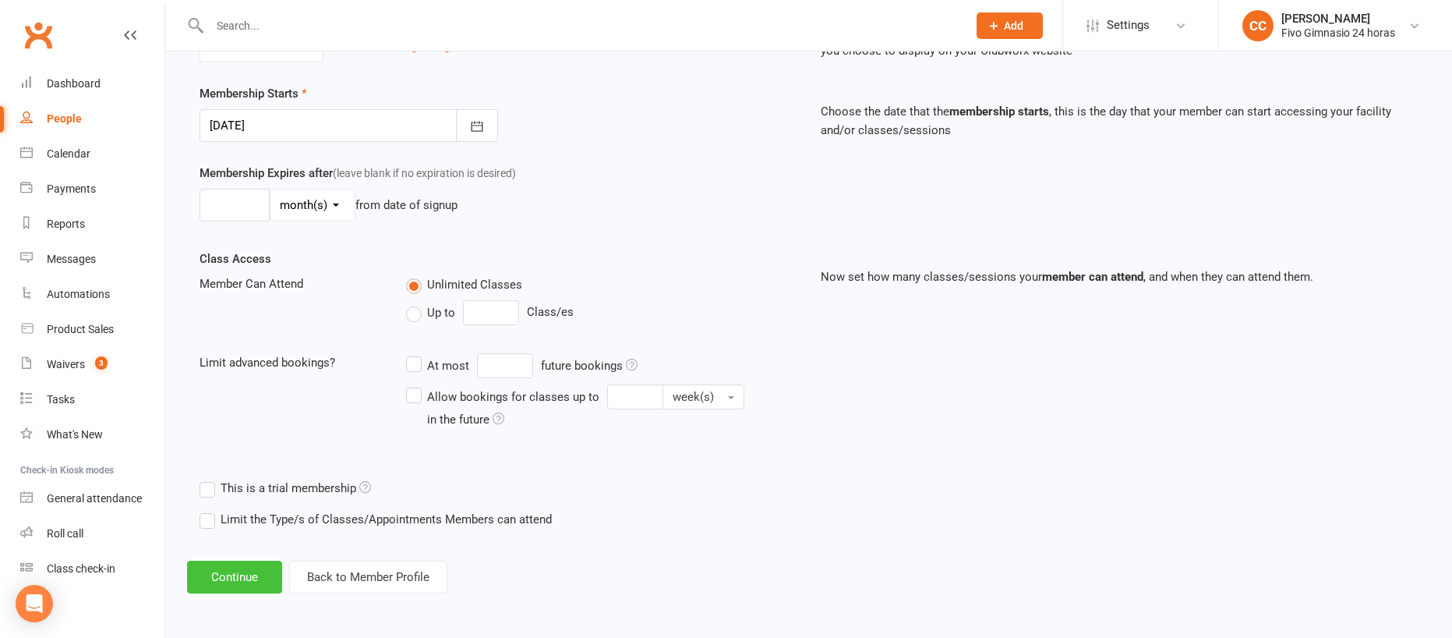
click at [229, 571] on button "Continue" at bounding box center [234, 577] width 95 height 33
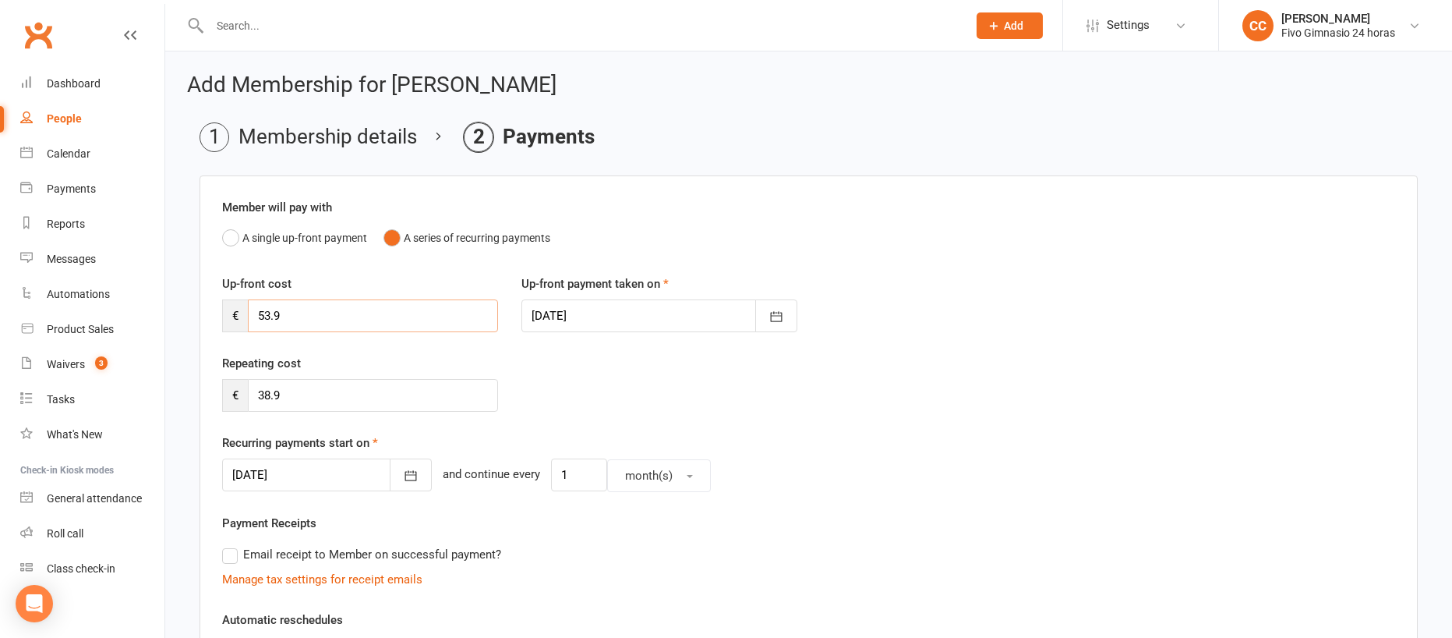
drag, startPoint x: 221, startPoint y: 309, endPoint x: 185, endPoint y: 301, distance: 37.5
click at [189, 306] on main "Membership details Payments Member will pay with A single up-front payment A se…" at bounding box center [809, 588] width 1244 height 932
type input "32"
click at [403, 469] on icon "button" at bounding box center [411, 476] width 16 height 16
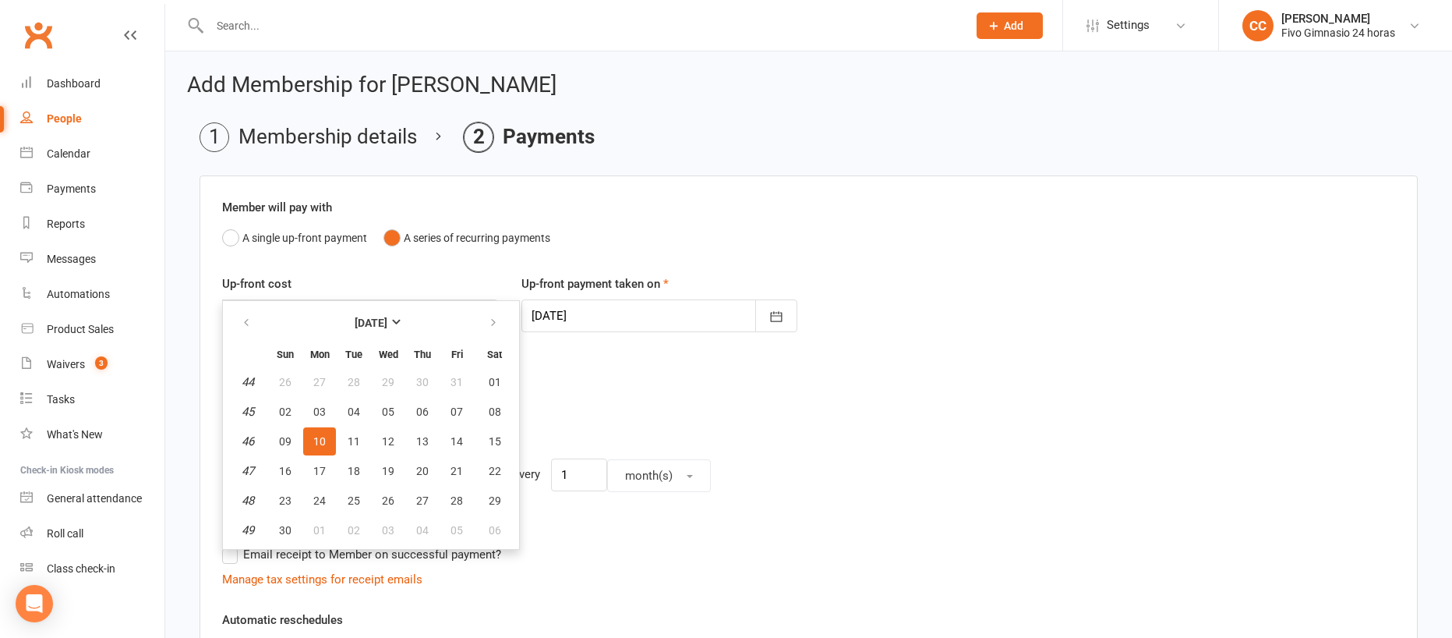
click at [321, 439] on span "10" at bounding box center [319, 441] width 12 height 12
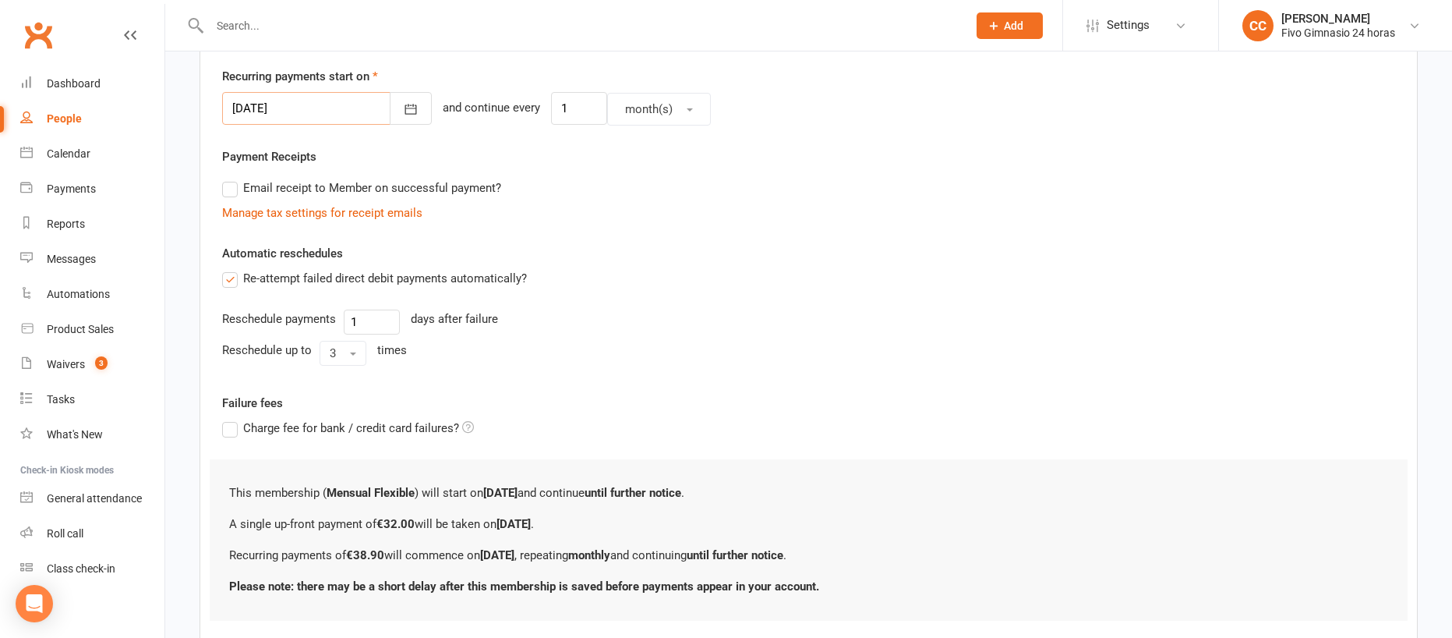
scroll to position [465, 0]
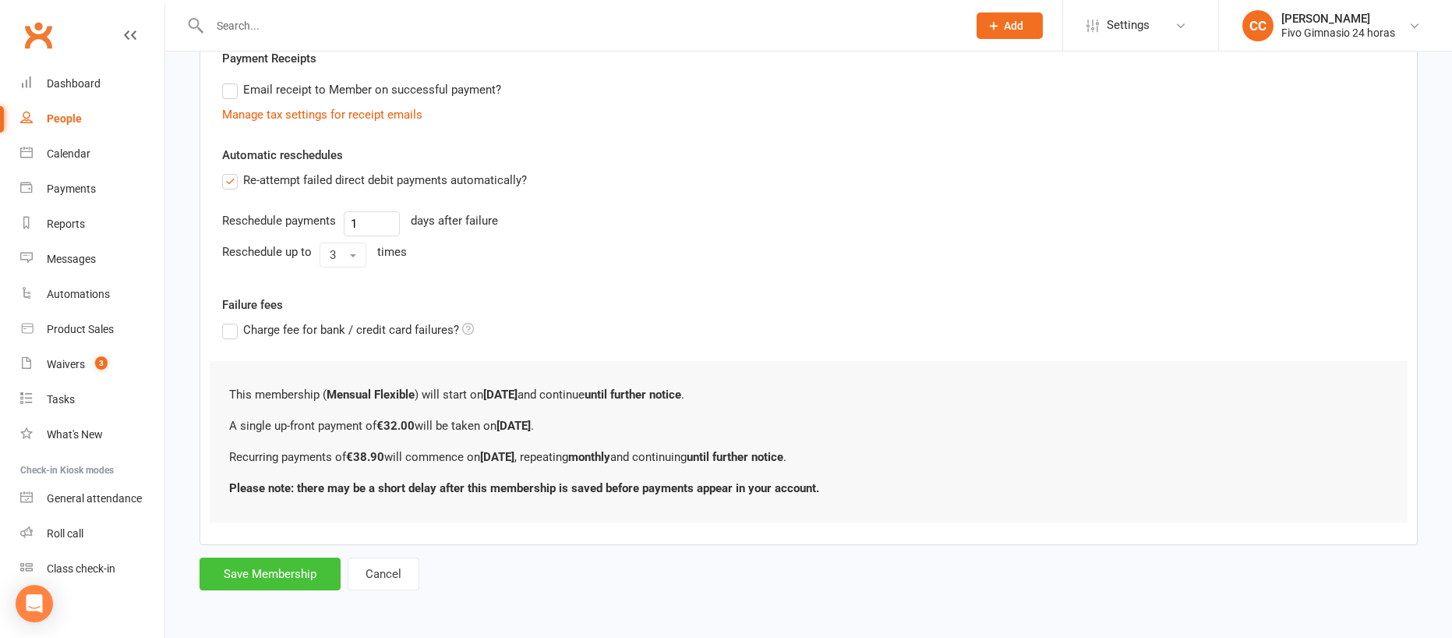
click at [295, 571] on button "Save Membership" at bounding box center [270, 573] width 141 height 33
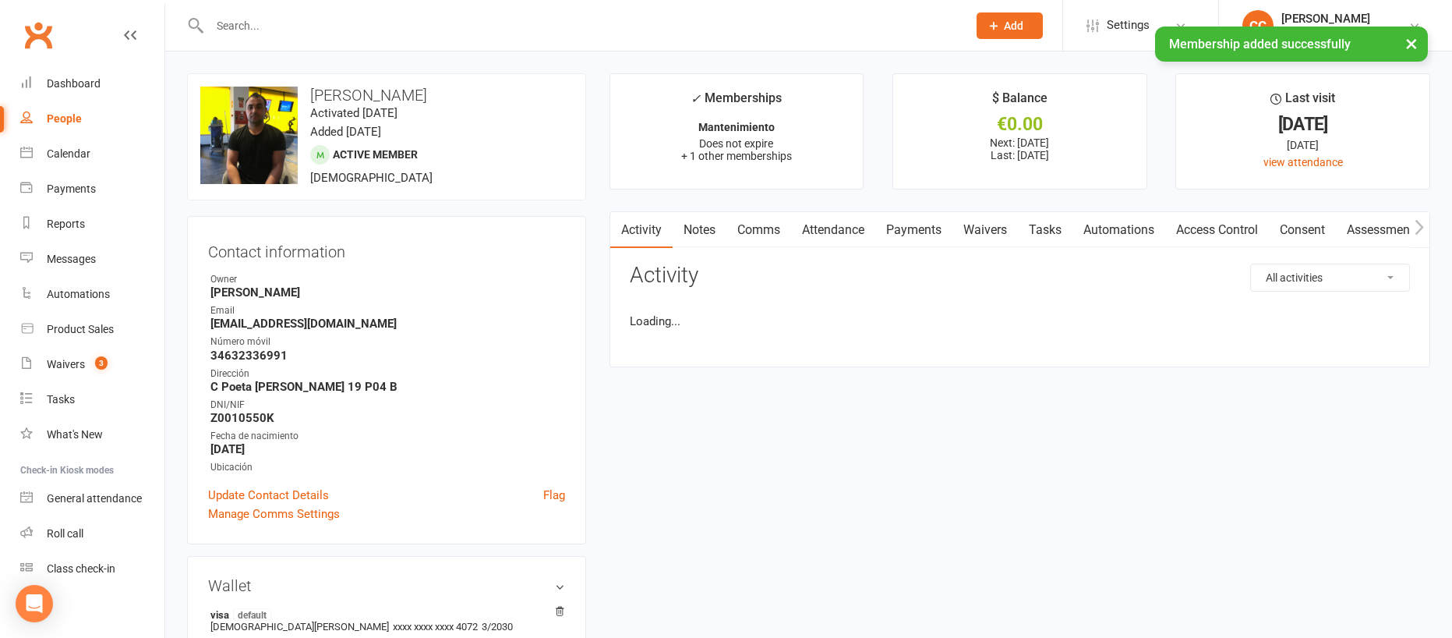
click at [912, 225] on link "Payments" at bounding box center [914, 230] width 77 height 36
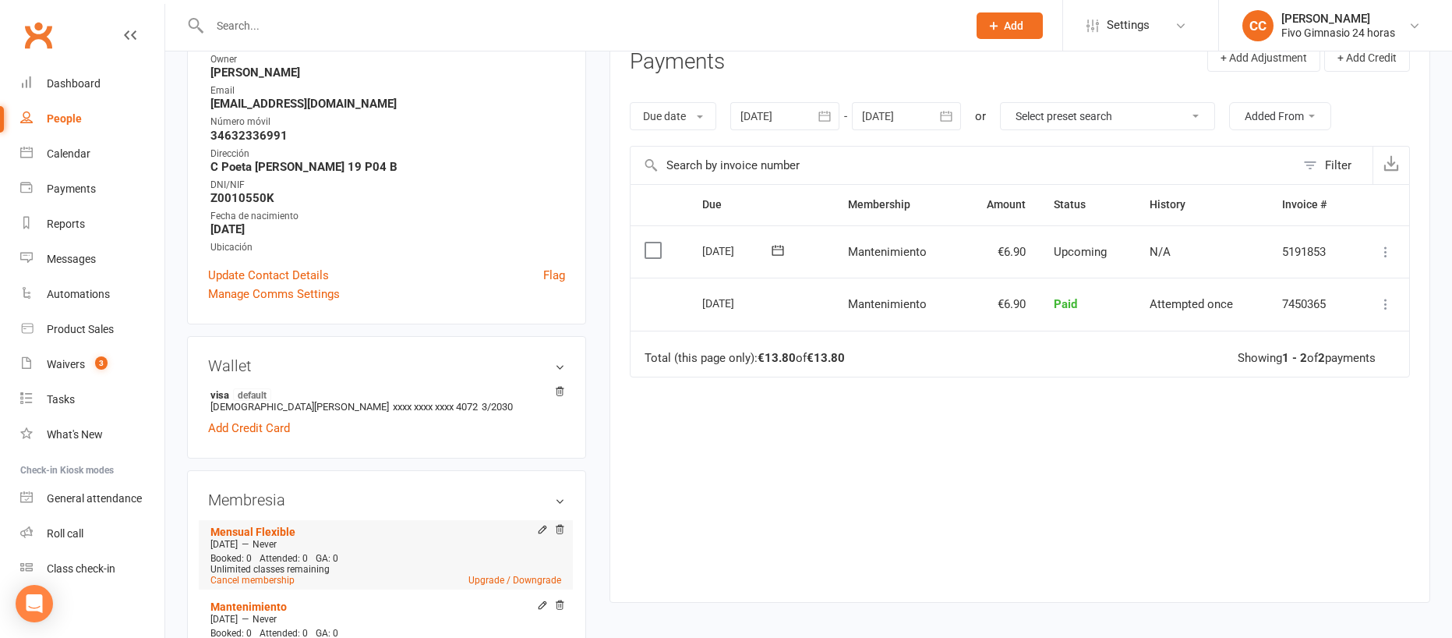
scroll to position [418, 0]
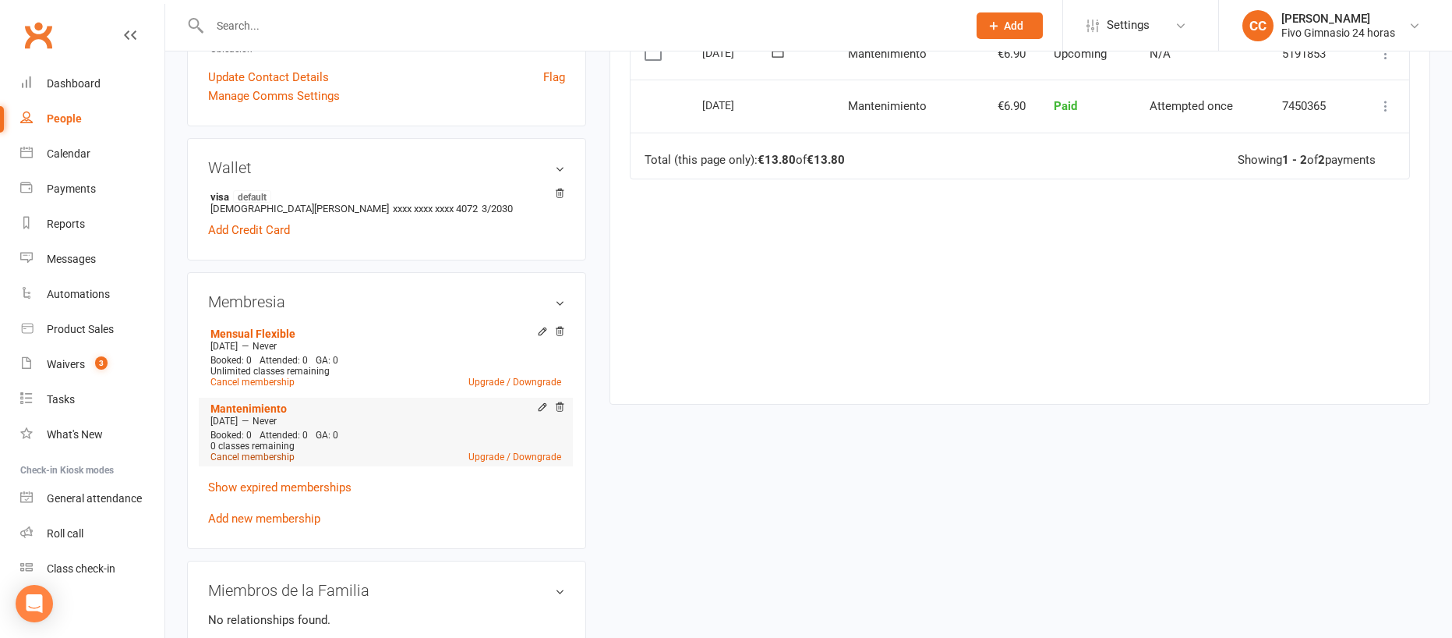
click at [267, 455] on link "Cancel membership" at bounding box center [253, 456] width 84 height 11
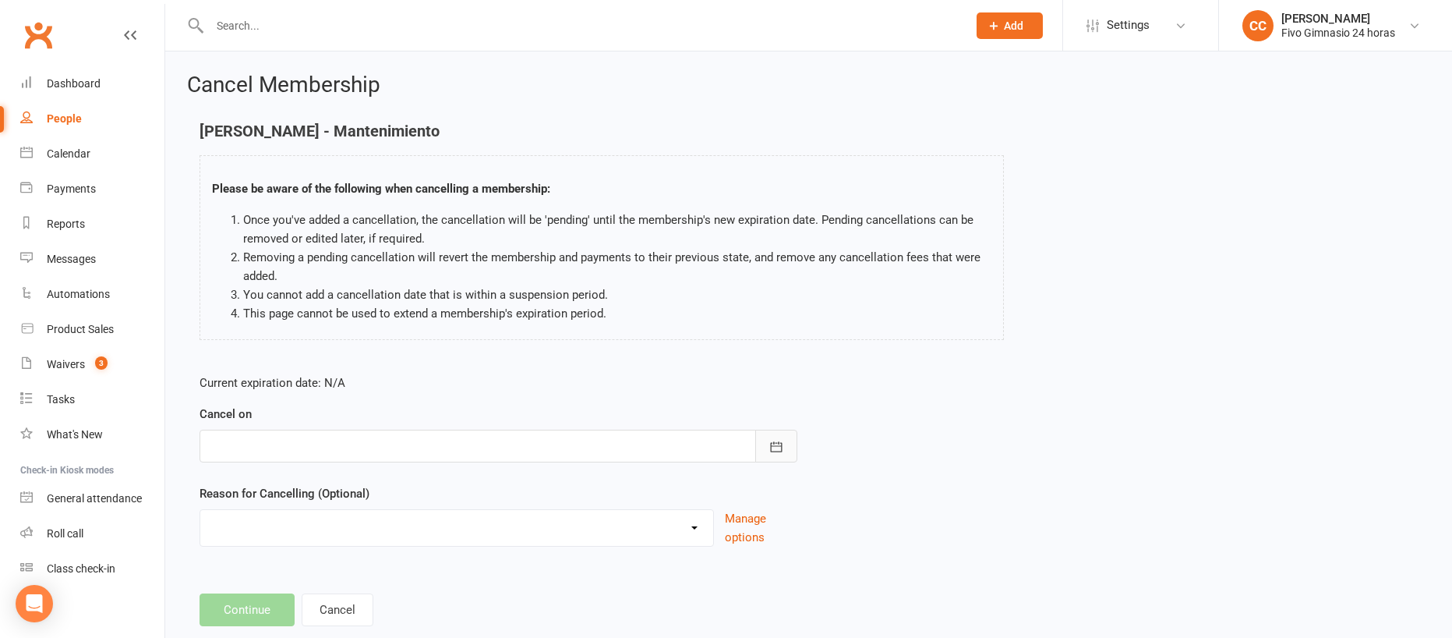
click at [766, 441] on button "button" at bounding box center [776, 446] width 42 height 33
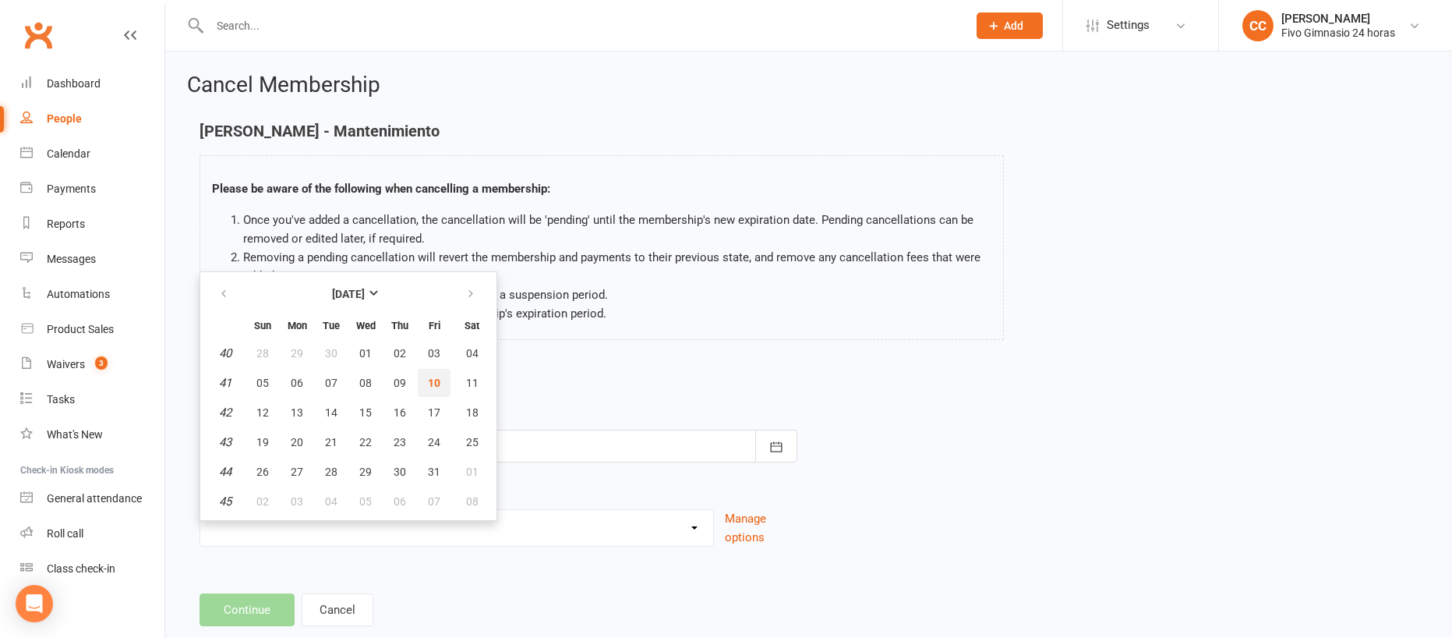
click at [424, 380] on button "10" at bounding box center [434, 383] width 33 height 28
type input "[DATE]"
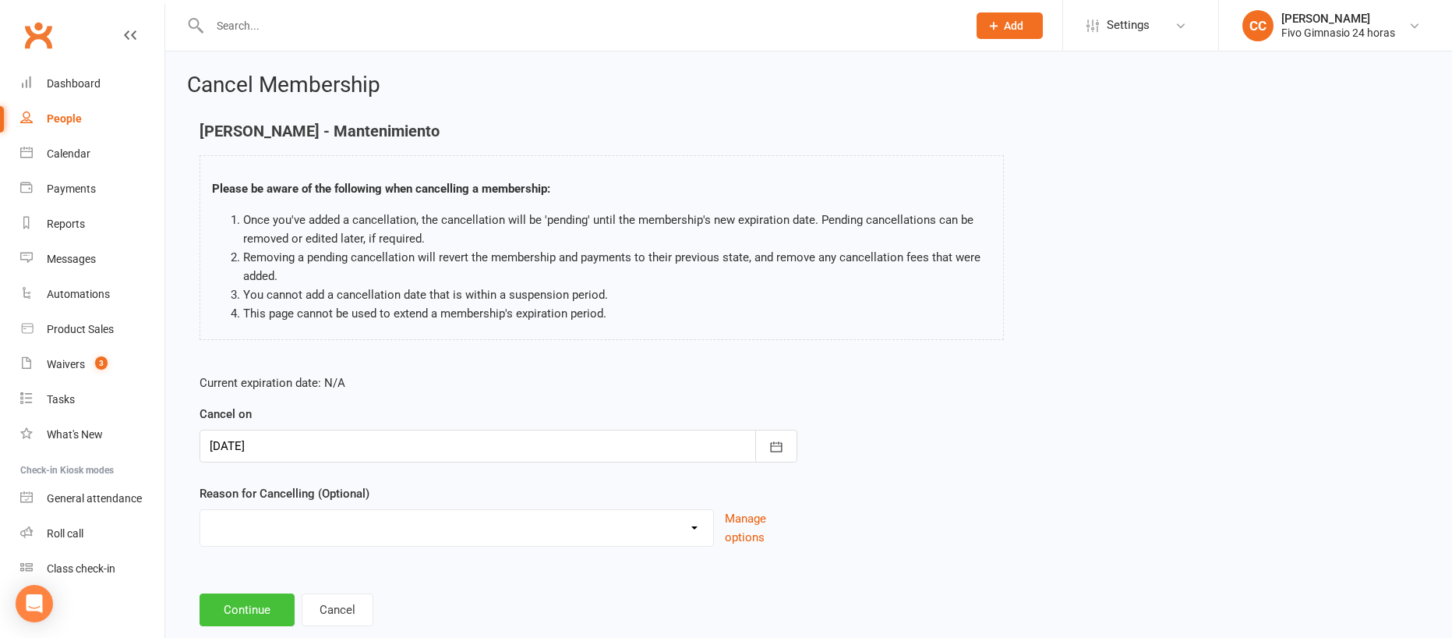
click at [249, 599] on button "Continue" at bounding box center [247, 609] width 95 height 33
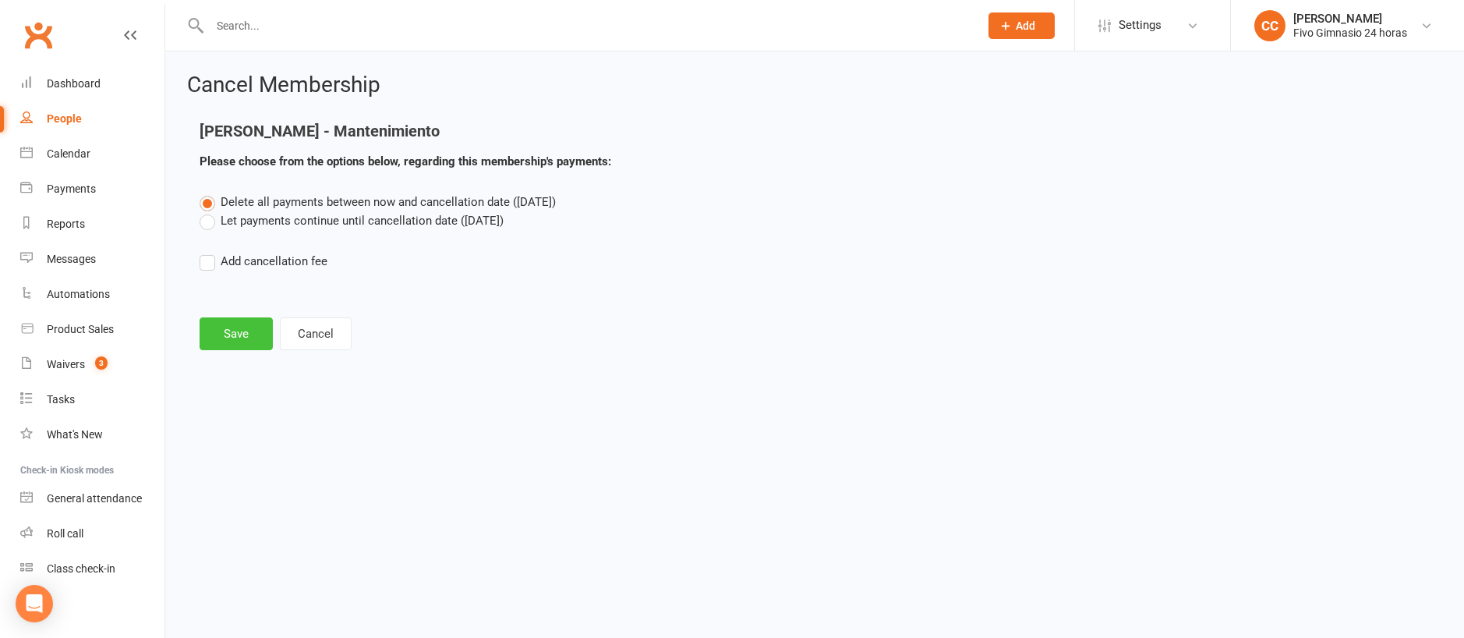
click at [233, 335] on button "Save" at bounding box center [236, 333] width 73 height 33
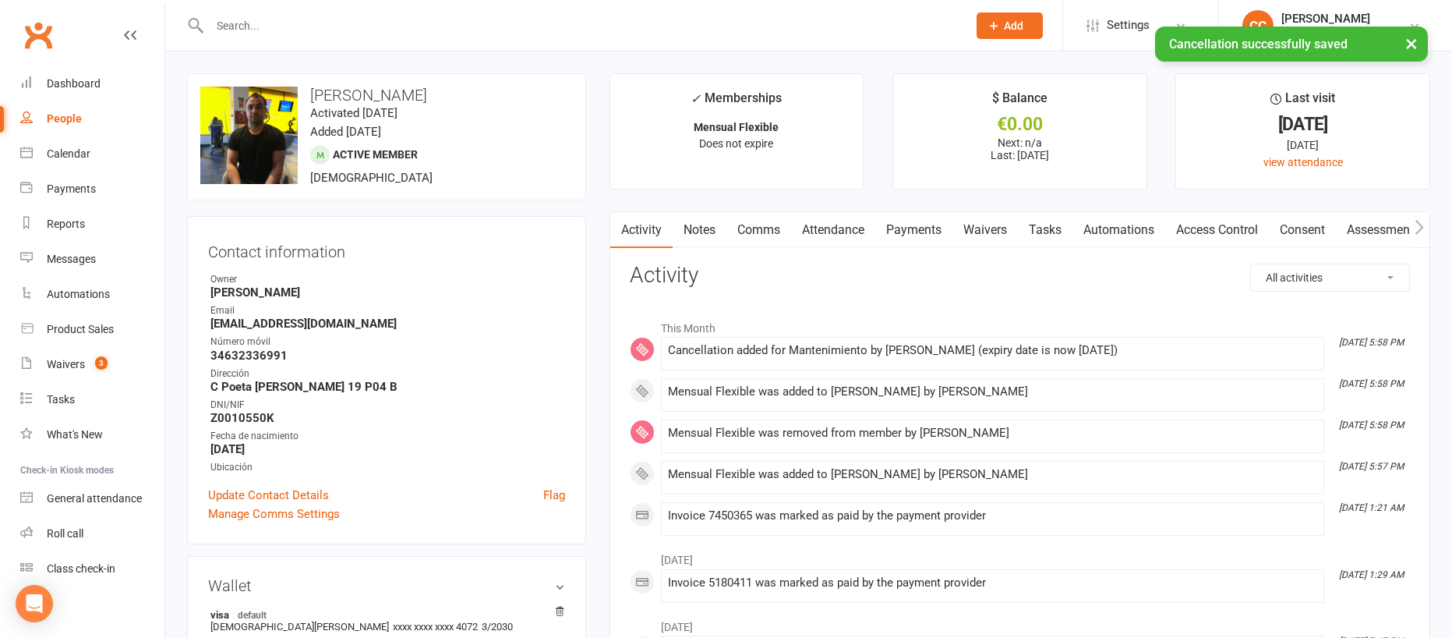
click at [1233, 227] on link "Access Control" at bounding box center [1218, 230] width 104 height 36
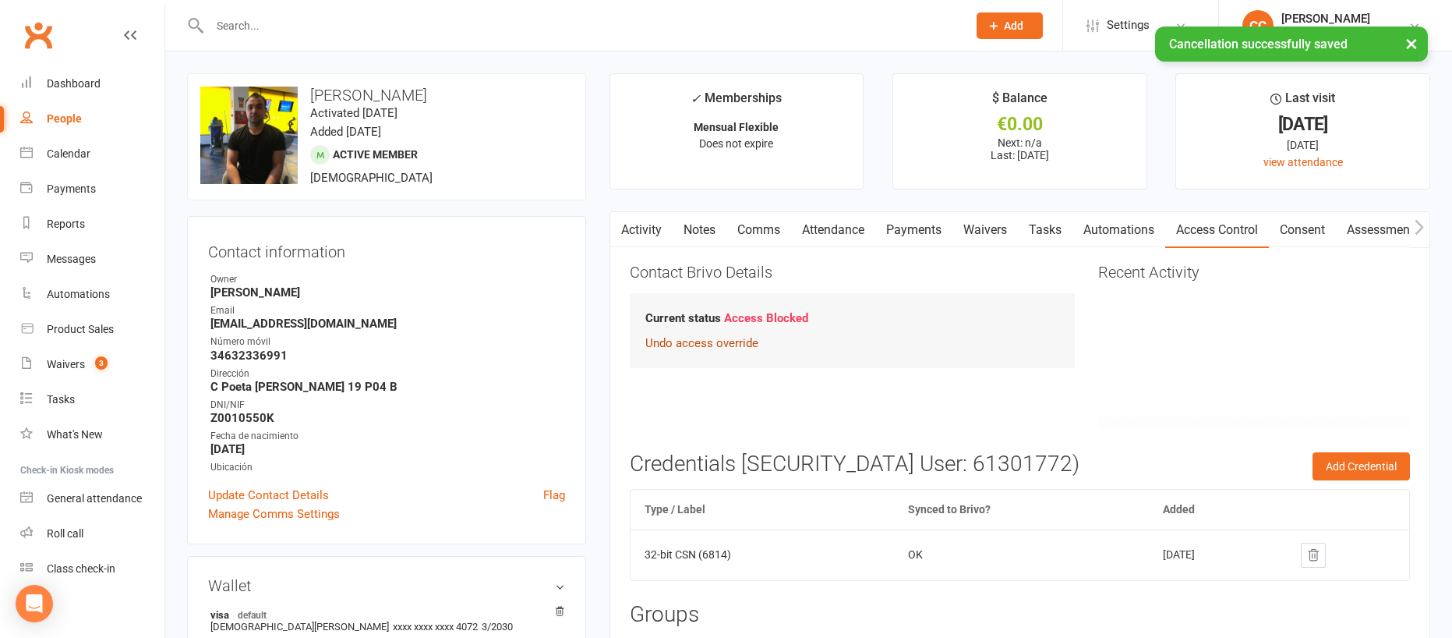
click at [752, 344] on link "Undo access override" at bounding box center [702, 343] width 113 height 14
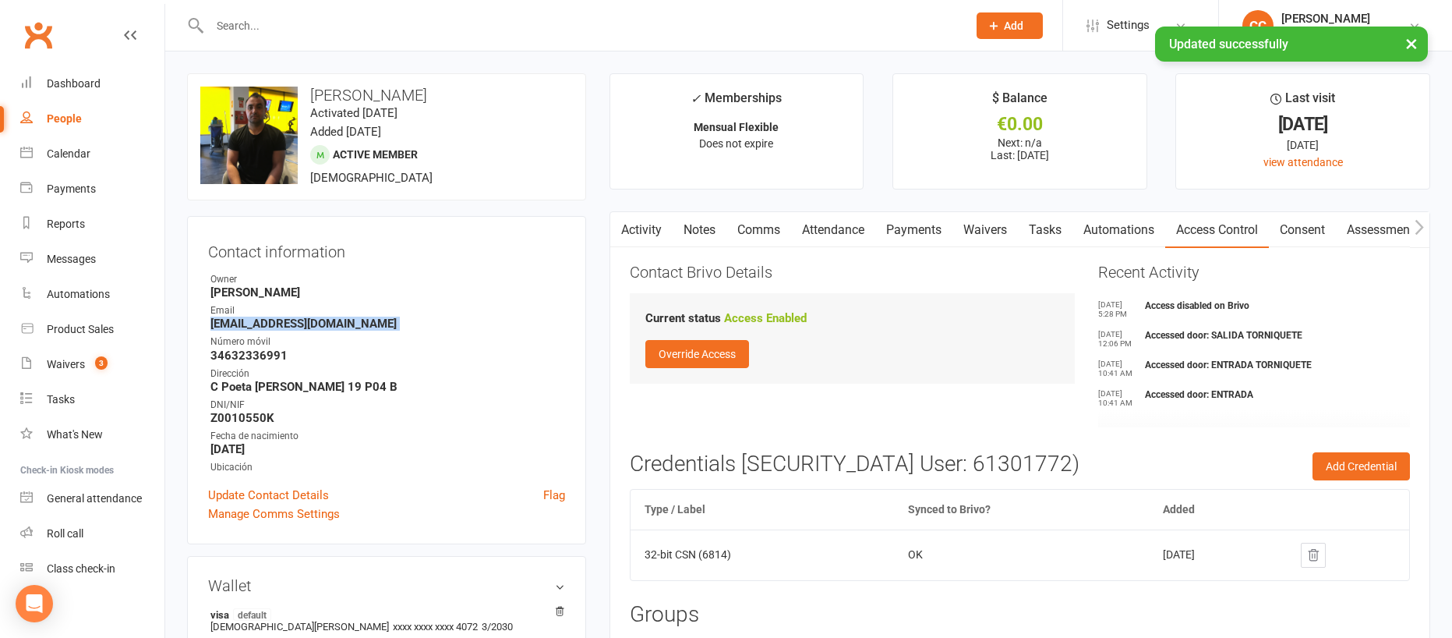
drag, startPoint x: 200, startPoint y: 324, endPoint x: 423, endPoint y: 334, distance: 223.2
click at [423, 334] on div "Contact information Owner [PERSON_NAME] Email [EMAIL_ADDRESS][DOMAIN_NAME] Núme…" at bounding box center [386, 380] width 399 height 328
copy render-form-field "[EMAIL_ADDRESS][DOMAIN_NAME]"
click at [918, 236] on link "Payments" at bounding box center [914, 230] width 77 height 36
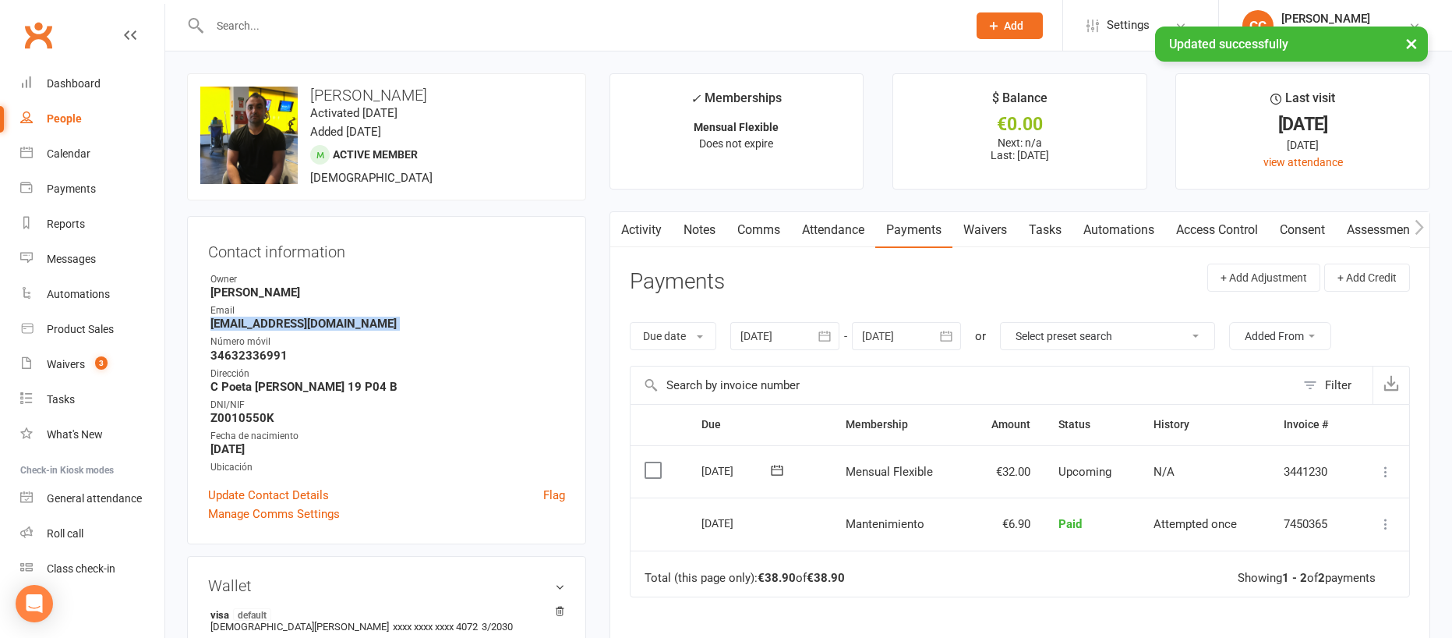
click at [1389, 469] on icon at bounding box center [1386, 472] width 16 height 16
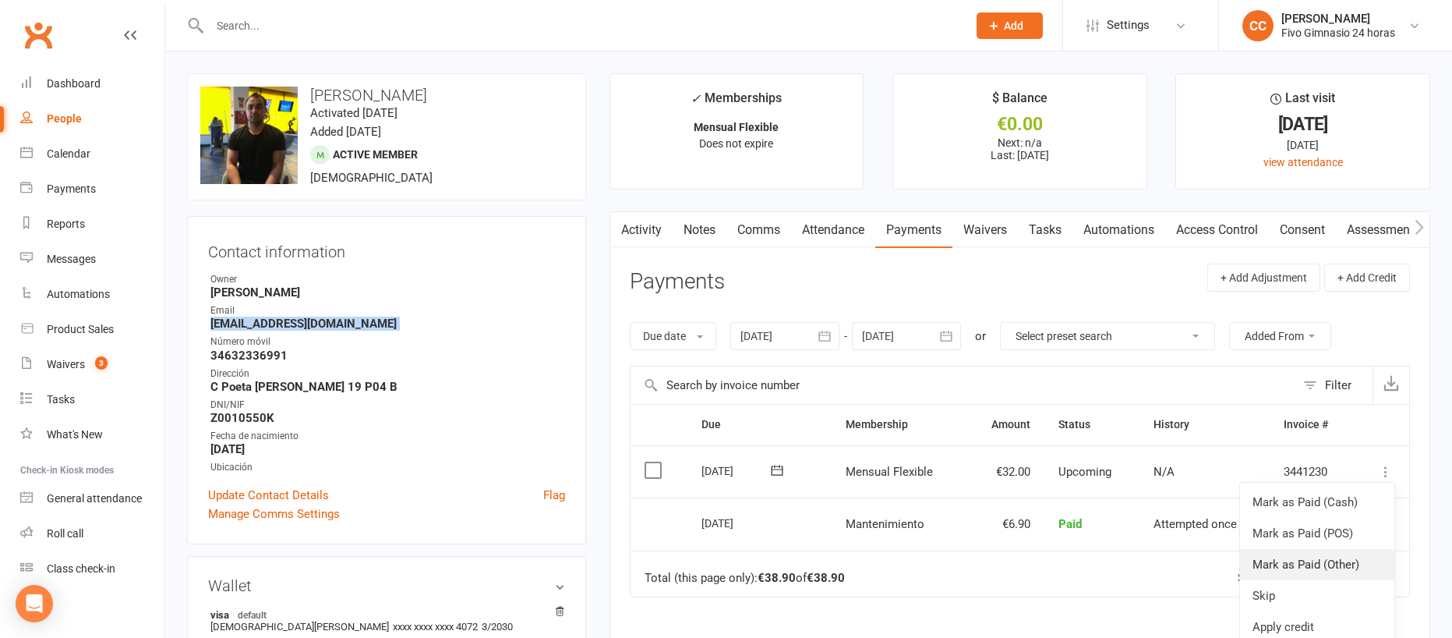
click at [1365, 554] on link "Mark as Paid (Other)" at bounding box center [1317, 564] width 154 height 31
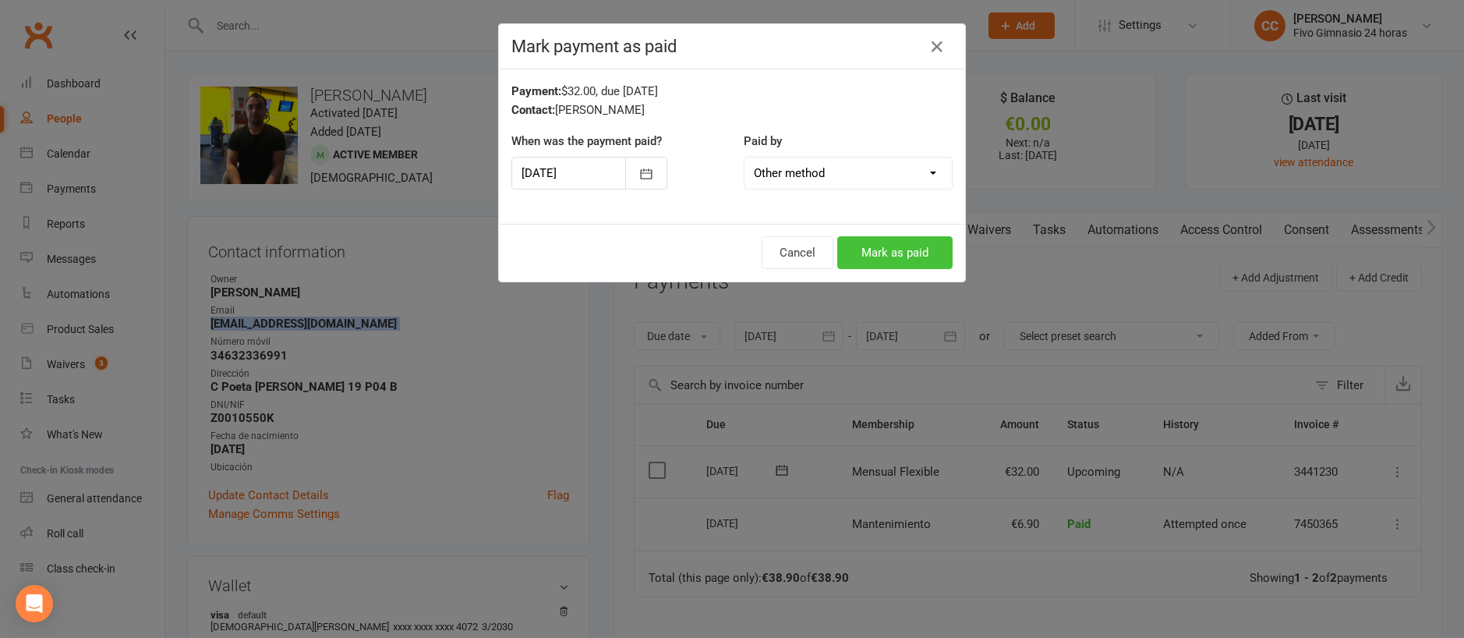
click at [862, 248] on button "Mark as paid" at bounding box center [894, 252] width 115 height 33
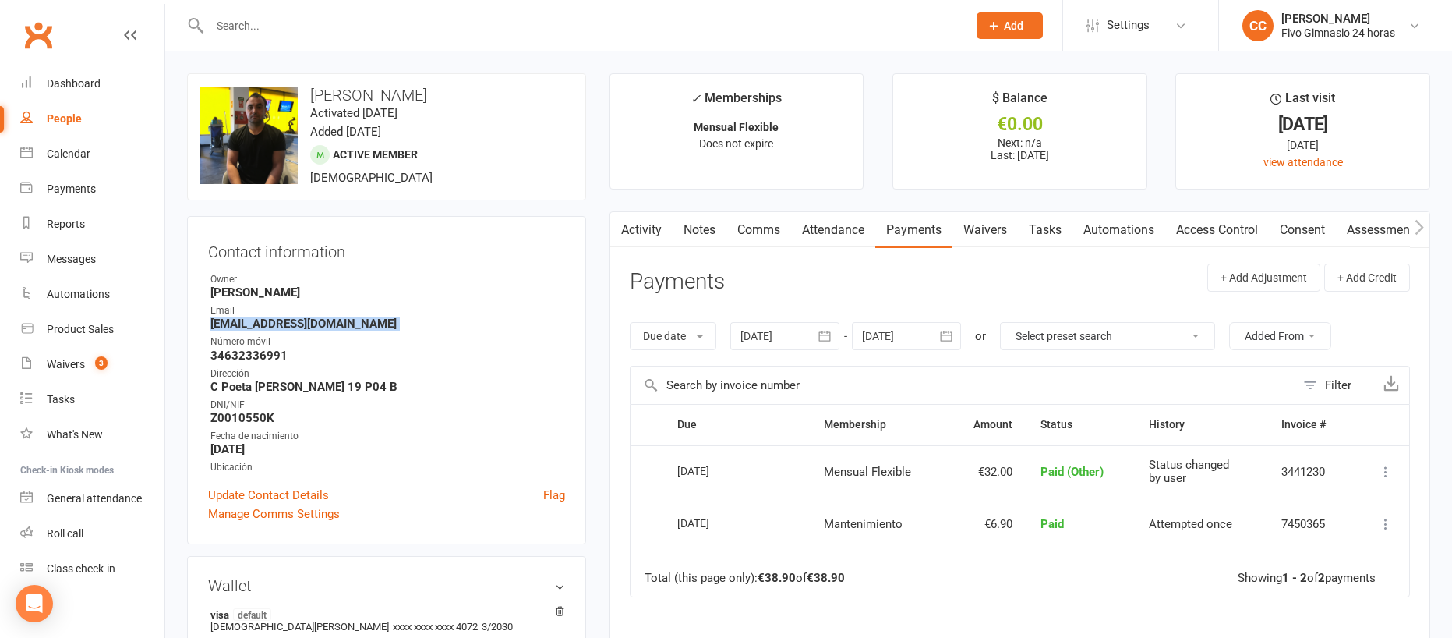
click at [642, 233] on link "Activity" at bounding box center [641, 230] width 62 height 36
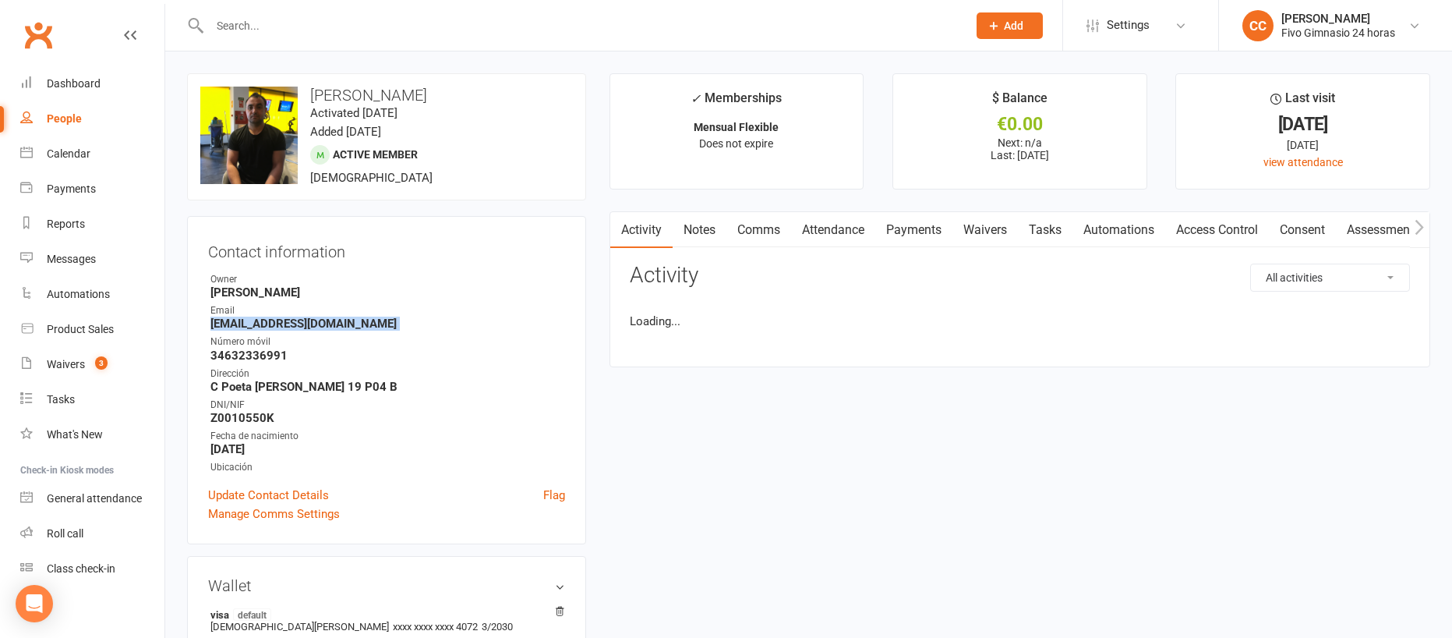
click at [691, 230] on link "Notes" at bounding box center [700, 230] width 54 height 36
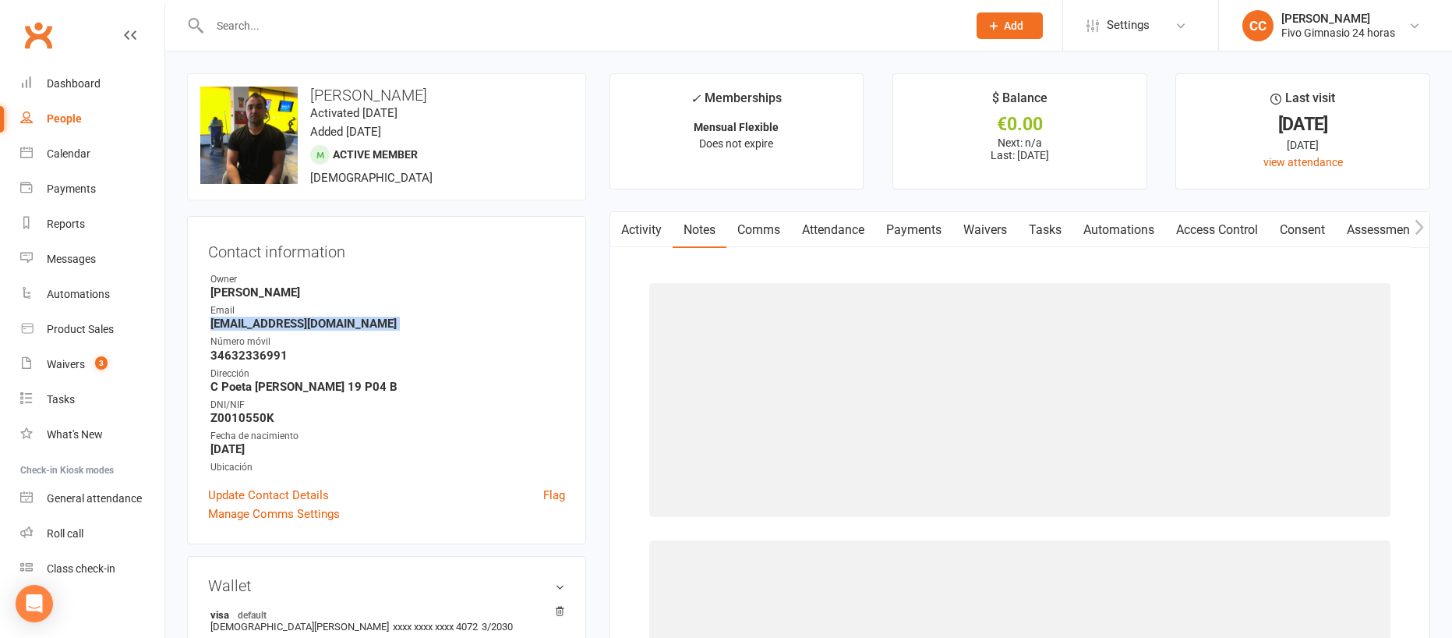
click at [932, 234] on link "Payments" at bounding box center [914, 230] width 77 height 36
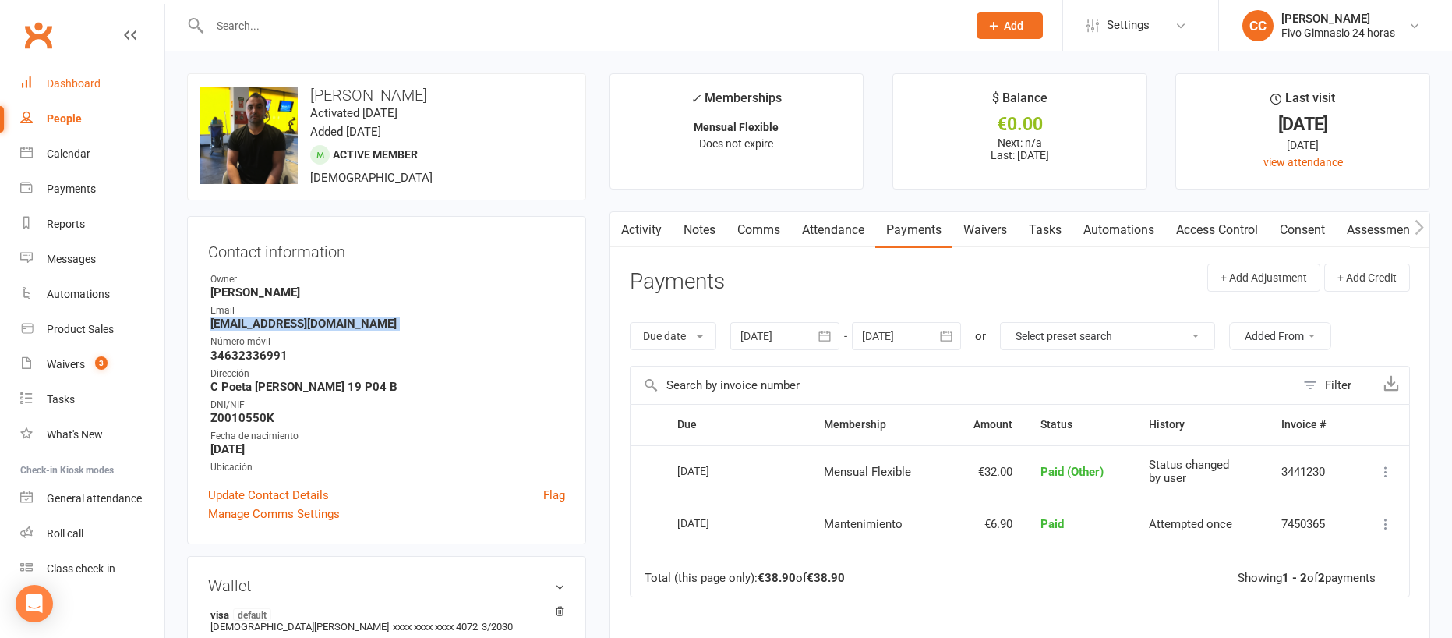
click at [77, 75] on link "Dashboard" at bounding box center [92, 83] width 144 height 35
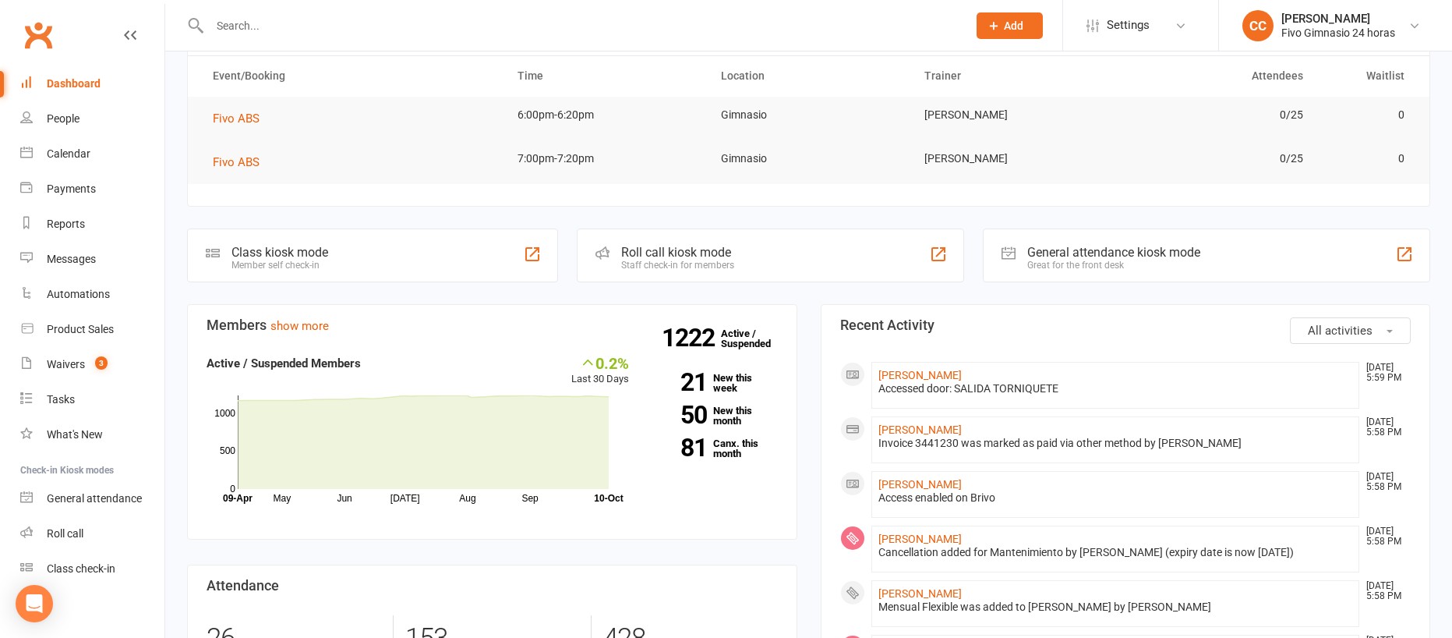
scroll to position [314, 0]
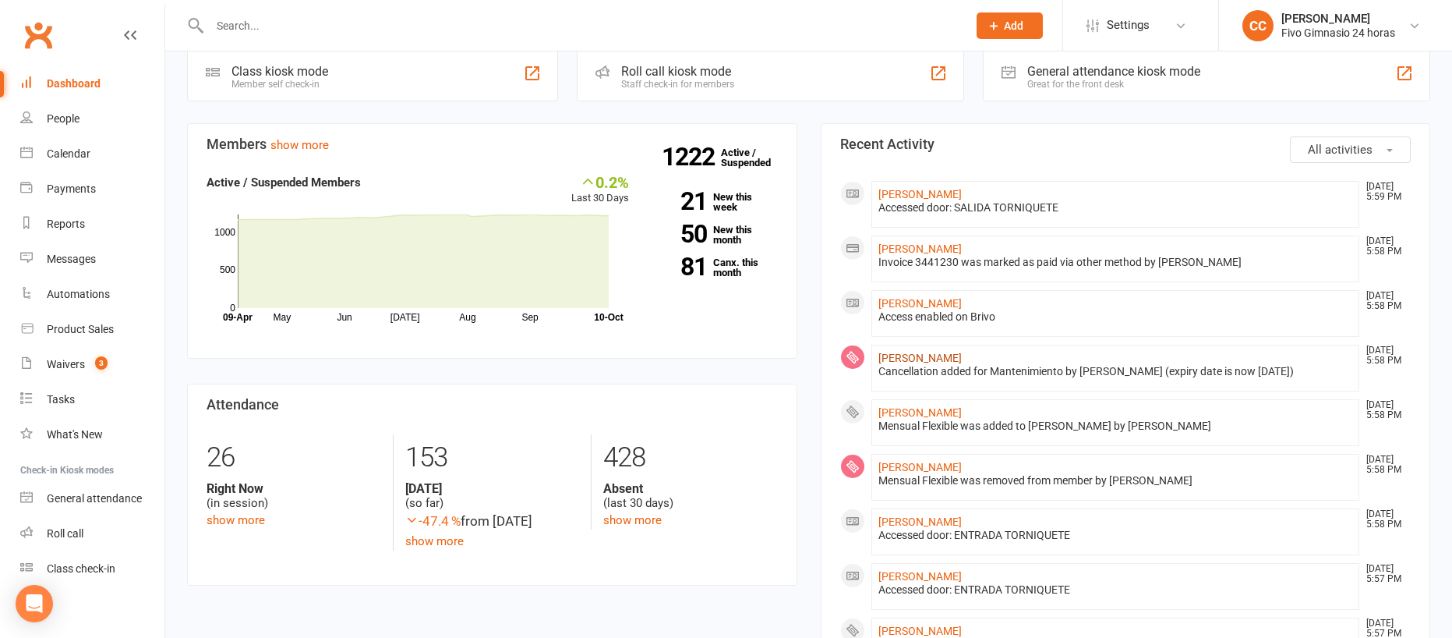
click at [933, 363] on link "[PERSON_NAME]" at bounding box center [920, 358] width 83 height 12
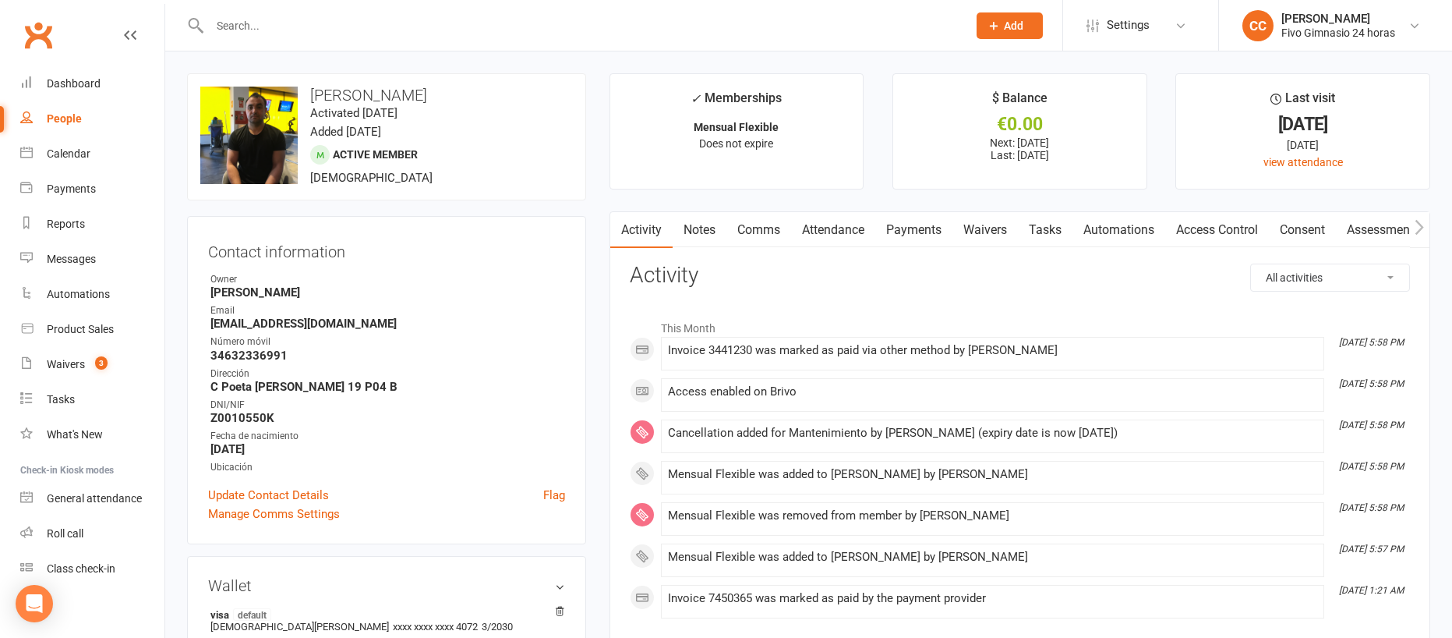
click at [923, 235] on link "Payments" at bounding box center [914, 230] width 77 height 36
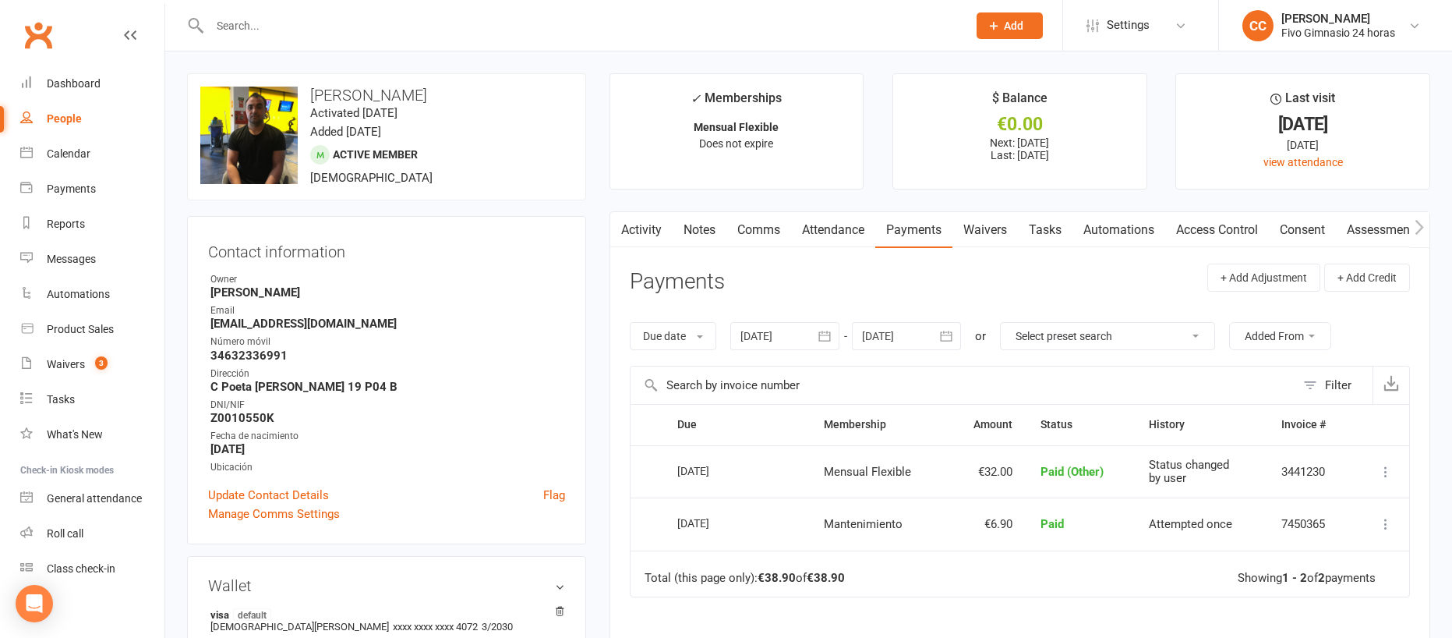
click at [838, 334] on button "button" at bounding box center [826, 336] width 28 height 28
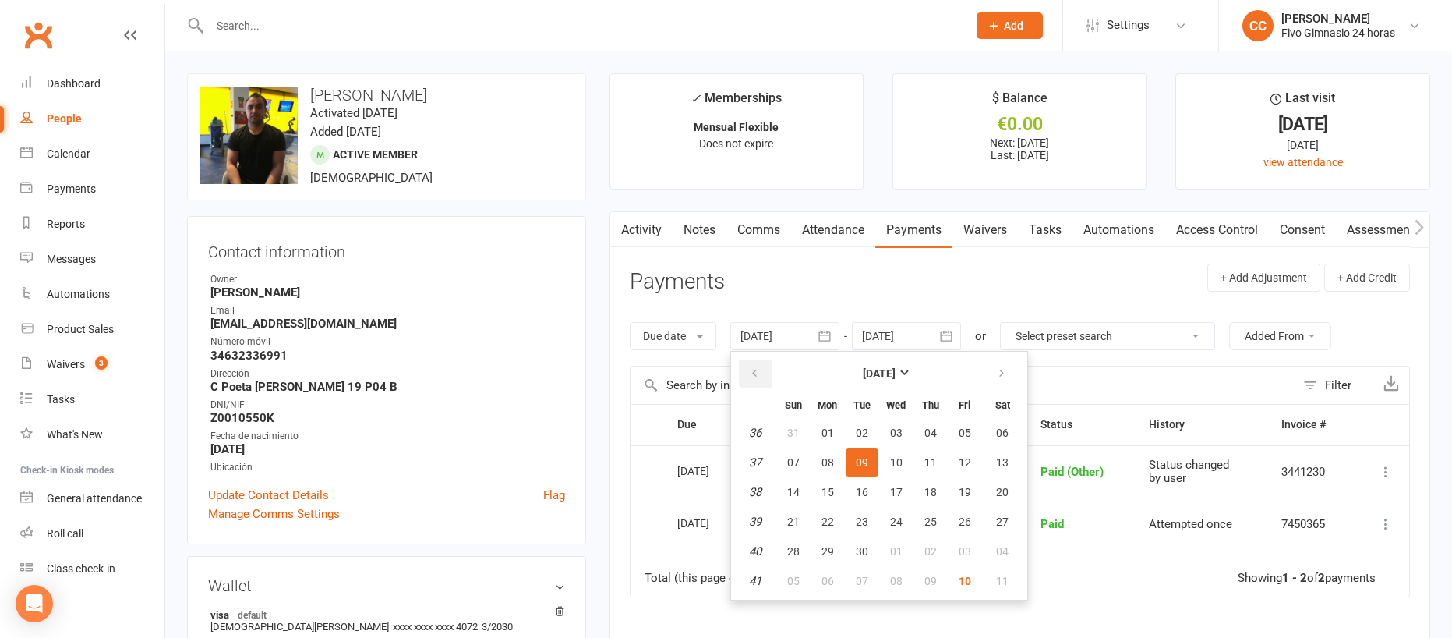
click at [752, 359] on button "button" at bounding box center [756, 373] width 34 height 28
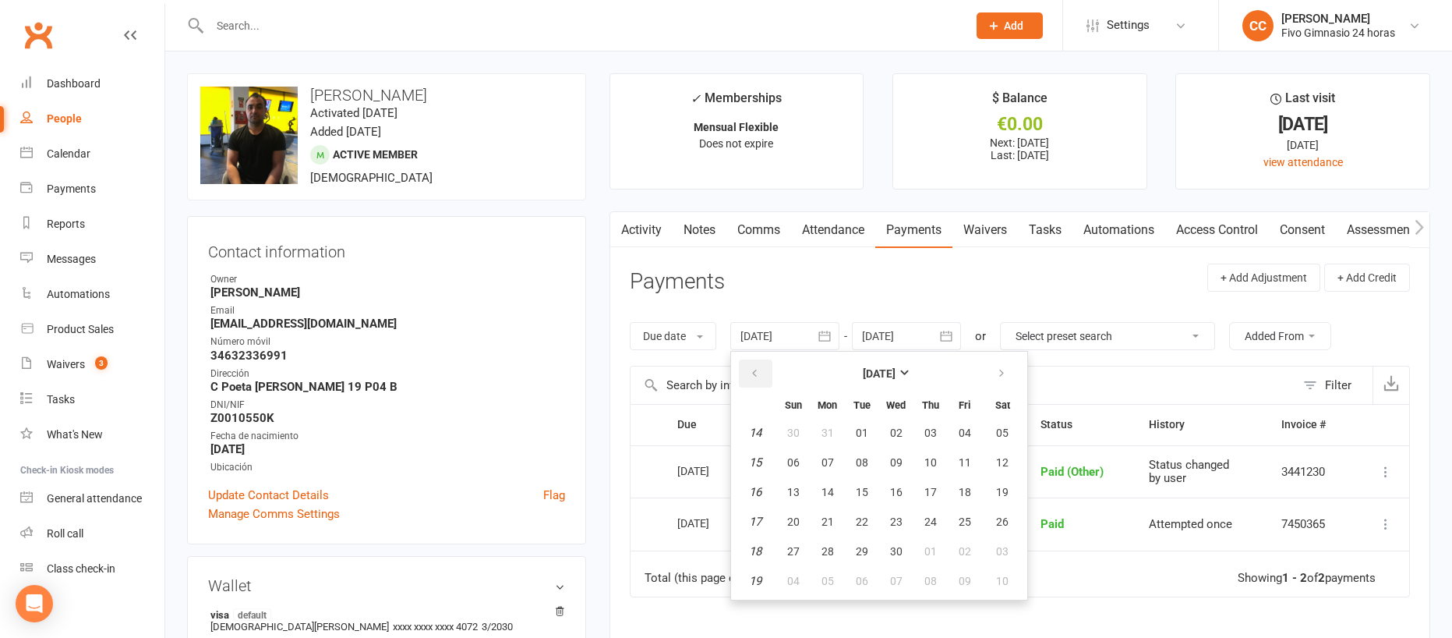
click at [752, 359] on button "button" at bounding box center [756, 373] width 34 height 28
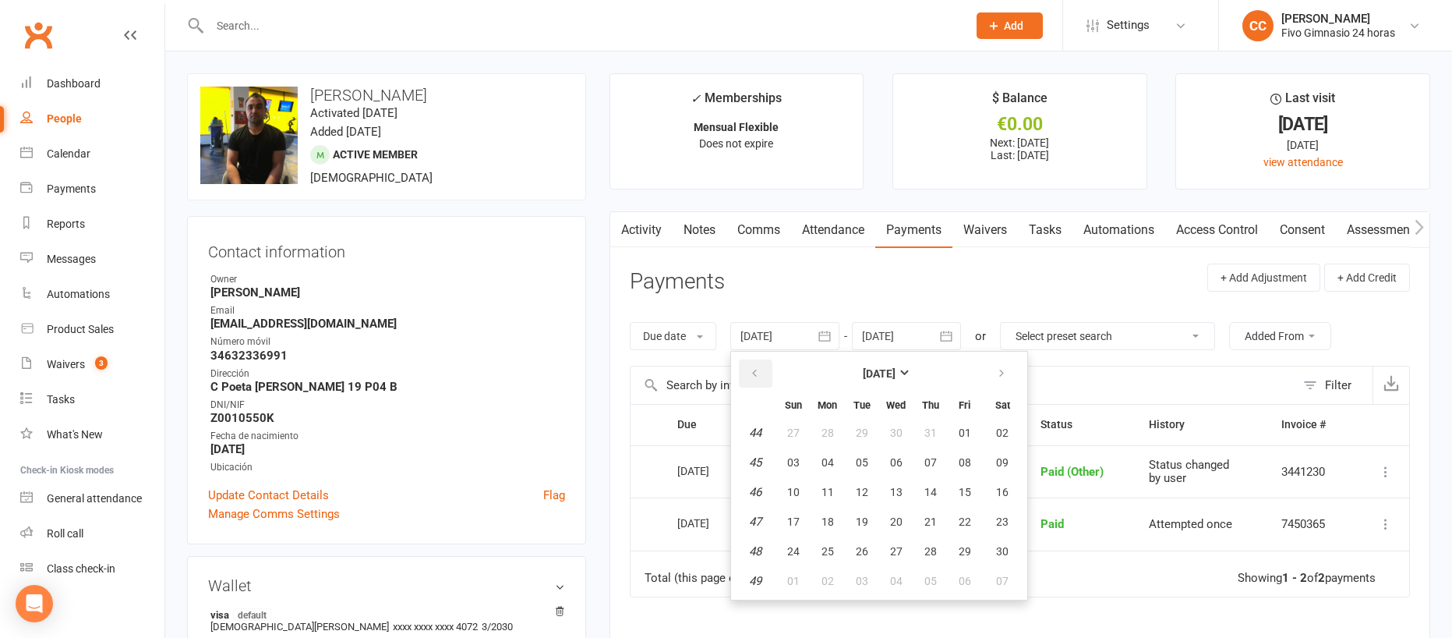
click at [752, 359] on button "button" at bounding box center [756, 373] width 34 height 28
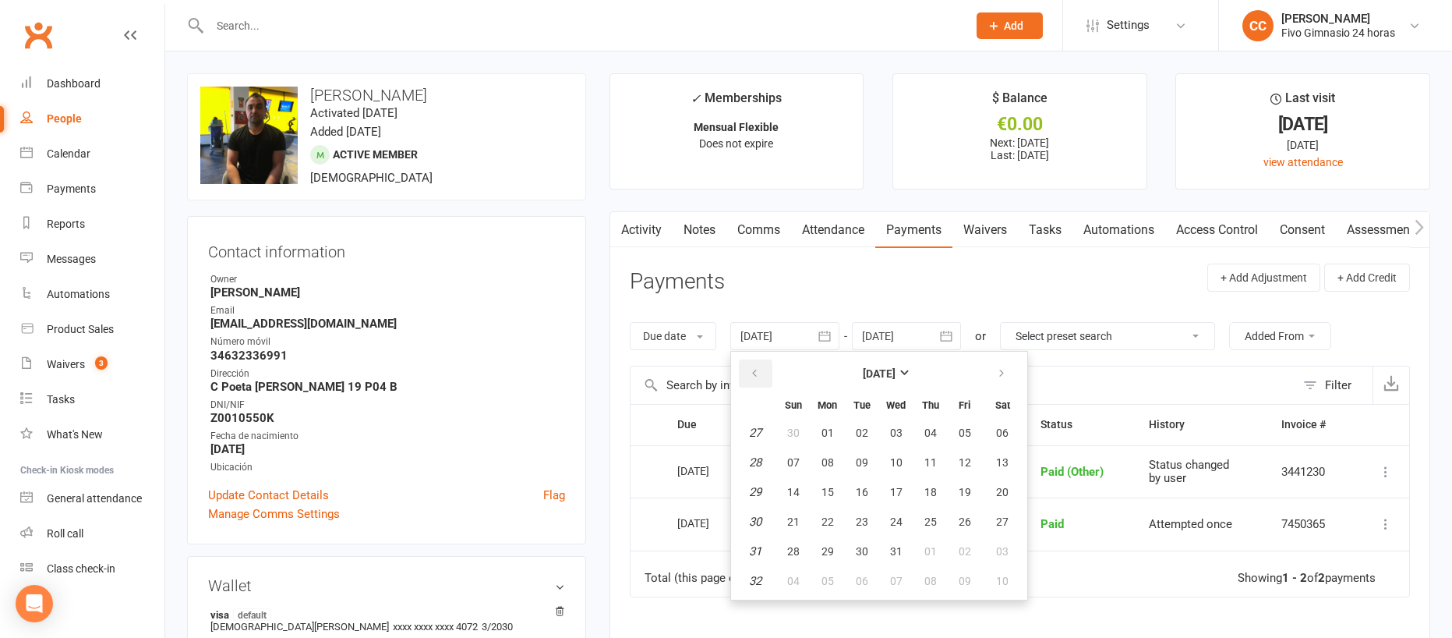
click at [752, 359] on button "button" at bounding box center [756, 373] width 34 height 28
click at [826, 444] on button "29" at bounding box center [828, 433] width 33 height 28
type input "[DATE]"
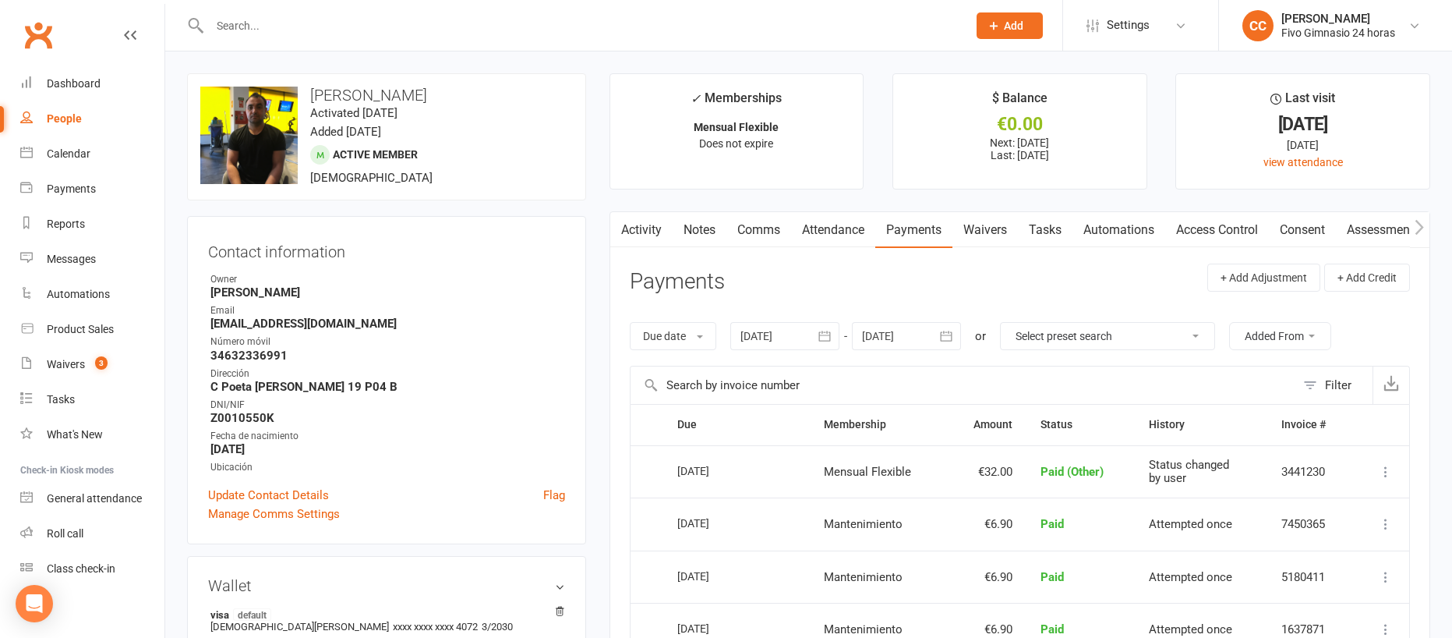
drag, startPoint x: 1236, startPoint y: 230, endPoint x: 1143, endPoint y: 214, distance: 94.2
click at [1236, 230] on link "Access Control" at bounding box center [1218, 230] width 104 height 36
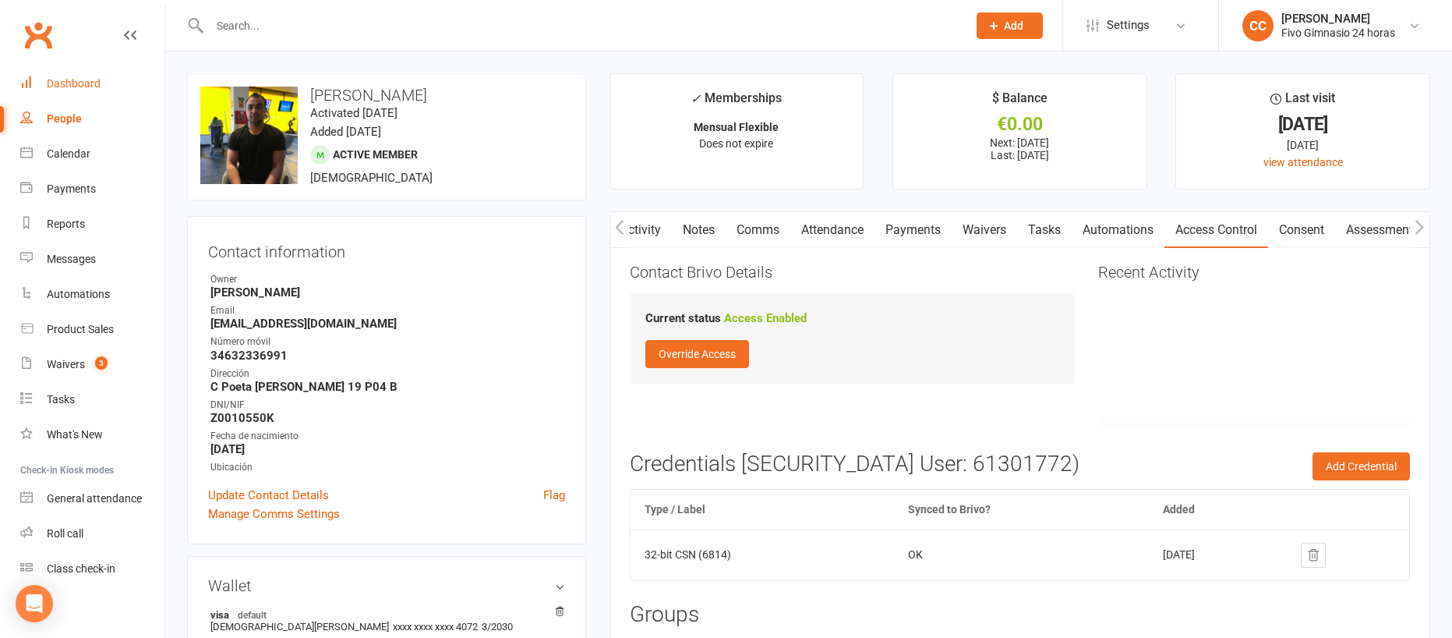
click at [67, 76] on link "Dashboard" at bounding box center [92, 83] width 144 height 35
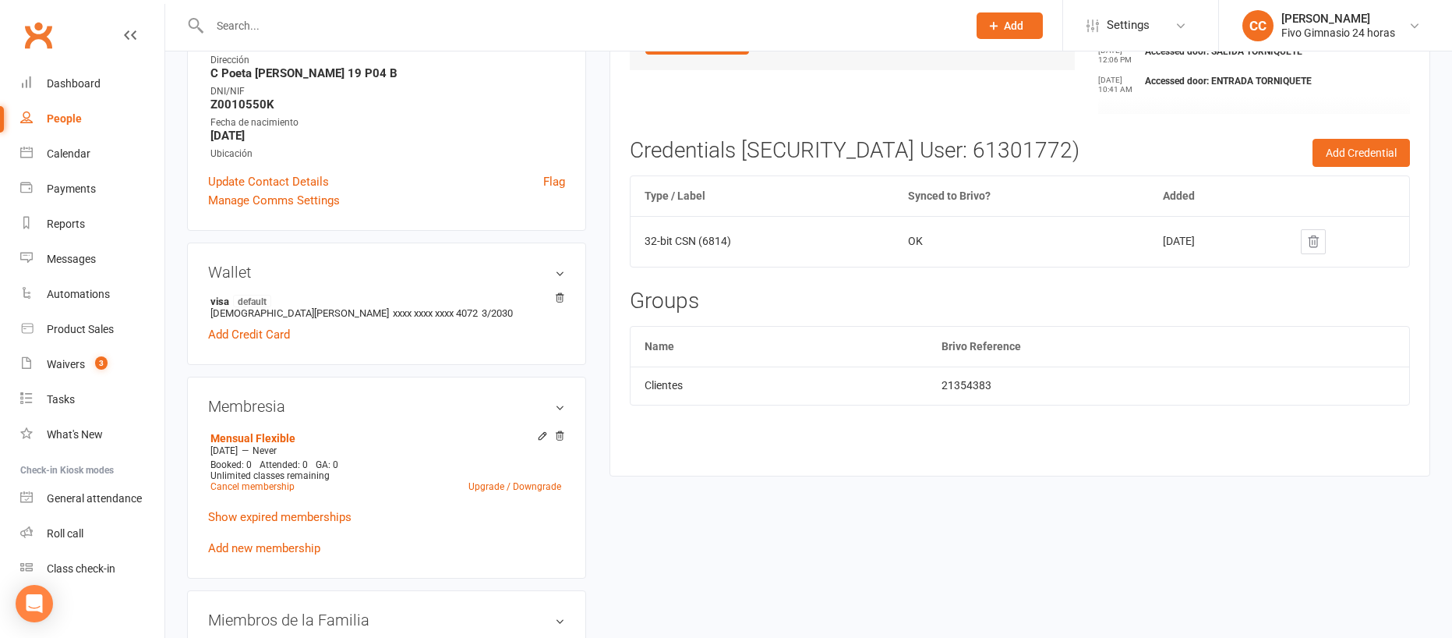
scroll to position [424, 0]
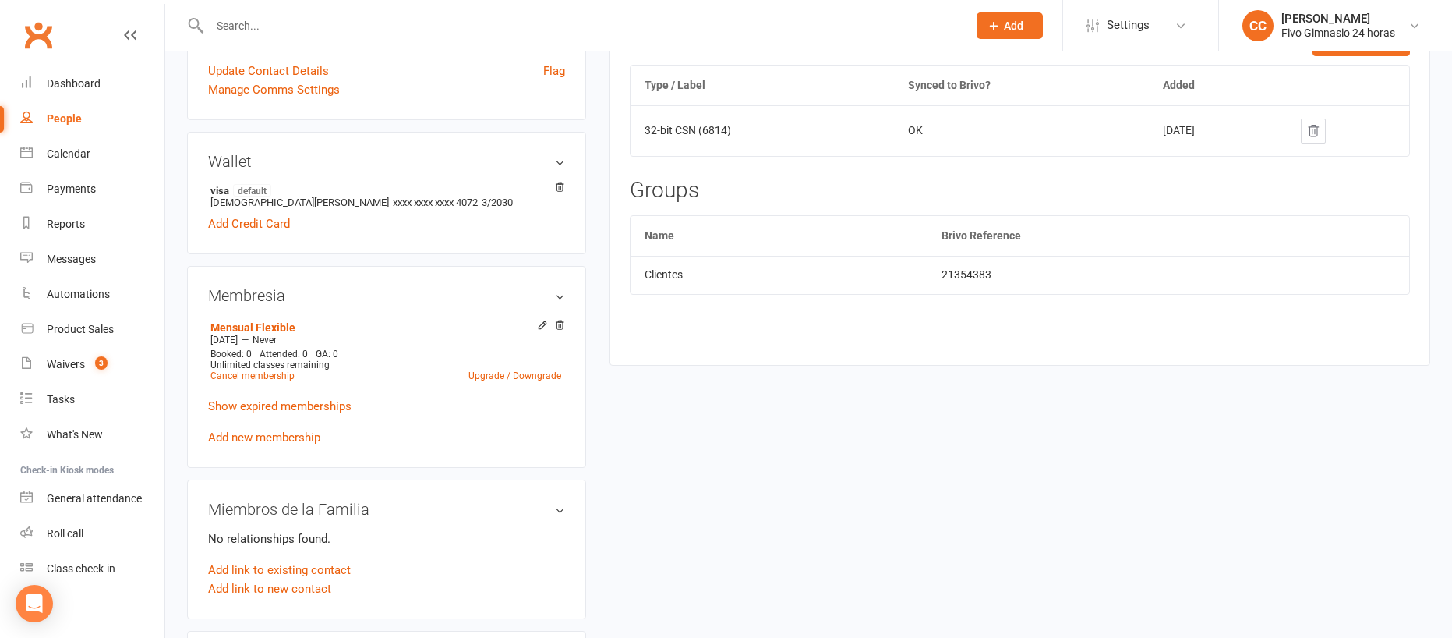
click at [74, 110] on link "People" at bounding box center [92, 118] width 144 height 35
select select "100"
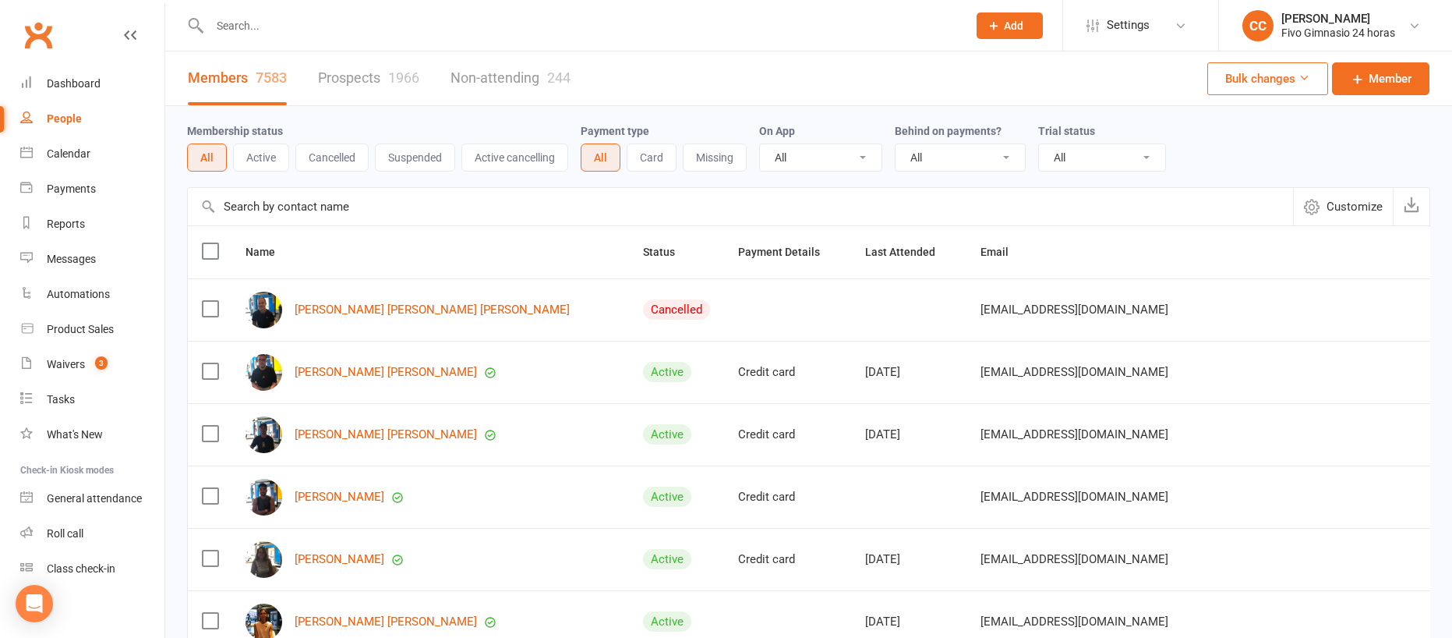
click at [76, 65] on div "Clubworx" at bounding box center [82, 45] width 165 height 58
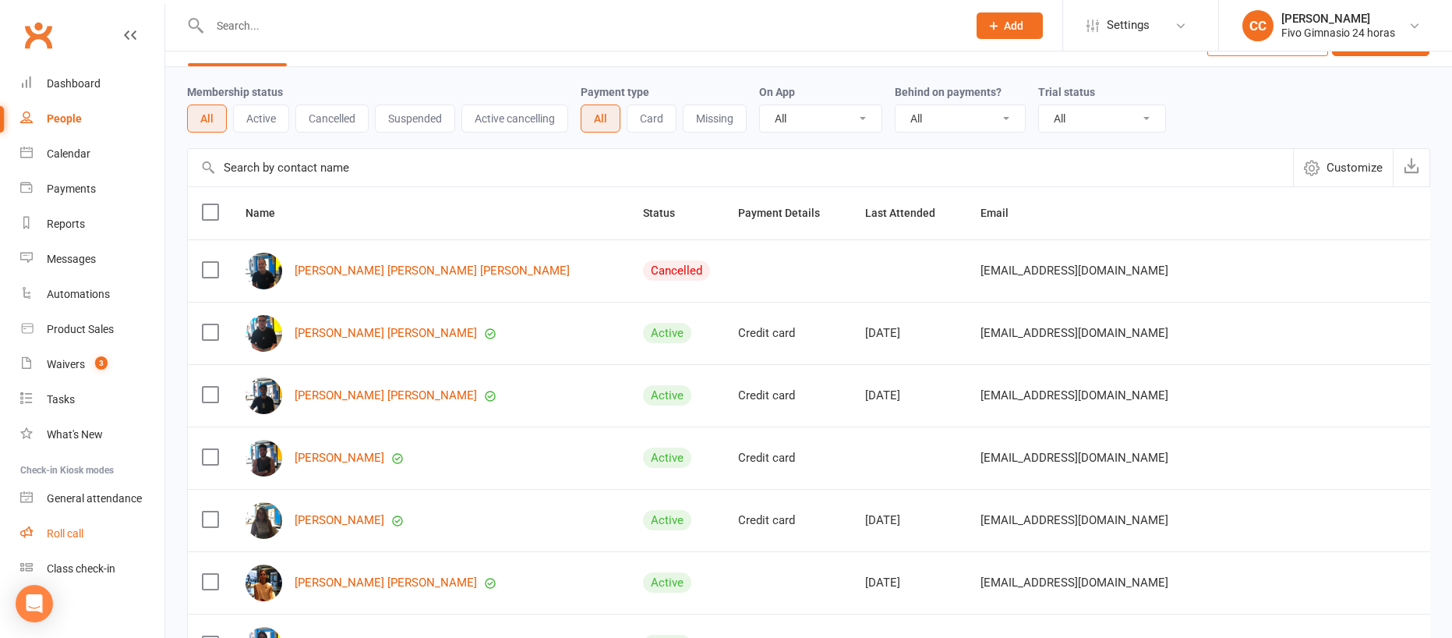
scroll to position [126, 0]
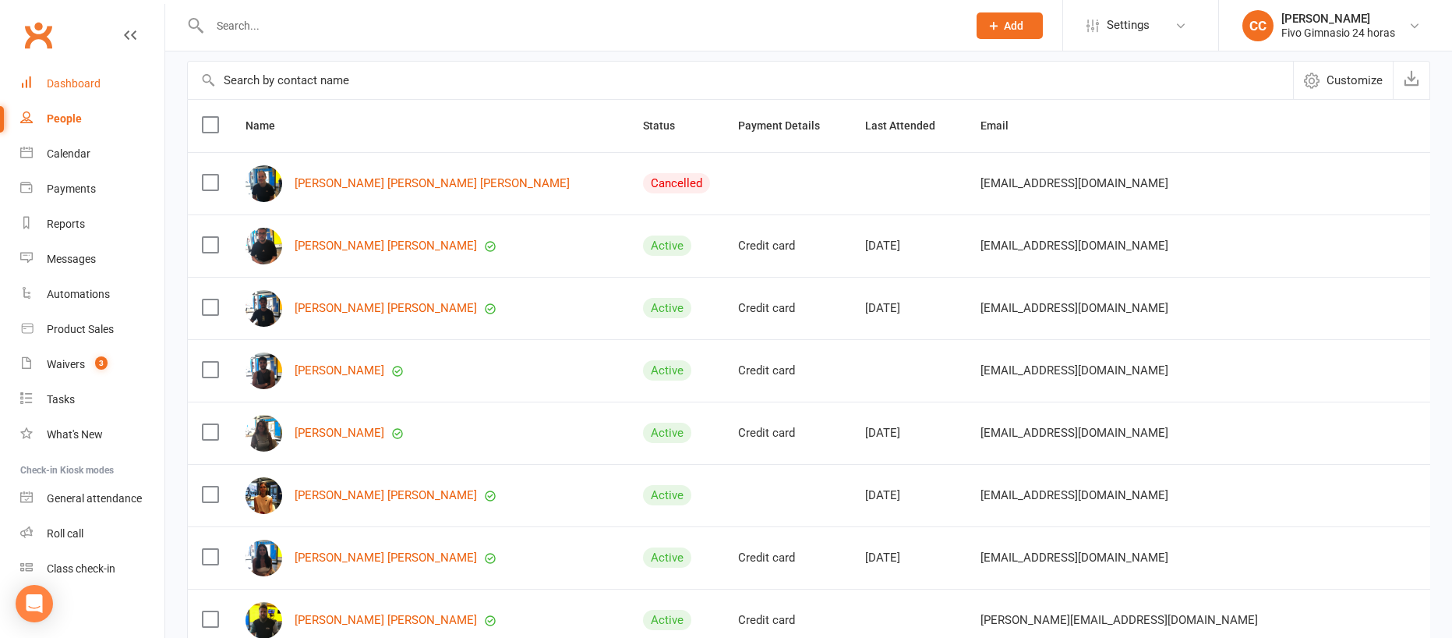
click at [74, 90] on link "Dashboard" at bounding box center [92, 83] width 144 height 35
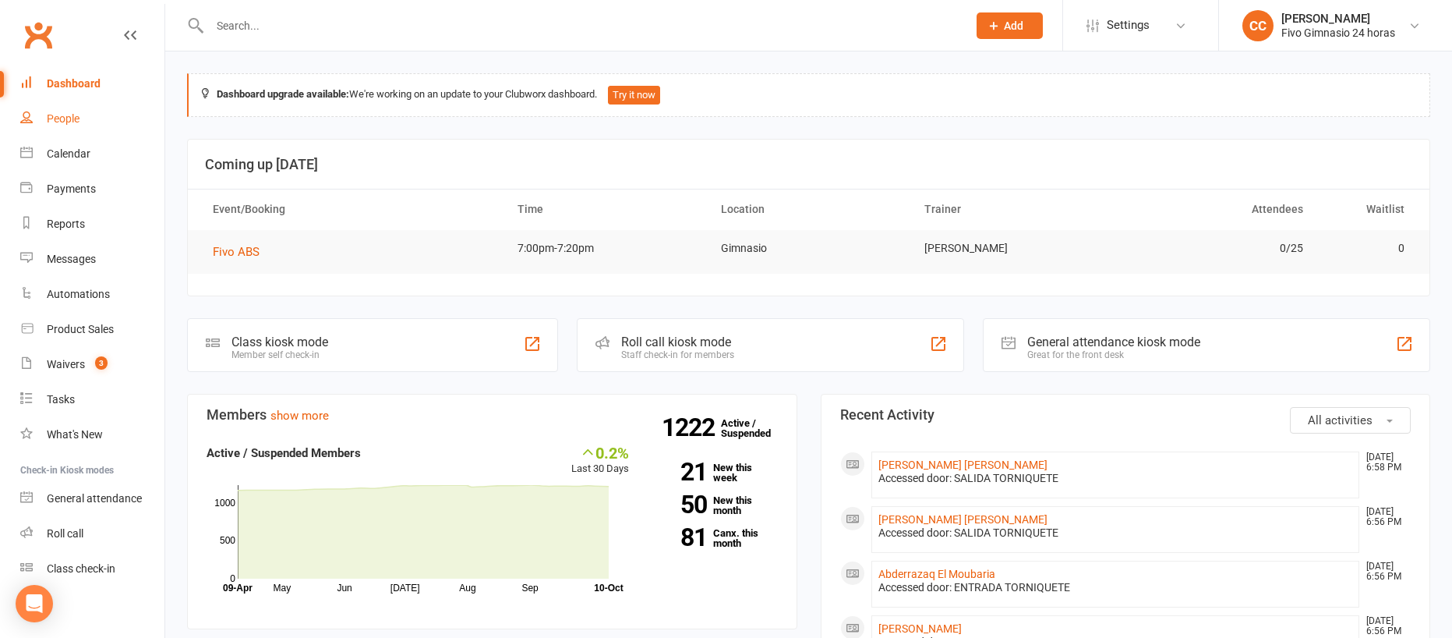
click at [48, 113] on div "People" at bounding box center [63, 118] width 33 height 12
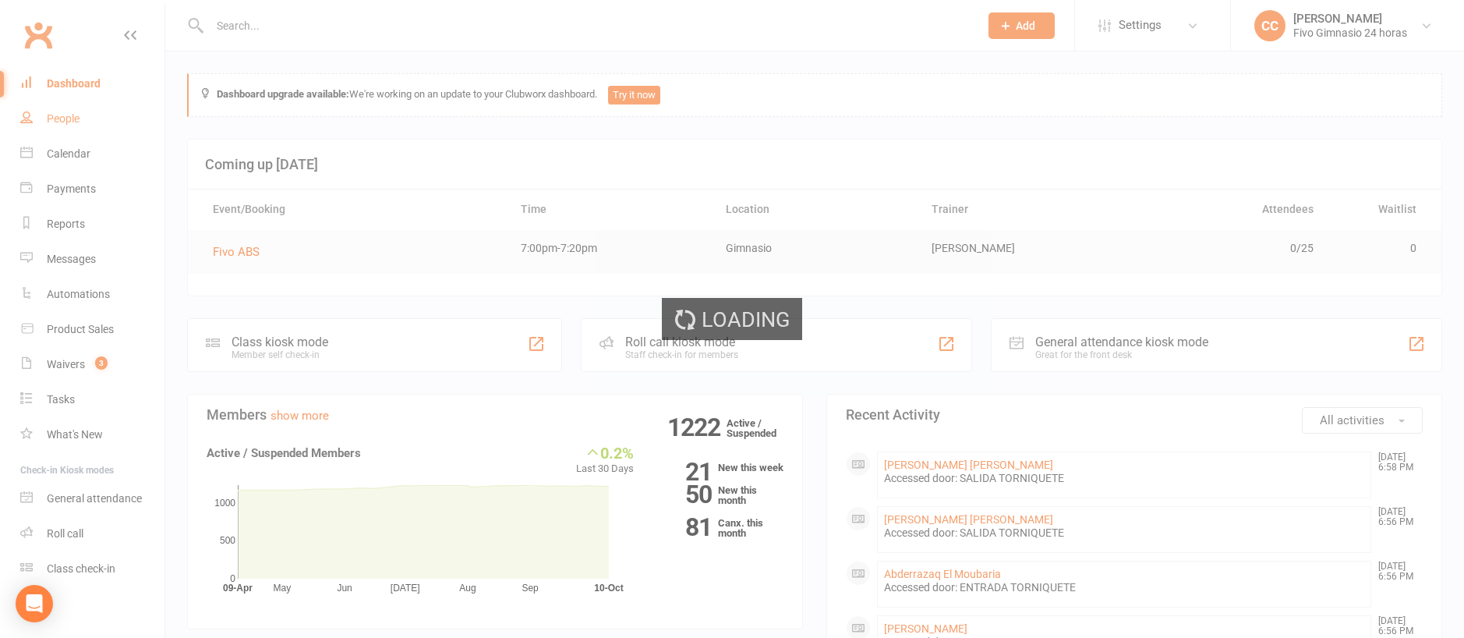
select select "100"
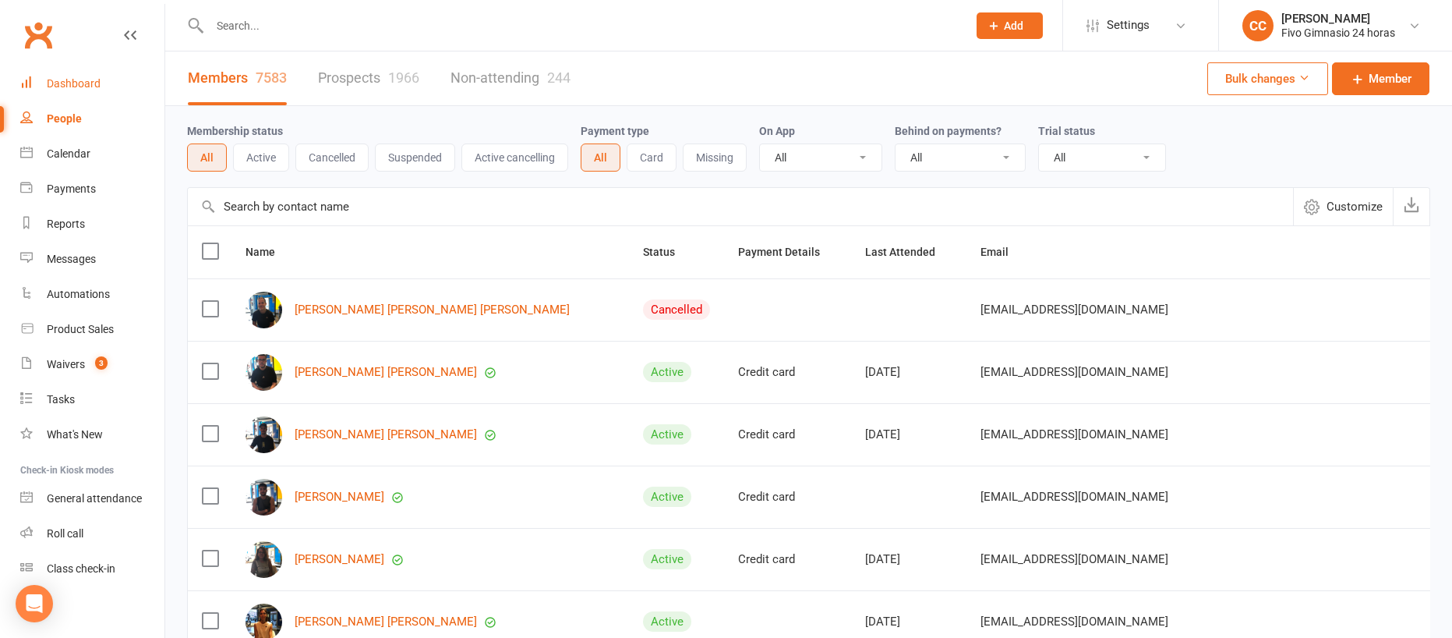
click at [65, 73] on link "Dashboard" at bounding box center [92, 83] width 144 height 35
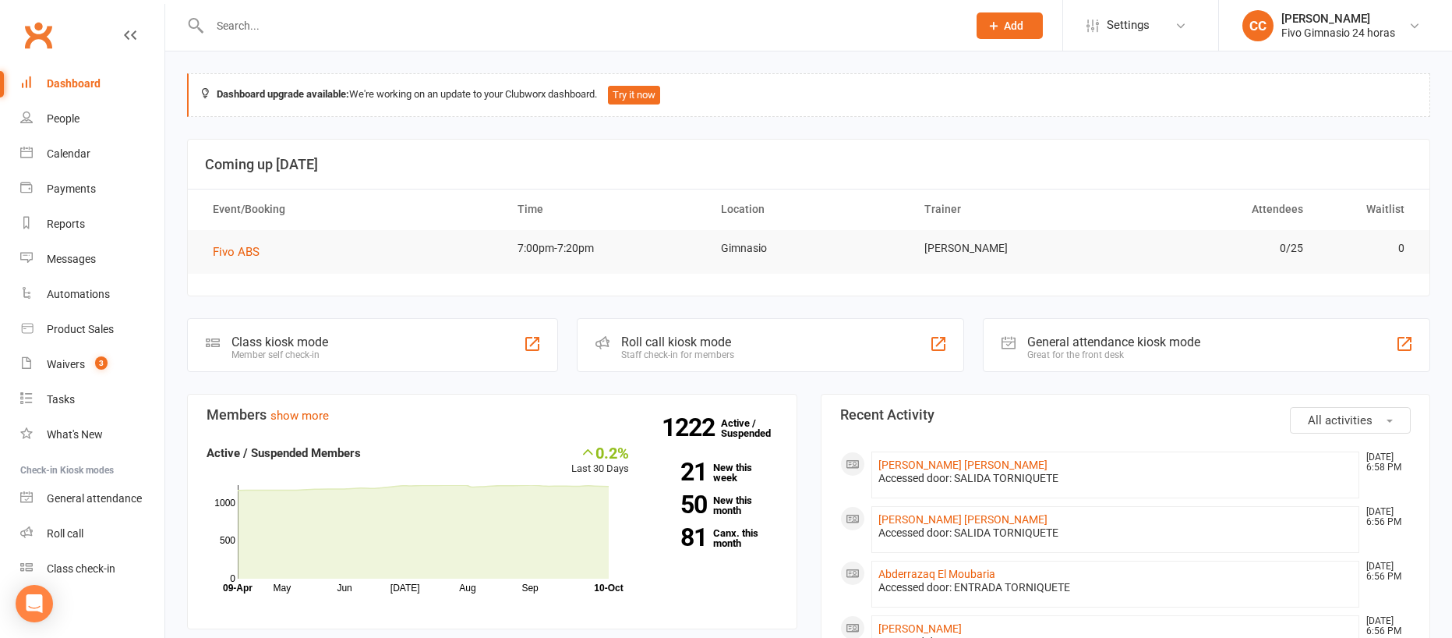
click at [103, 73] on link "Dashboard" at bounding box center [92, 83] width 144 height 35
click at [80, 108] on link "People" at bounding box center [92, 118] width 144 height 35
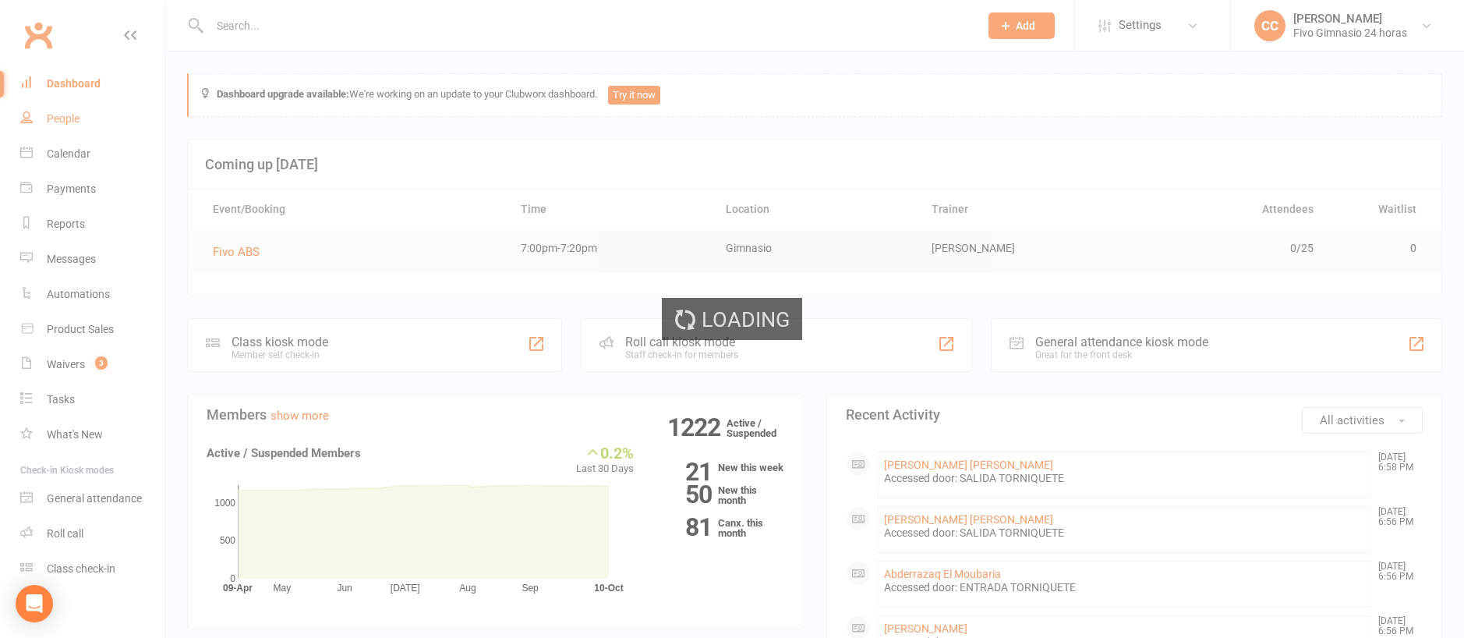
select select "100"
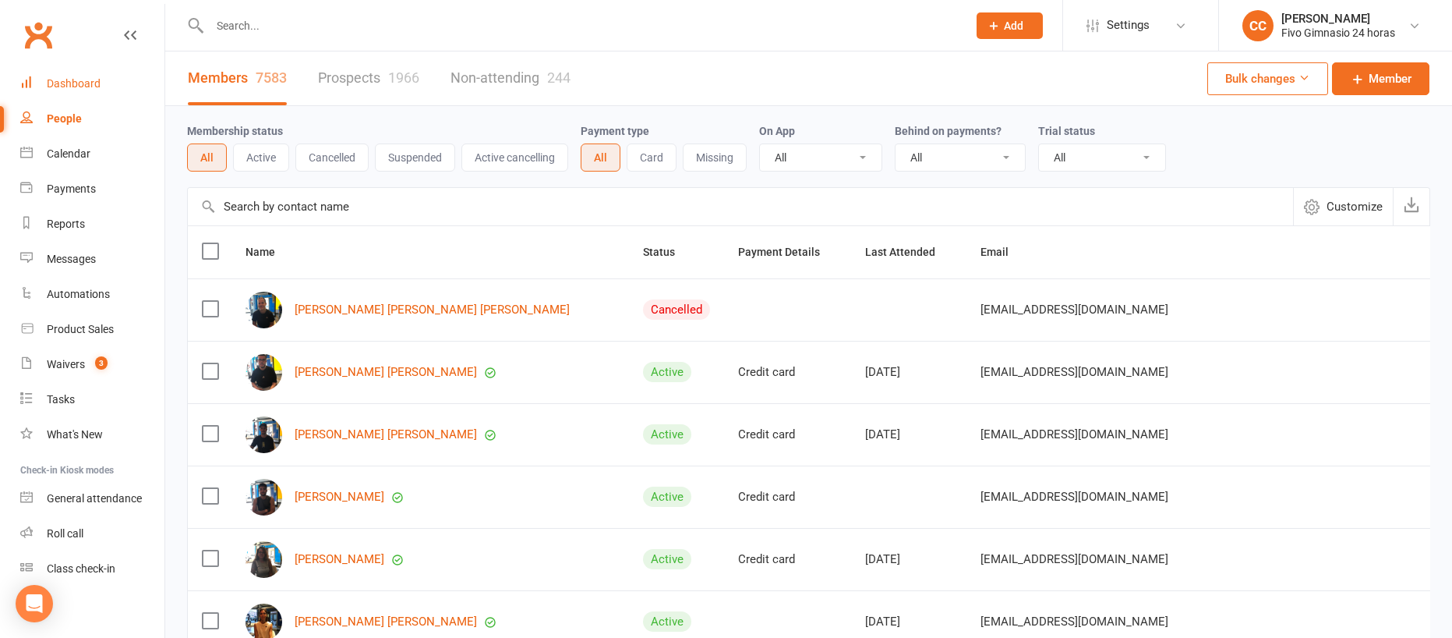
click at [97, 98] on link "Dashboard" at bounding box center [92, 83] width 144 height 35
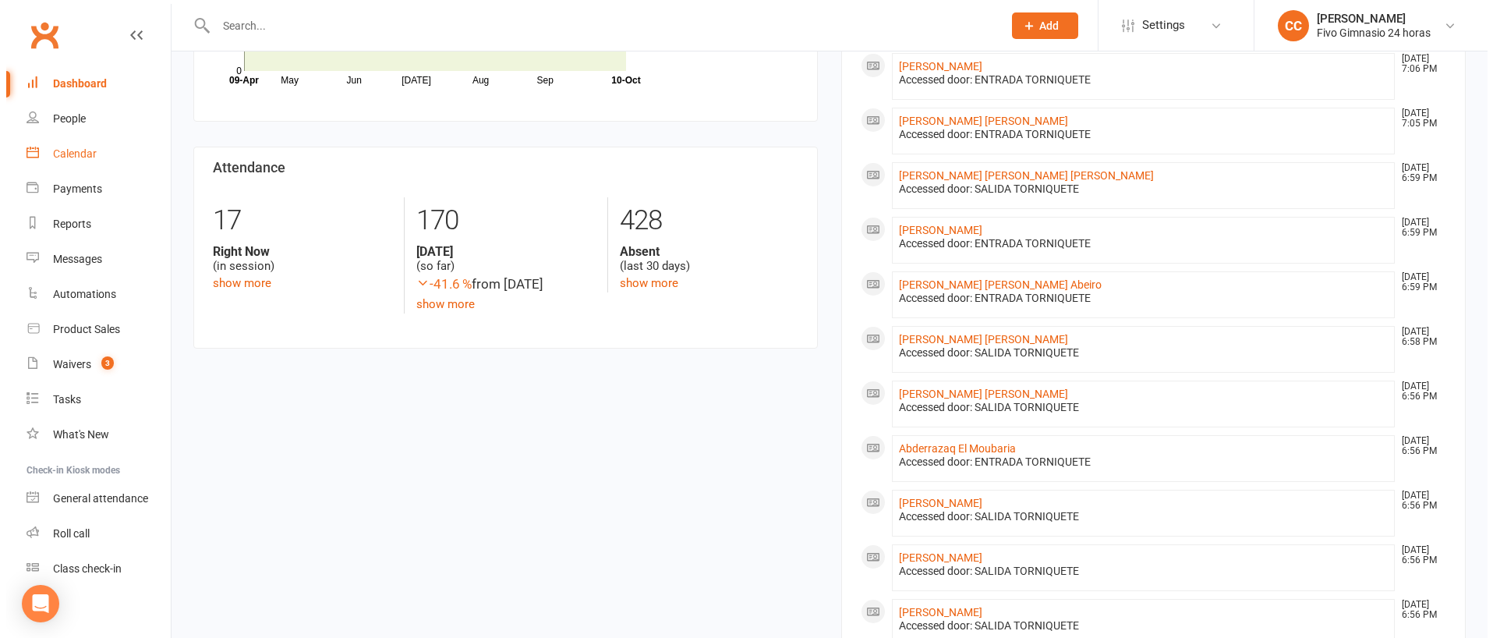
scroll to position [582, 0]
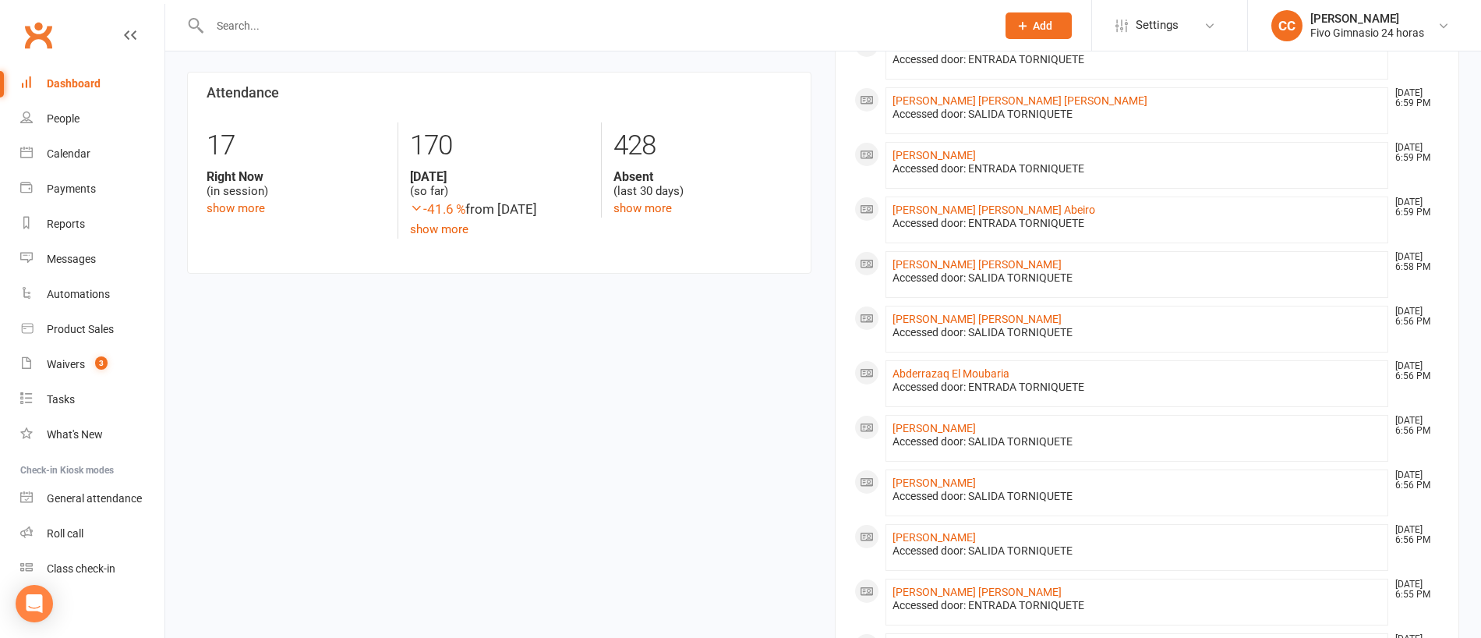
click at [20, 66] on link "Dashboard" at bounding box center [92, 83] width 144 height 35
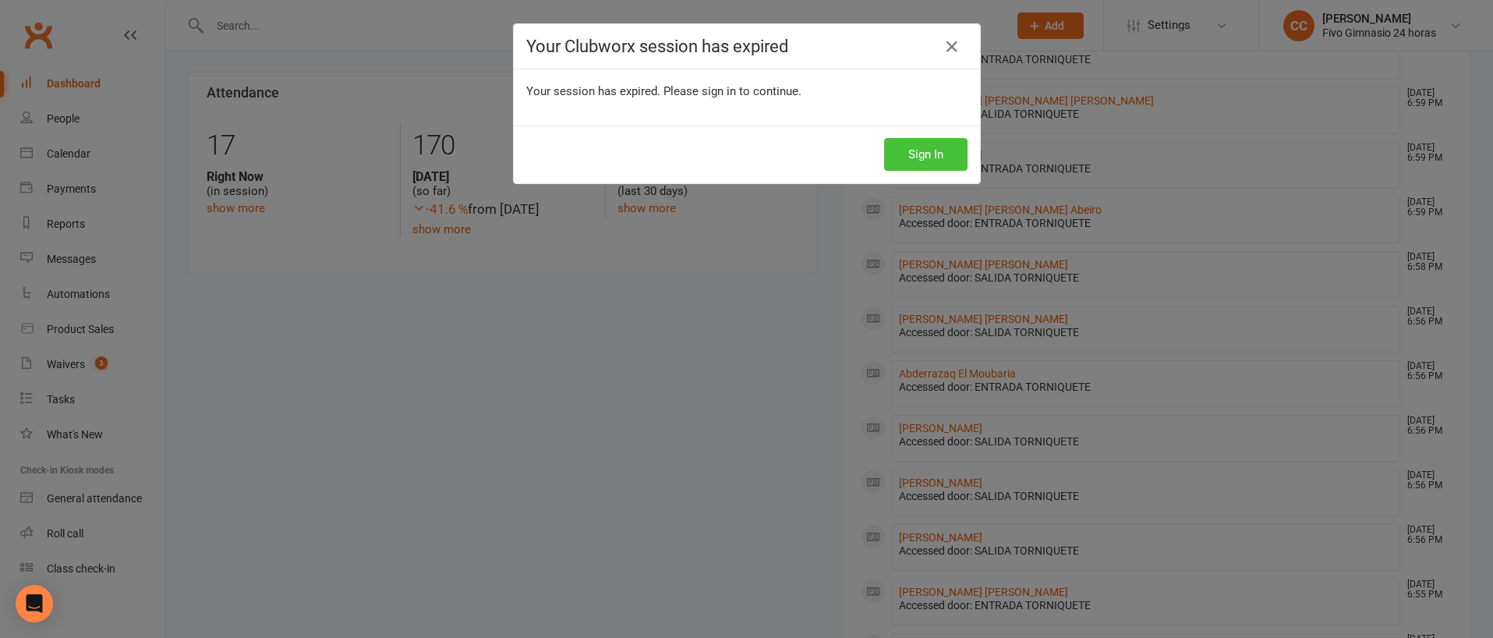
click at [902, 153] on button "Sign In" at bounding box center [925, 154] width 83 height 33
